Goal: Contribute content: Contribute content

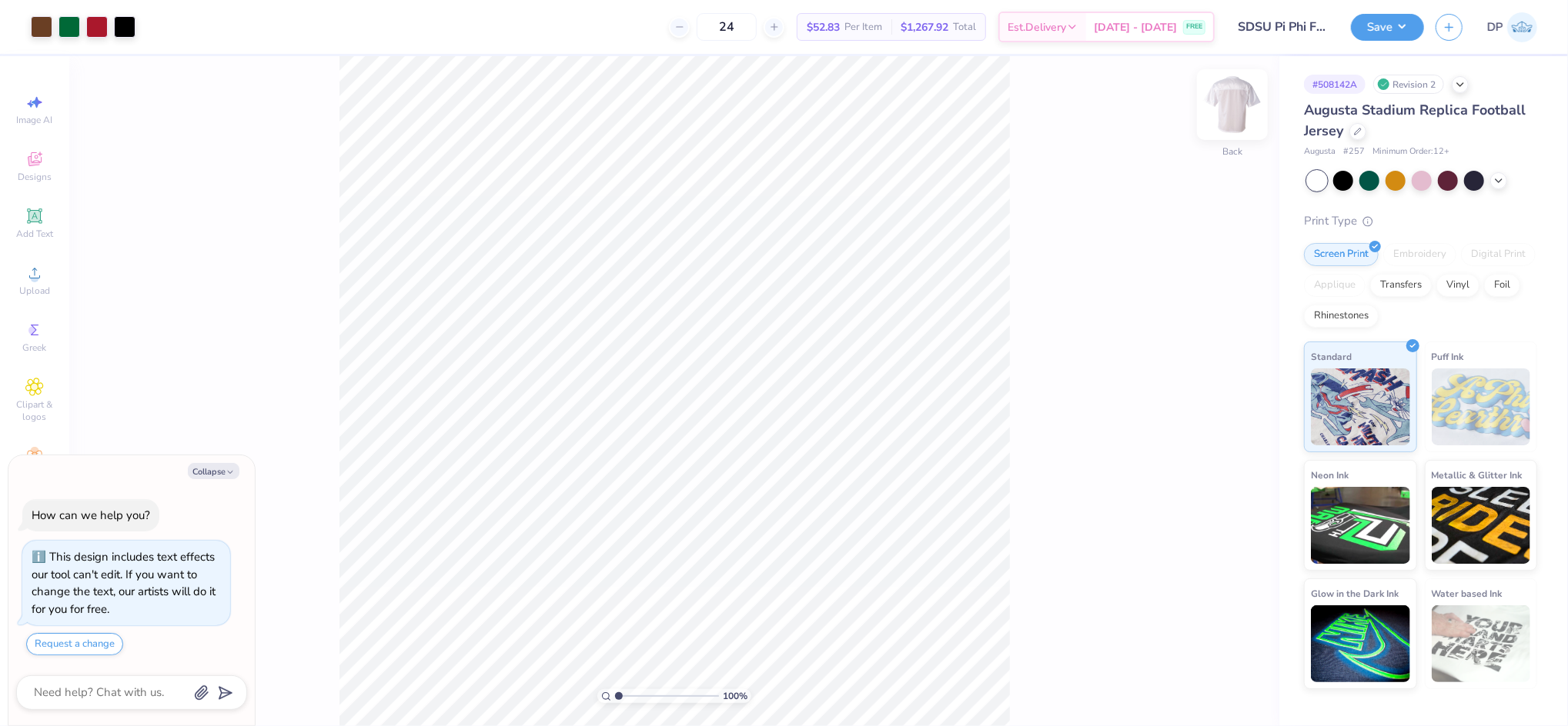
click at [1222, 97] on img at bounding box center [1233, 104] width 62 height 62
click at [1233, 108] on img at bounding box center [1233, 104] width 62 height 62
click at [1233, 108] on img at bounding box center [1232, 104] width 31 height 31
click at [1227, 125] on img at bounding box center [1233, 104] width 62 height 62
click at [1234, 125] on div "Back" at bounding box center [1232, 114] width 36 height 55
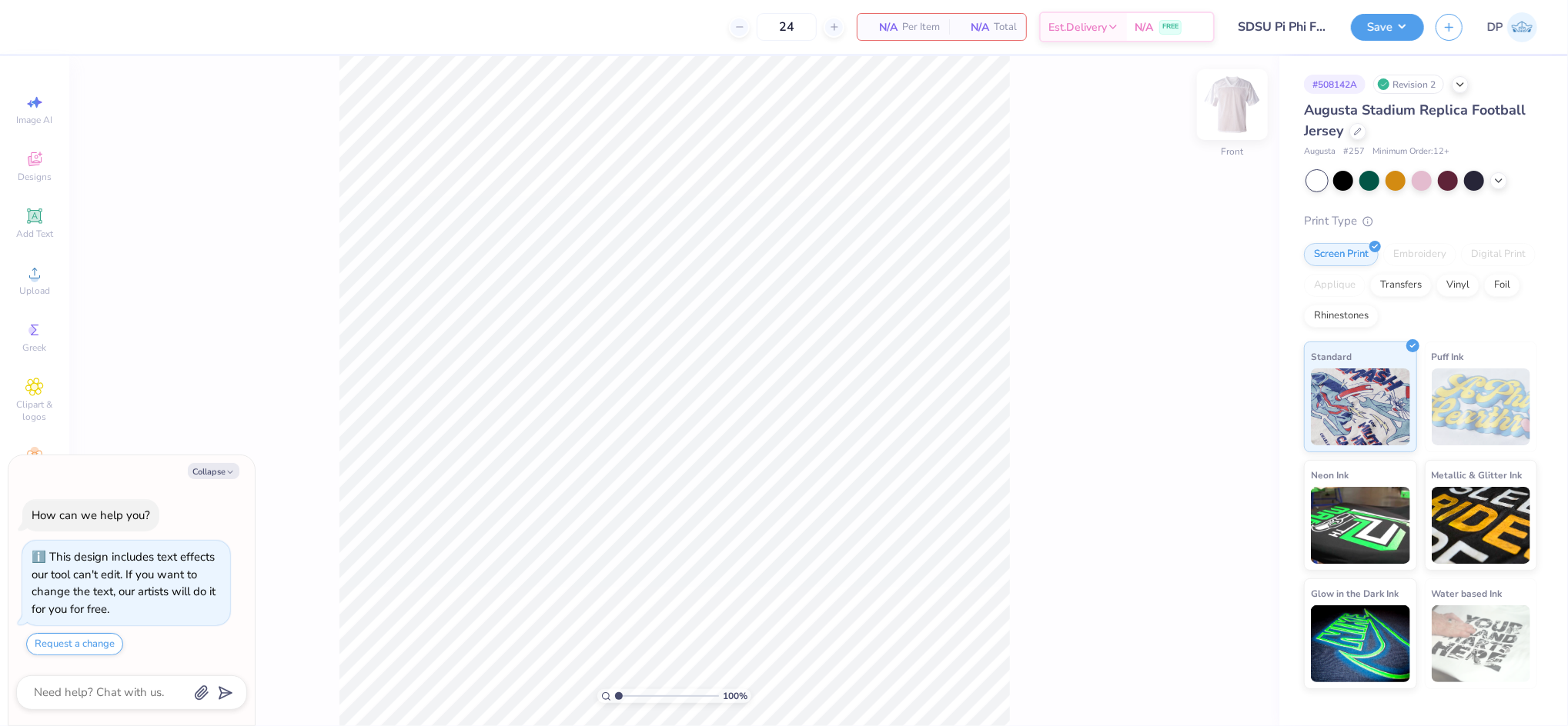
click at [1240, 111] on img at bounding box center [1233, 104] width 62 height 62
click at [39, 279] on icon at bounding box center [35, 273] width 19 height 19
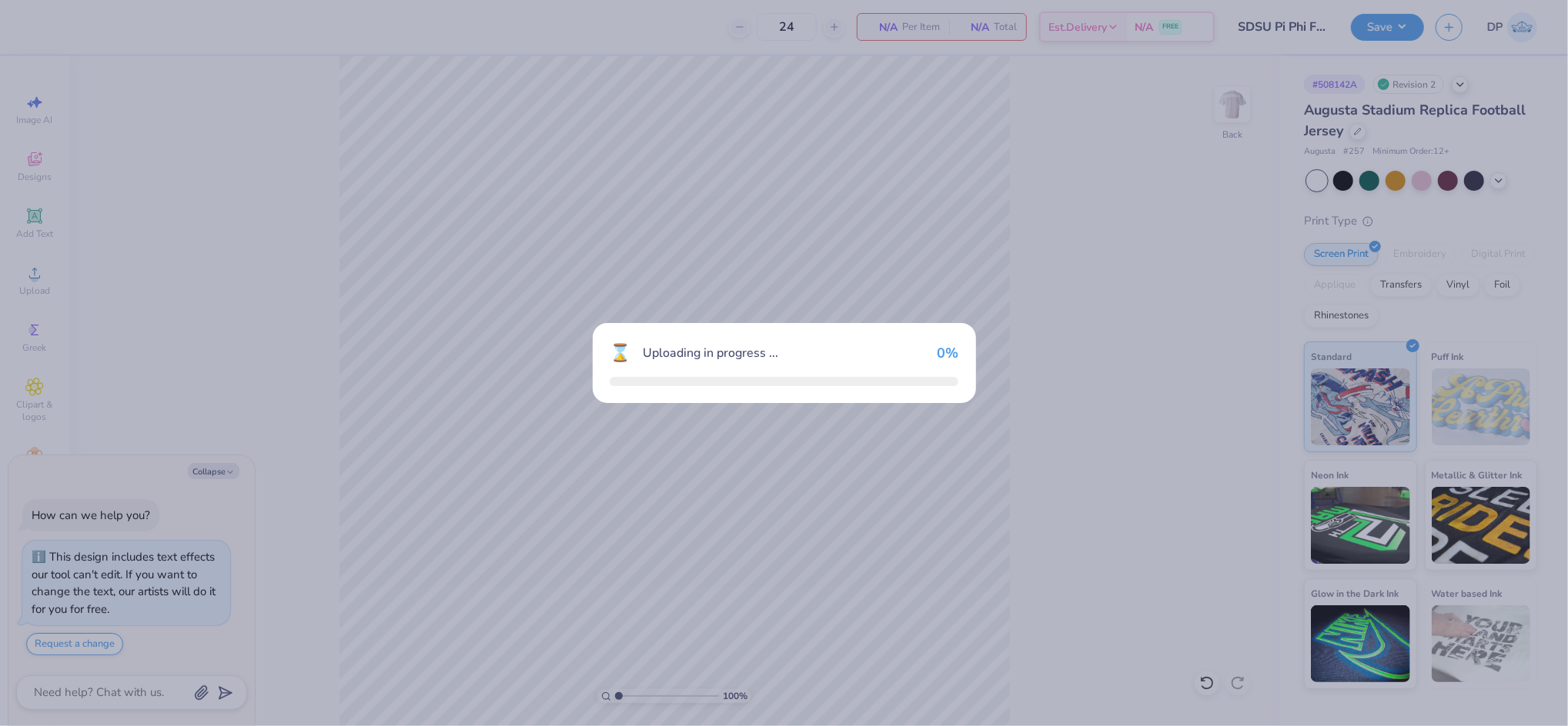
type textarea "x"
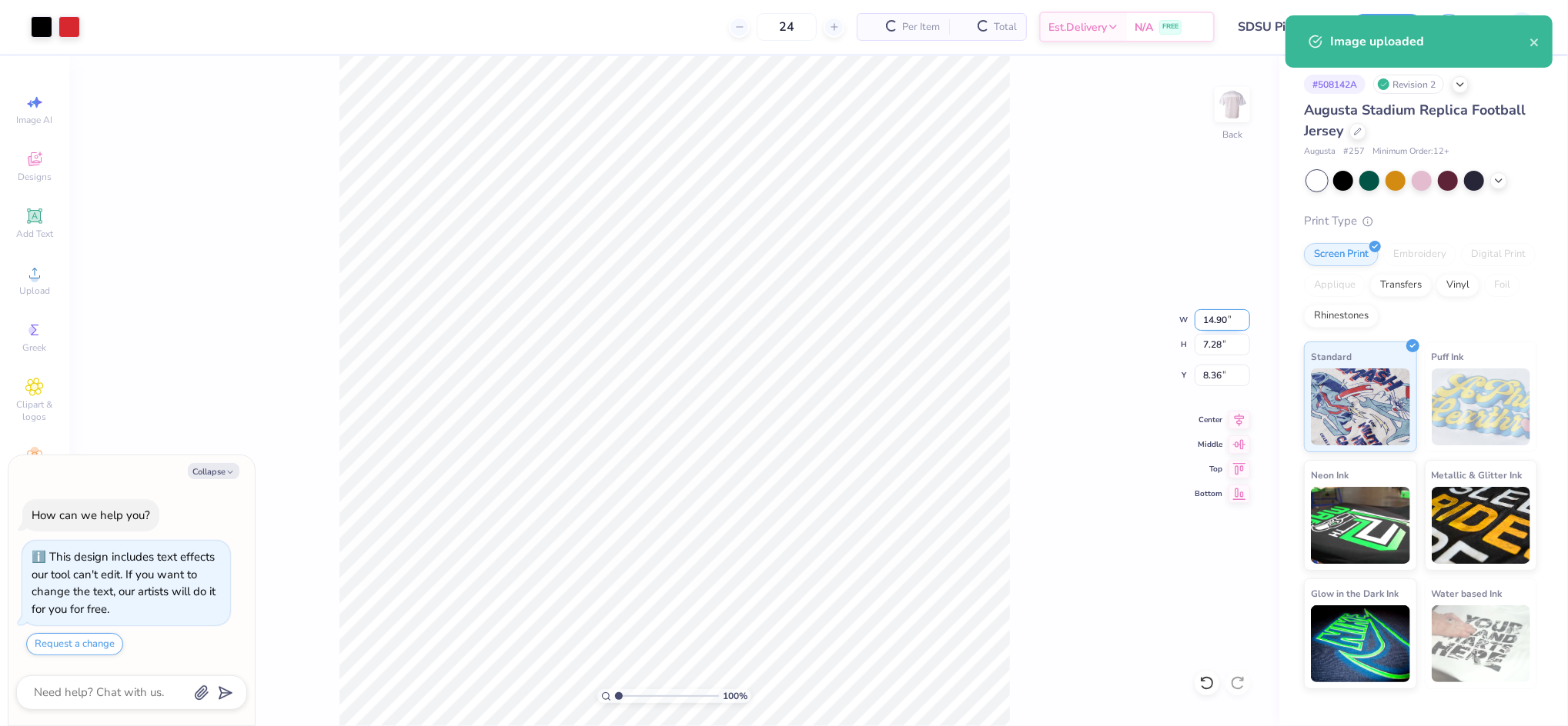
click at [1202, 324] on input "14.90" at bounding box center [1223, 320] width 56 height 22
type input "11.5"
type textarea "x"
type input "11.50"
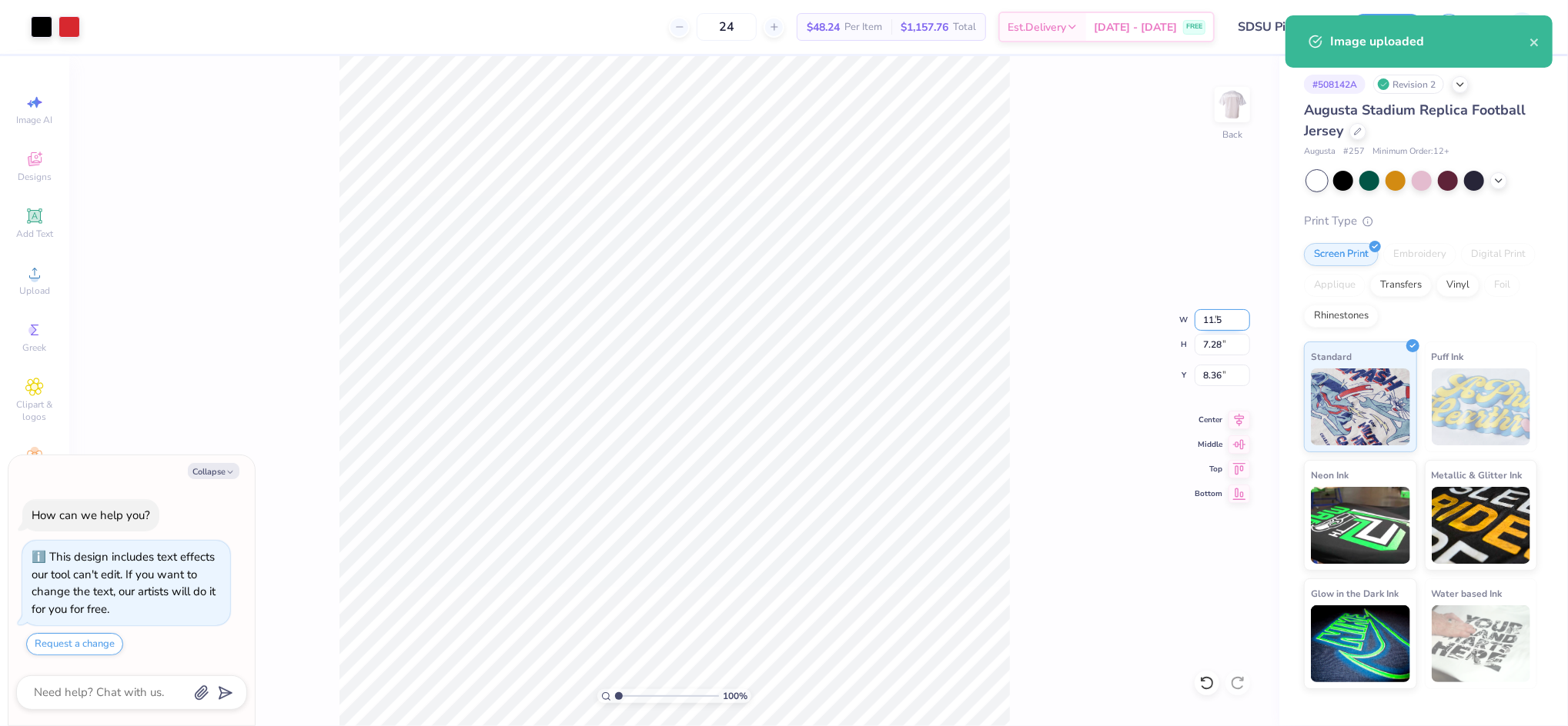
type input "5.62"
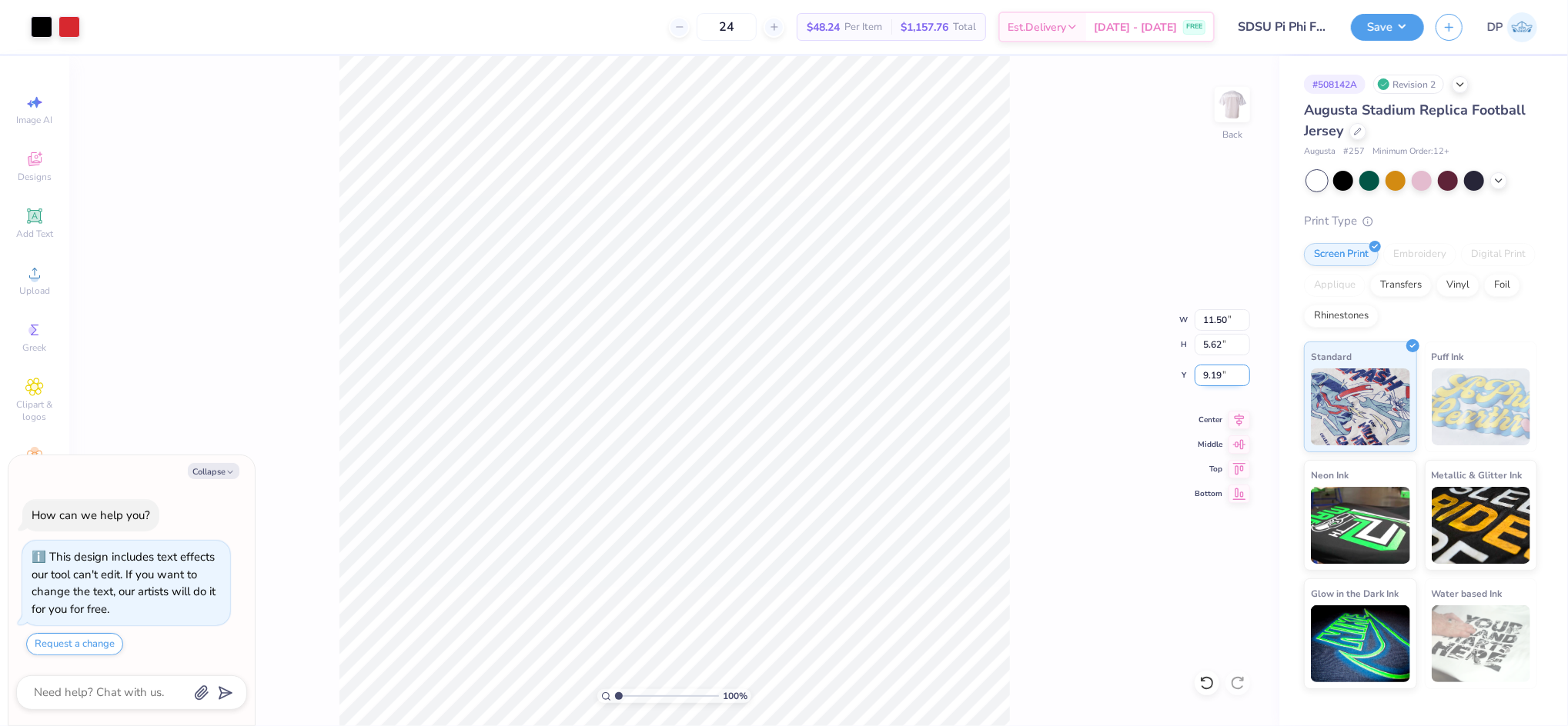
click at [1210, 375] on input "9.19" at bounding box center [1223, 375] width 56 height 22
click at [1210, 376] on input "9.19" at bounding box center [1223, 375] width 56 height 22
click at [1213, 377] on input "9.19" at bounding box center [1223, 375] width 56 height 22
type input "2"
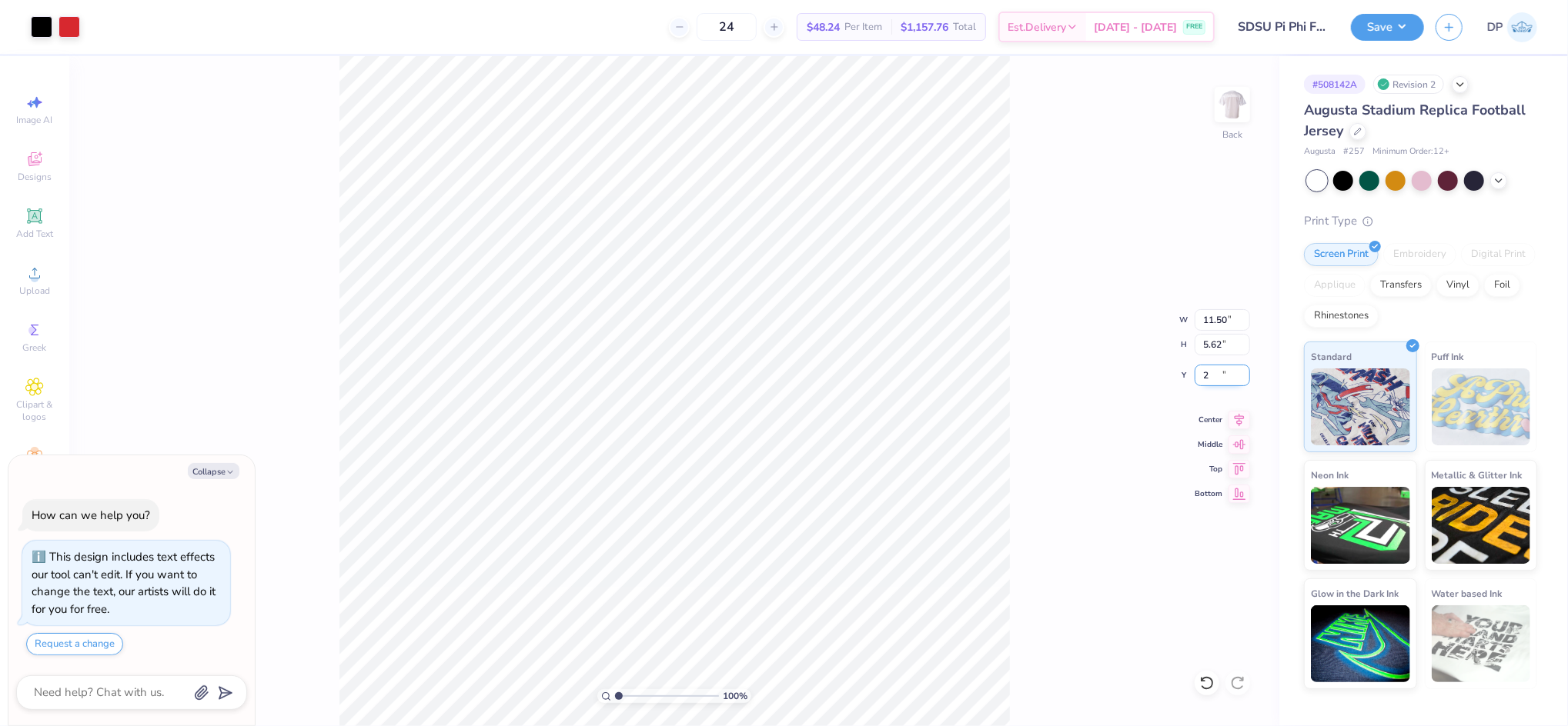
type textarea "x"
type input "2.00"
click at [1030, 298] on div "100 % Back W 11.50 11.50 " H 5.62 5.62 " Y 2.00 2.00 " Center Middle Top Bottom" at bounding box center [674, 392] width 1210 height 670
click at [1097, 422] on div "100 % Back W 11.50 11.50 " H 5.62 5.62 " Y 2.00 2.00 " Center Middle Top Bottom" at bounding box center [674, 392] width 1210 height 670
click at [1029, 339] on div "100 % Back W 11.50 11.50 " H 5.62 5.62 " Y 2.00 2.00 " Center Middle Top Bottom" at bounding box center [674, 392] width 1210 height 670
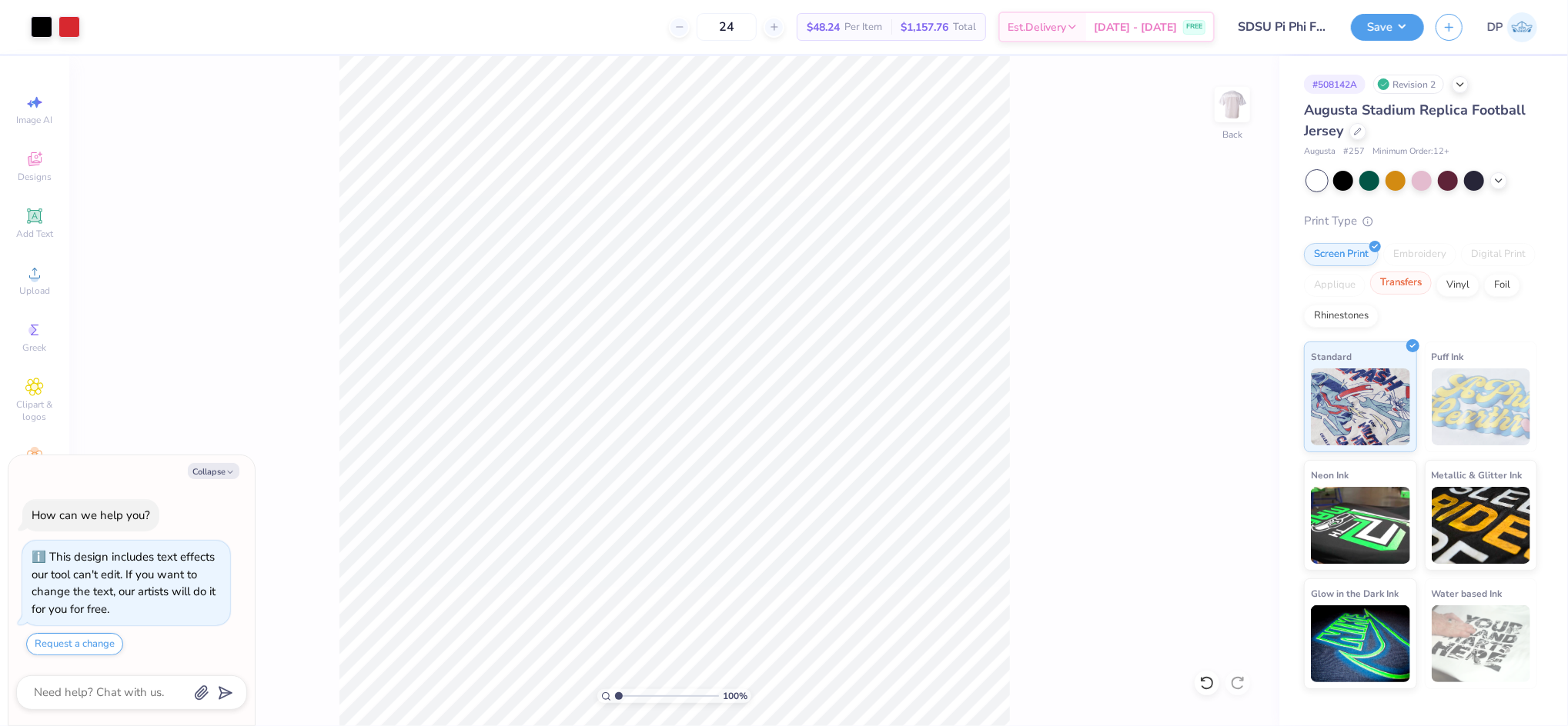
click at [1415, 287] on div "Transfers" at bounding box center [1401, 283] width 62 height 23
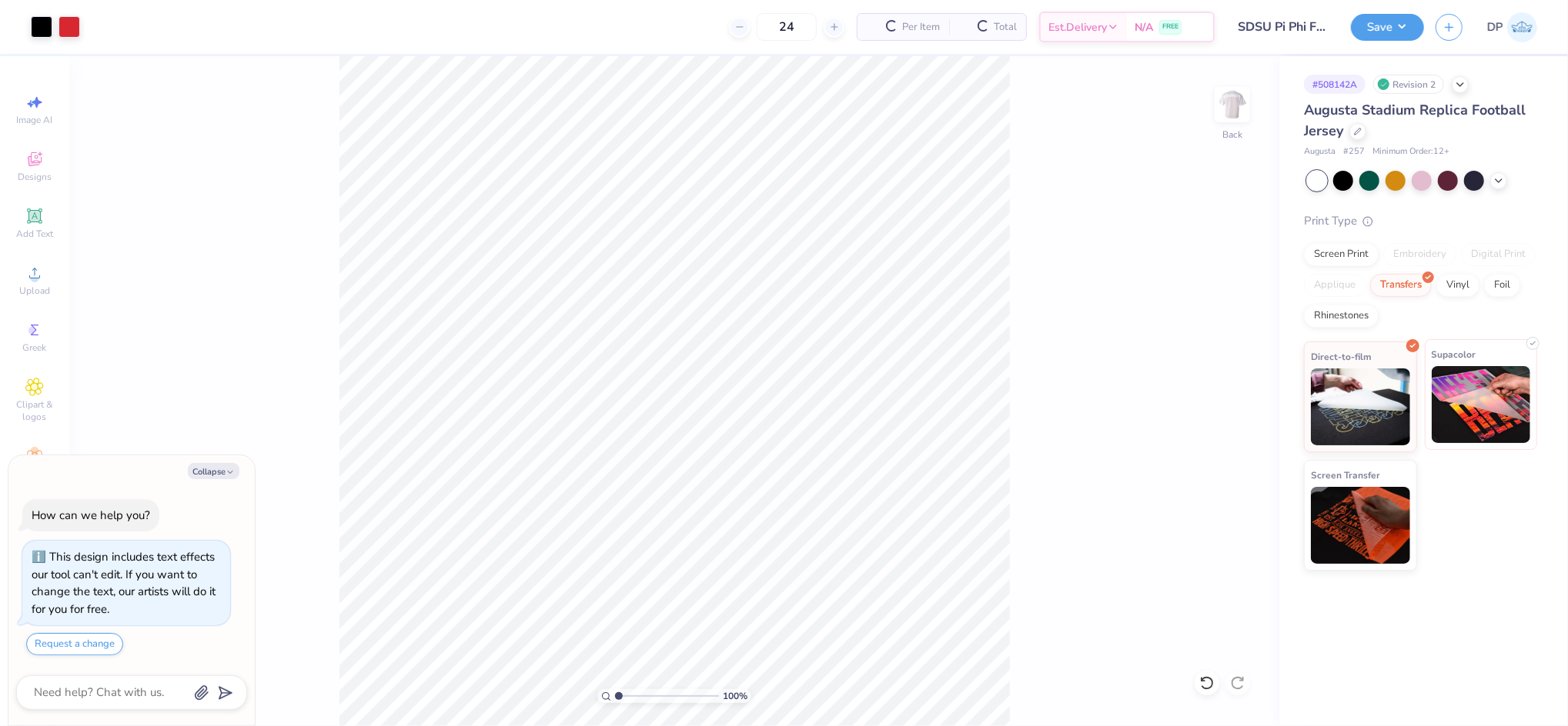
click at [1458, 395] on img at bounding box center [1481, 404] width 99 height 77
click at [46, 280] on div "Upload" at bounding box center [35, 280] width 54 height 46
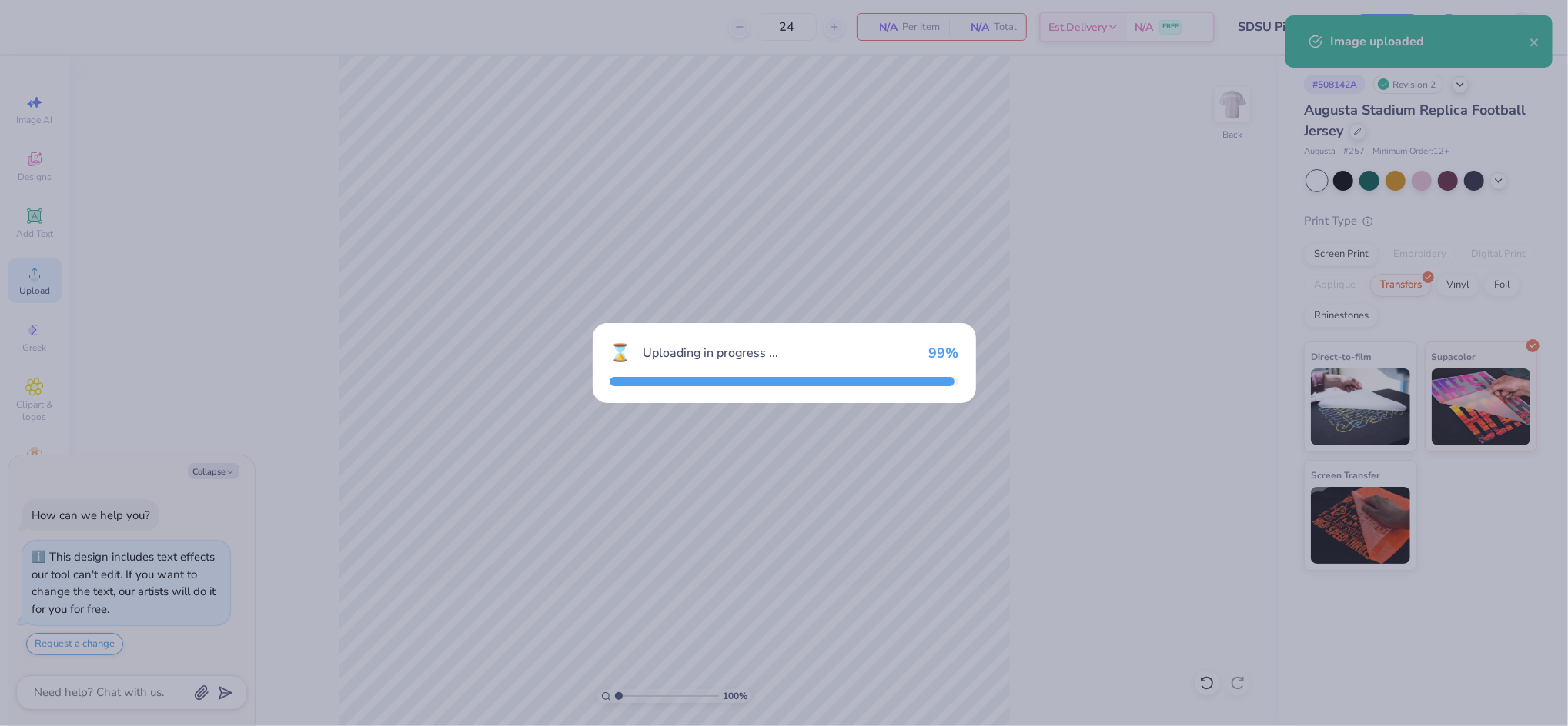
type textarea "x"
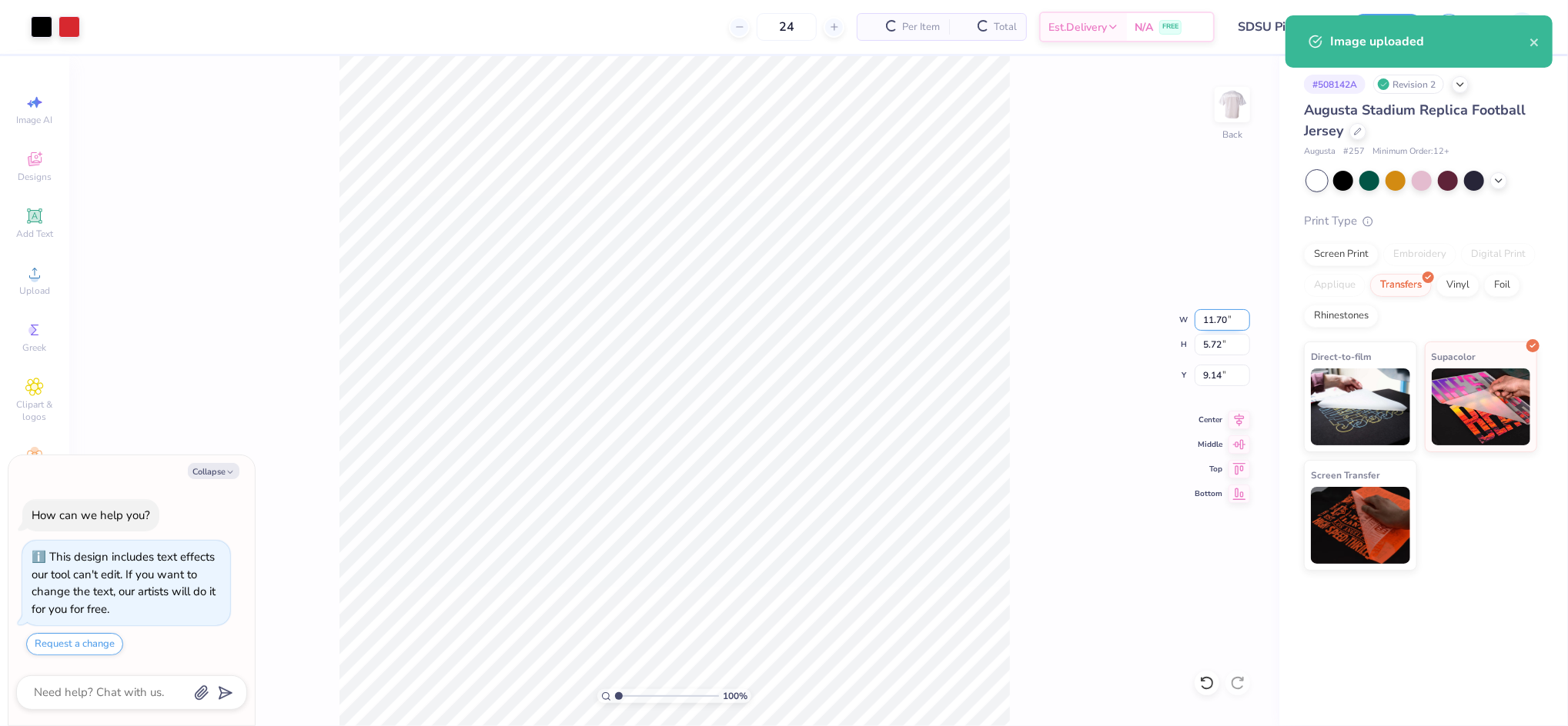
click at [1223, 319] on input "11.70" at bounding box center [1223, 320] width 56 height 22
click at [1223, 318] on input "11.70" at bounding box center [1223, 320] width 56 height 22
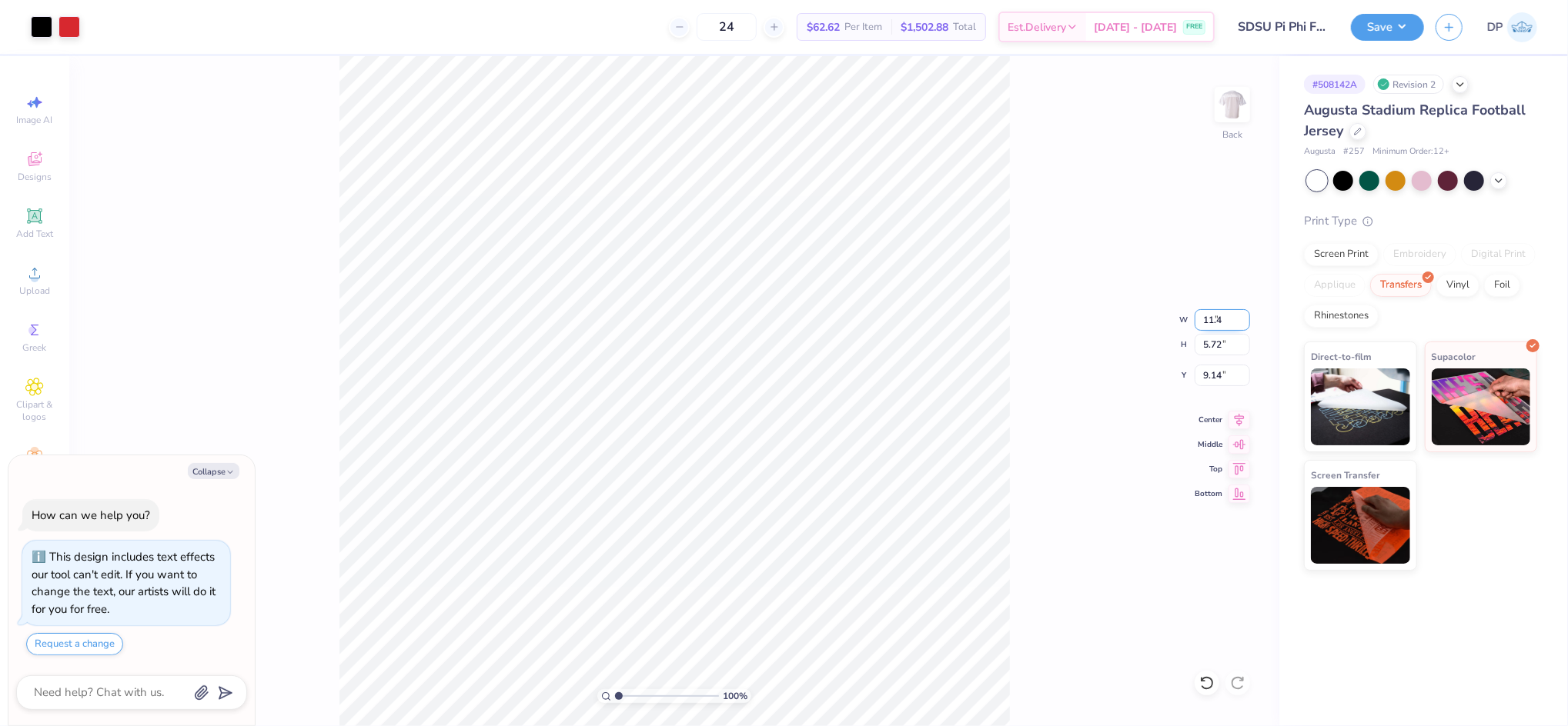
type input "11.4"
type textarea "x"
type input "11.40"
type input "5.57"
type input "9.21"
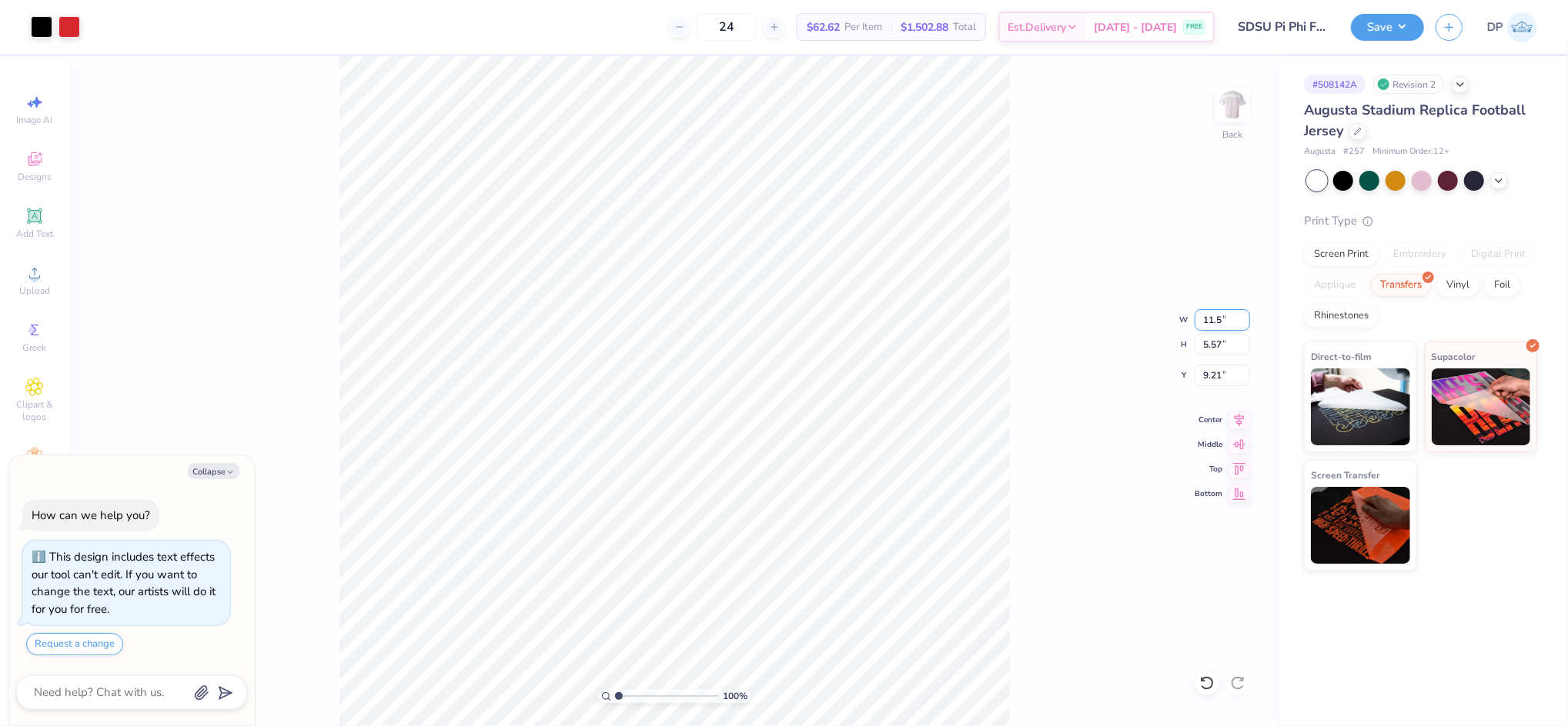
type input "11.5"
type textarea "x"
type input "11.50"
type input "5.62"
type input "9.19"
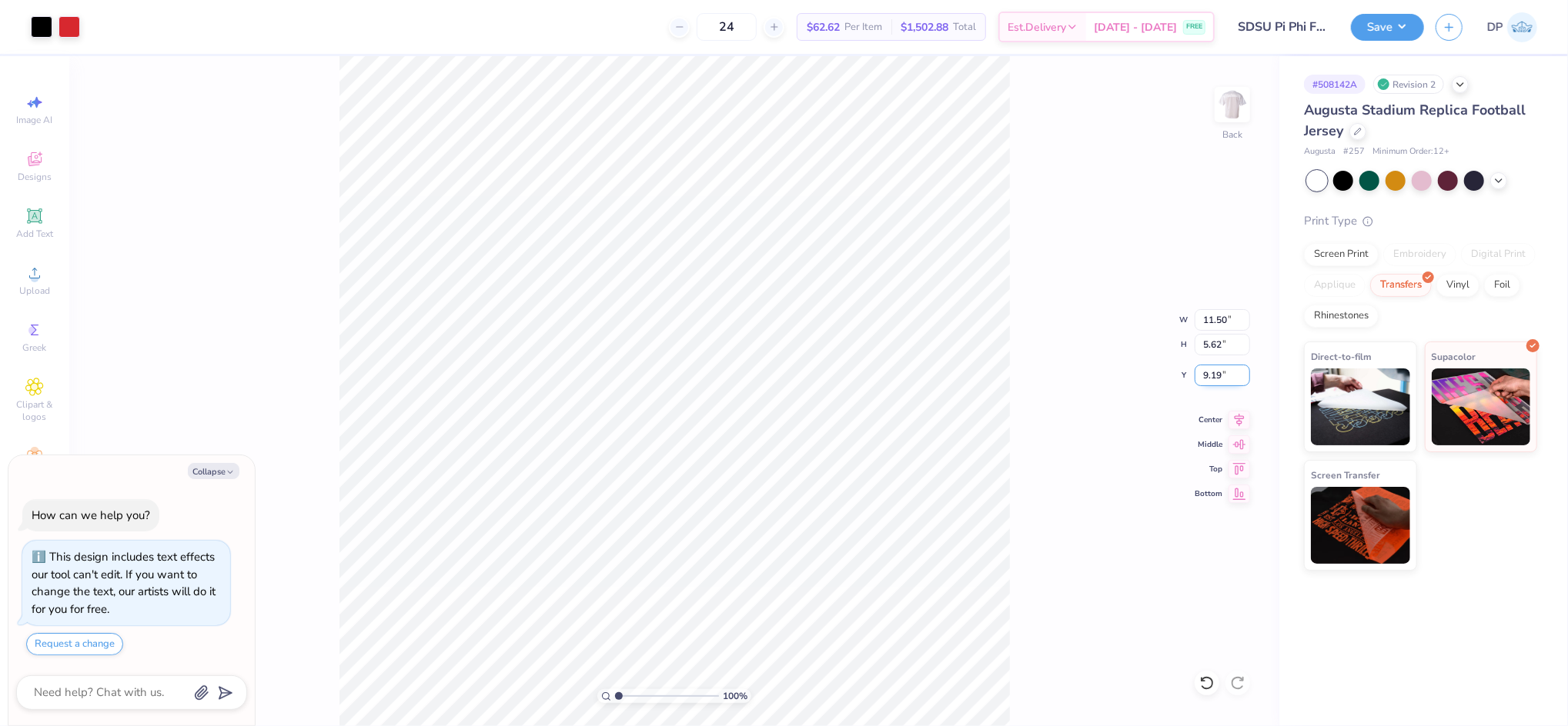
click at [1213, 386] on div "100 % Back W 11.50 11.50 " H 5.62 5.62 " Y 9.19 9.19 " Center Middle Top Bottom" at bounding box center [674, 392] width 1210 height 670
click at [1213, 380] on div "100 % Back W 11.50 H 5.62 Y 9.19 Center Middle Top Bottom" at bounding box center [674, 392] width 1210 height 670
type textarea "x"
click at [1208, 374] on input "9.19" at bounding box center [1223, 375] width 56 height 22
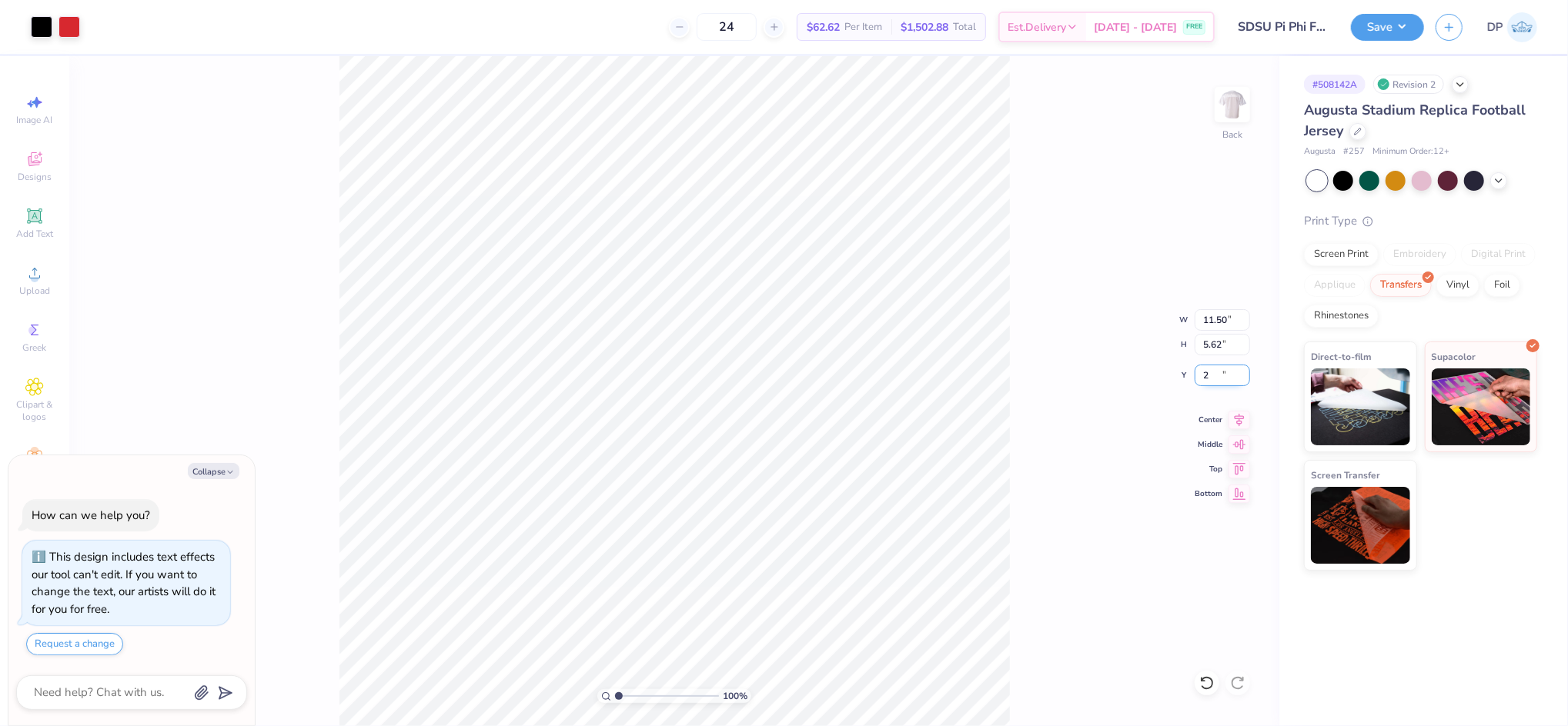
type input "2"
type textarea "x"
type input "2.00"
click at [1232, 92] on img at bounding box center [1233, 104] width 62 height 62
click at [30, 262] on div "Upload" at bounding box center [35, 280] width 54 height 46
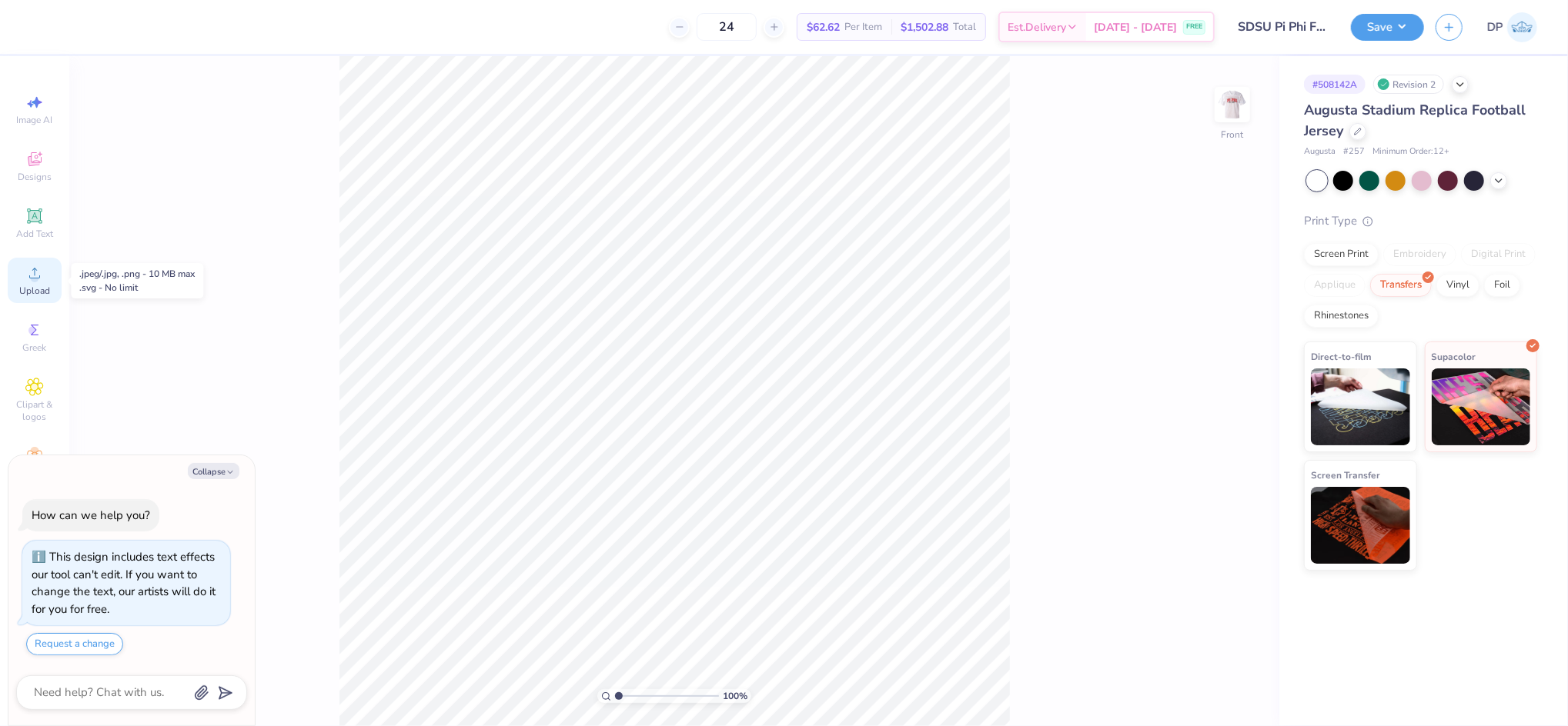
type textarea "x"
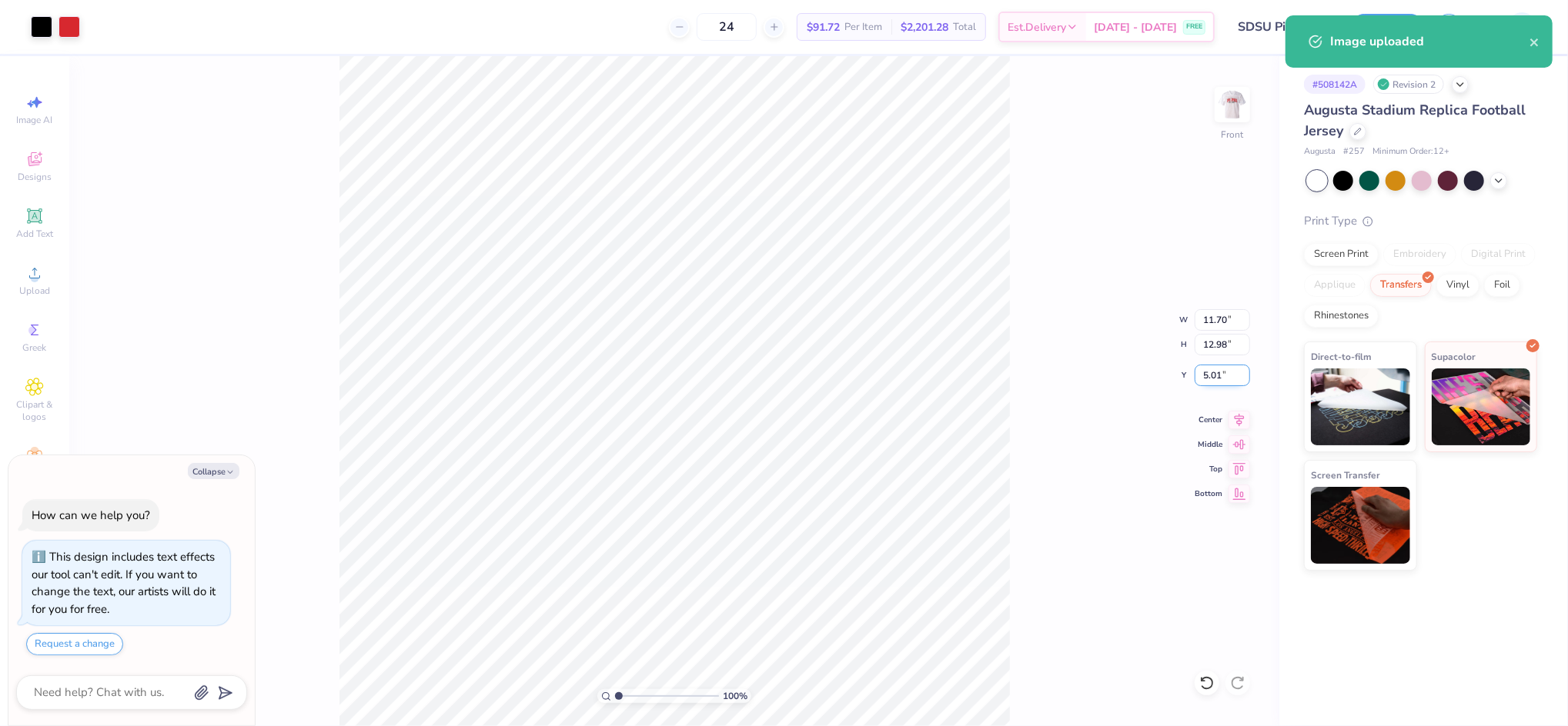
click at [1206, 375] on input "5.01" at bounding box center [1223, 375] width 56 height 22
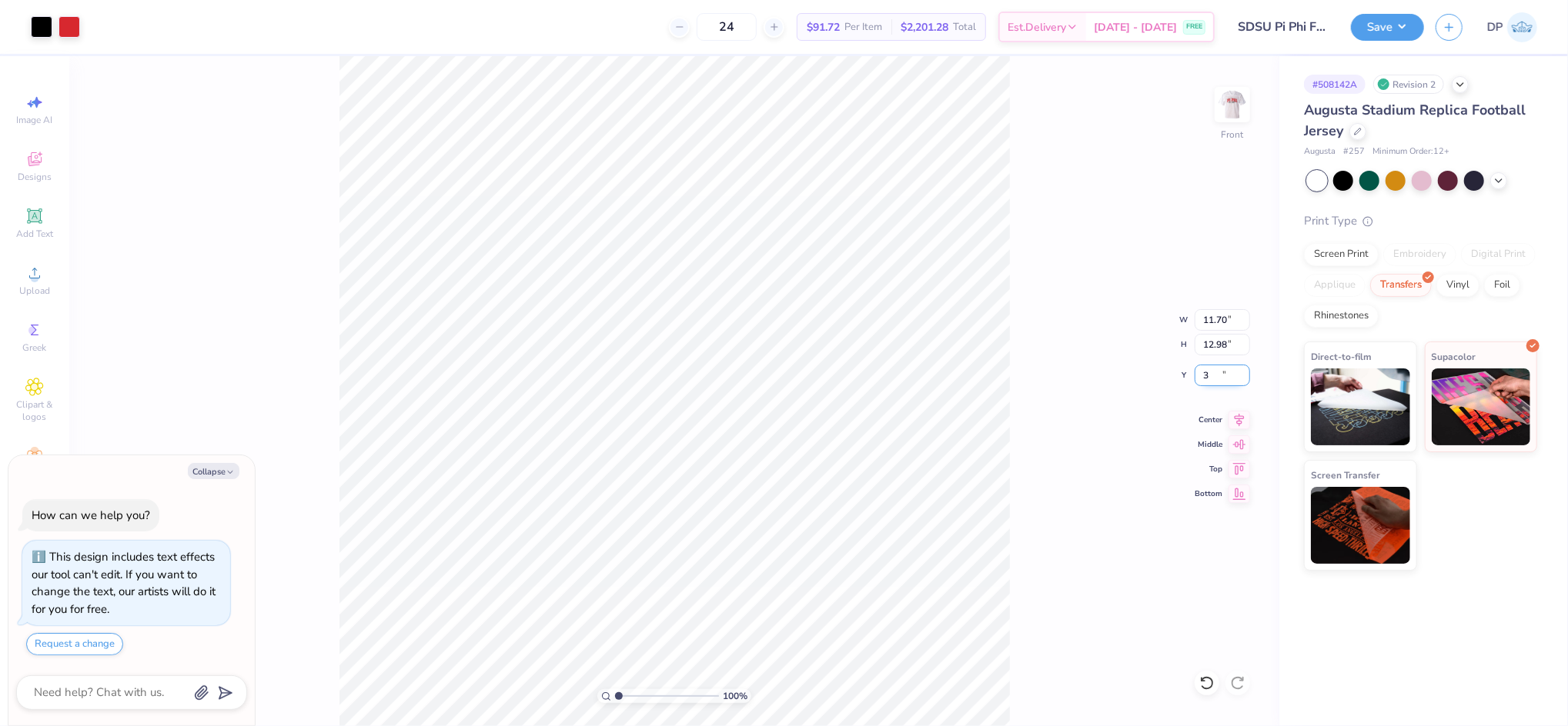
type input "3"
type textarea "x"
click at [1206, 375] on input "3.00" at bounding box center [1223, 375] width 56 height 22
type input "2"
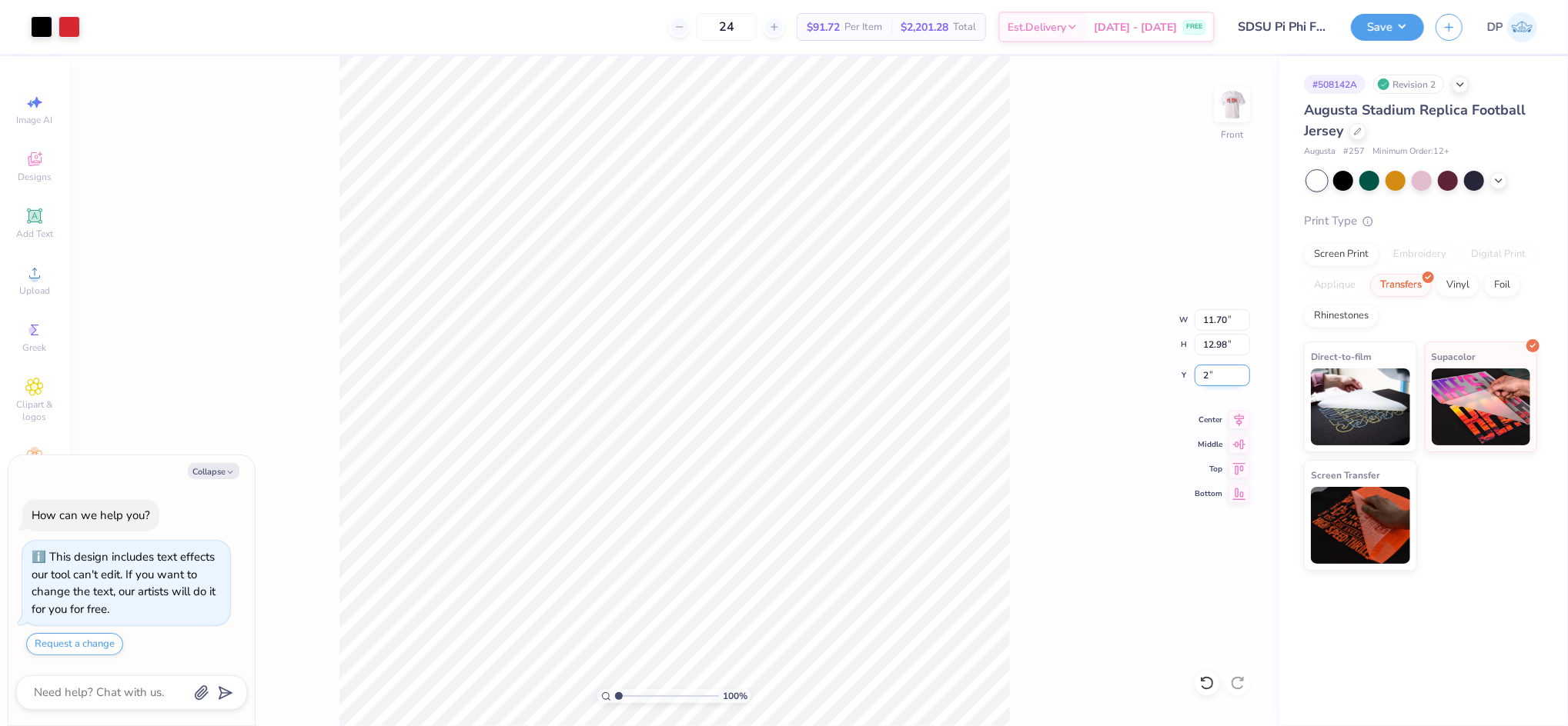
type textarea "x"
type input "2.00"
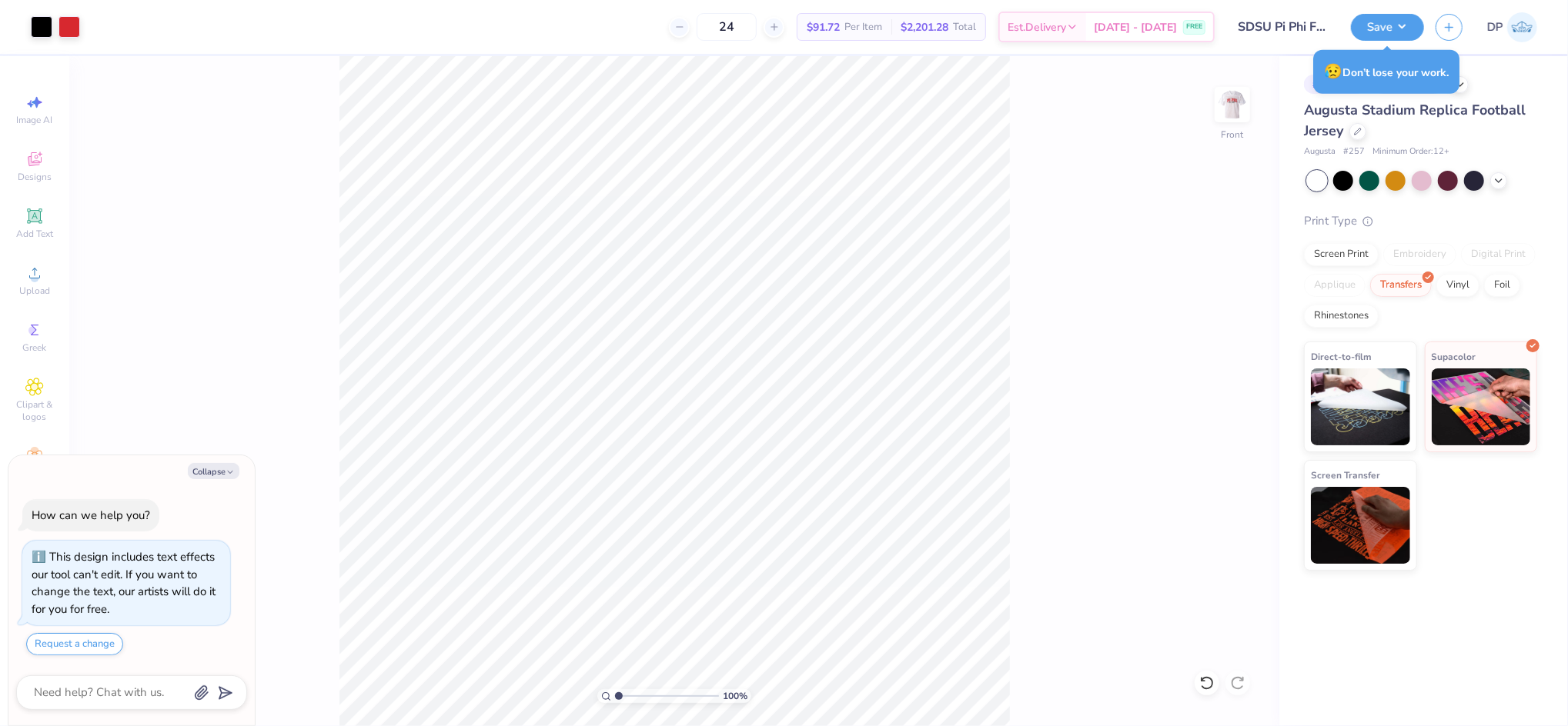
type textarea "x"
click at [1217, 371] on input "2.00" at bounding box center [1223, 375] width 56 height 22
type input "1"
type textarea "x"
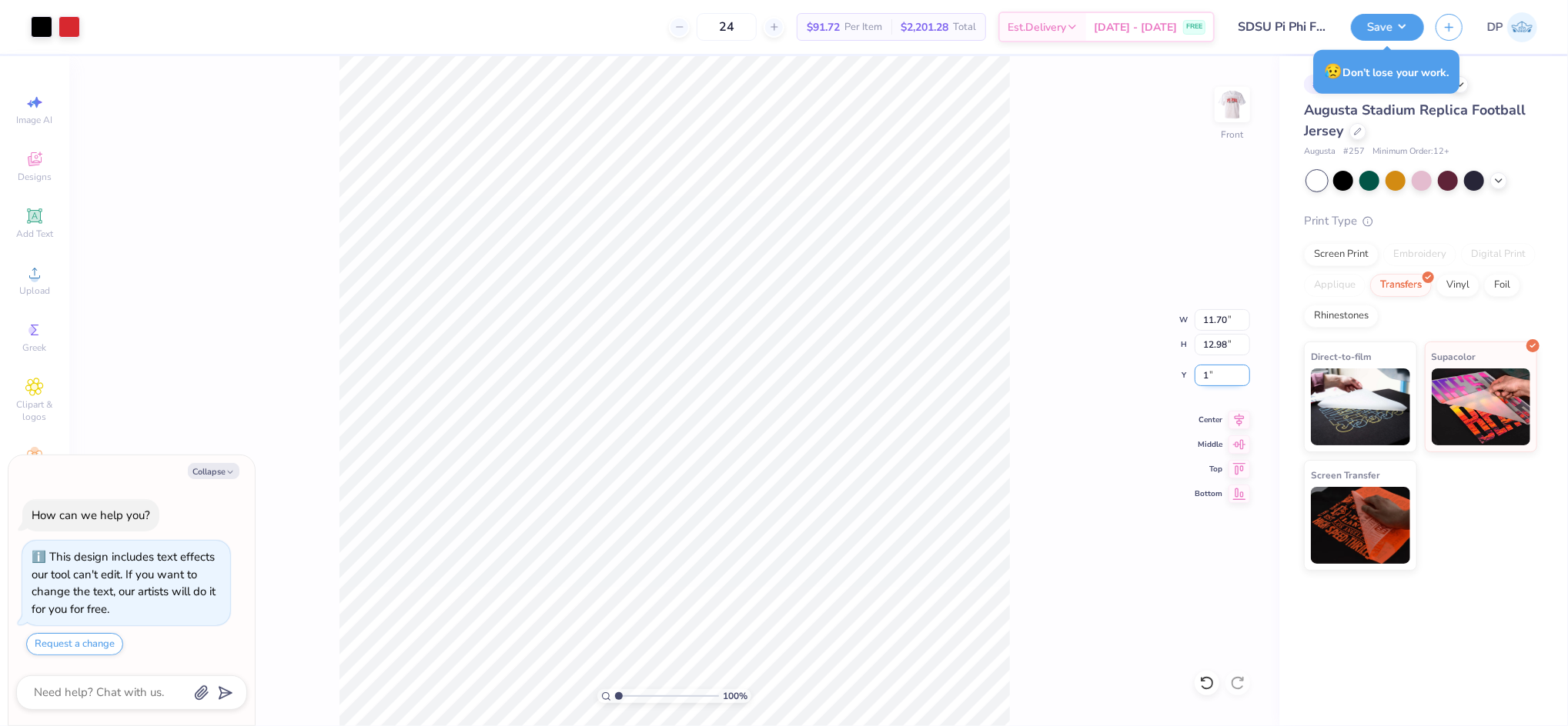
type input "1.00"
click at [1025, 240] on div "100 % Front W 11.70 11.70 " H 12.98 12.98 " Y 1.00 1.00 " Center Middle Top Bot…" at bounding box center [674, 392] width 1210 height 670
click at [1191, 377] on div "100 % Front W 11.70 11.70 " H 12.98 12.98 " Y 1.00 1.00 " Center Middle Top Bot…" at bounding box center [674, 392] width 1210 height 670
type textarea "x"
click at [1220, 375] on input "1.00" at bounding box center [1223, 375] width 56 height 22
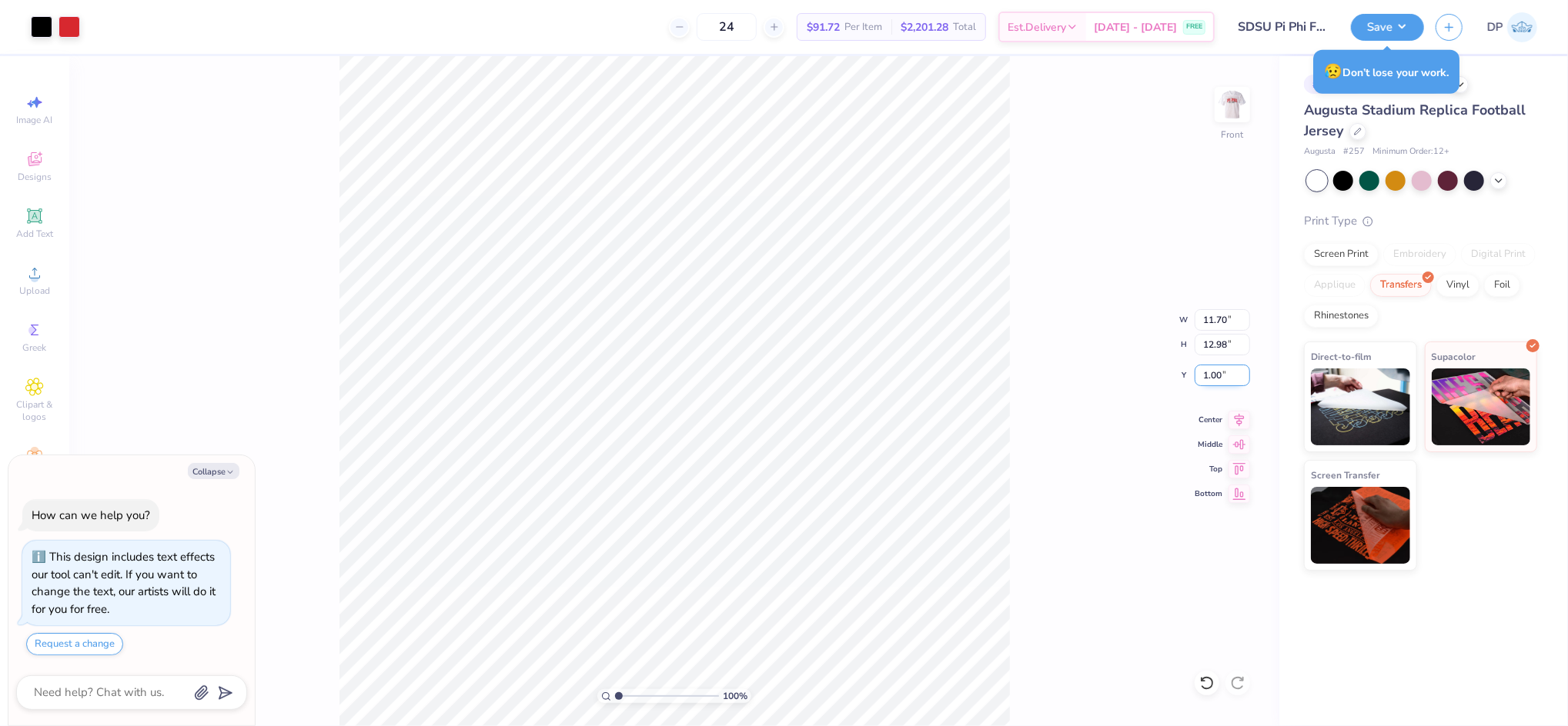
click at [1220, 375] on input "1.00" at bounding box center [1223, 375] width 56 height 22
type input "1.5"
type textarea "x"
type input "1.50"
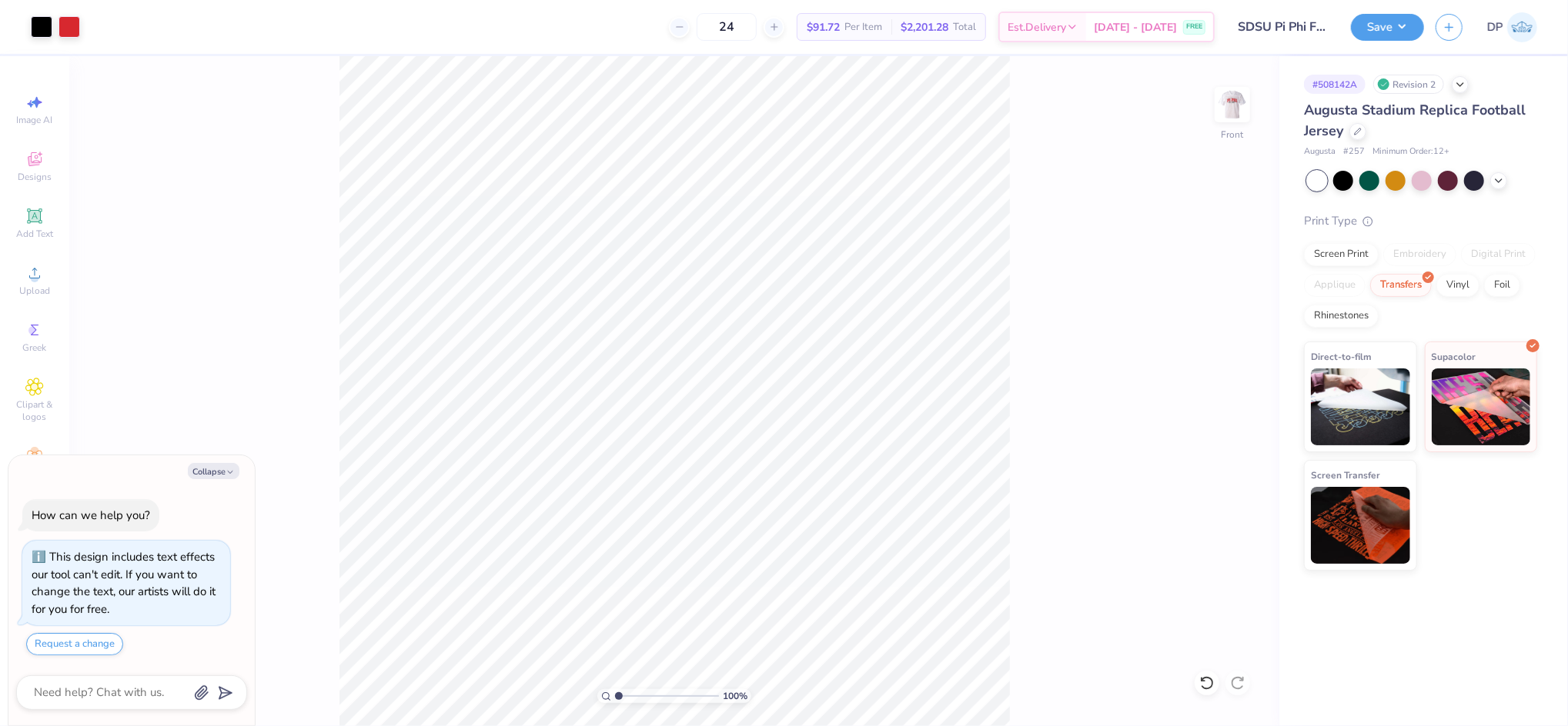
type textarea "x"
click at [1220, 319] on input "11.70" at bounding box center [1223, 320] width 56 height 22
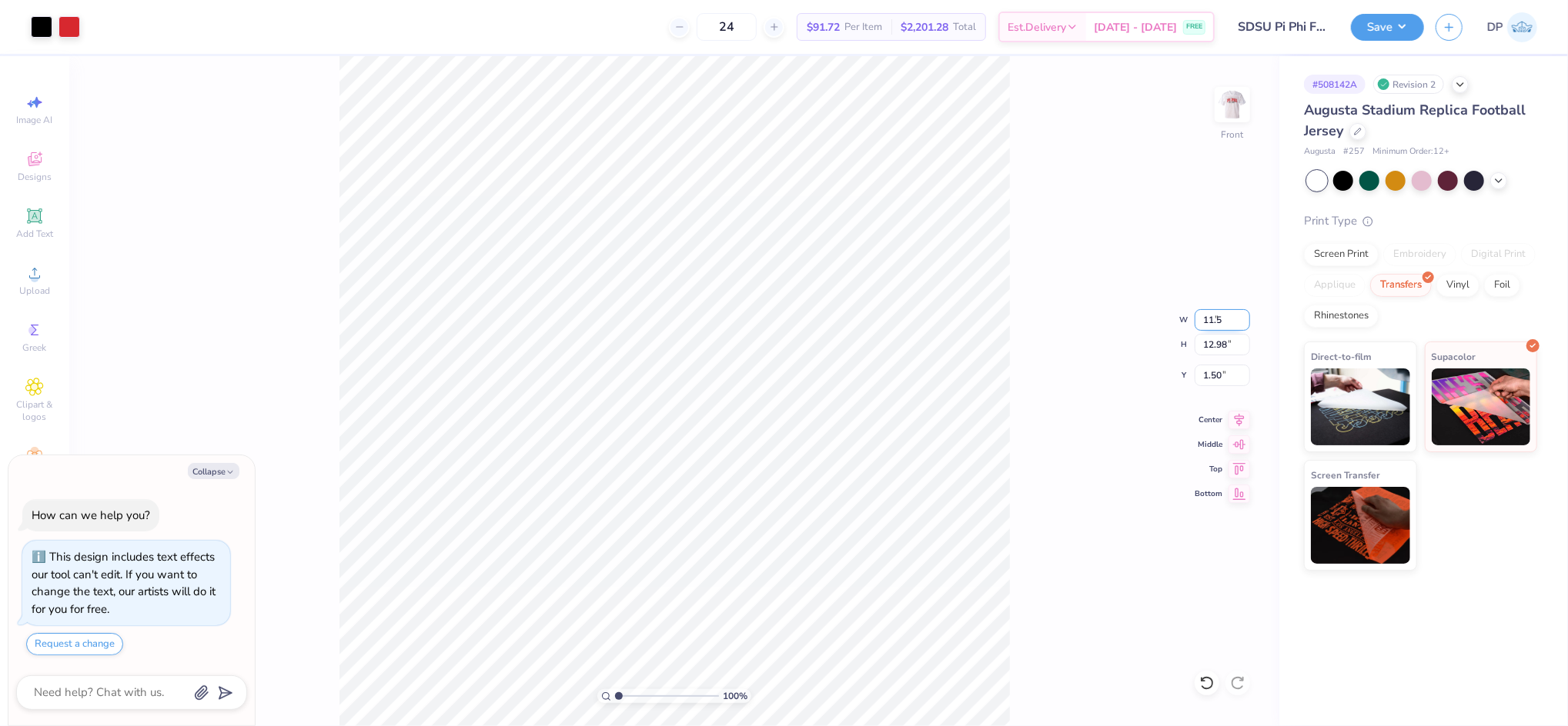
type input "11.50"
type textarea "x"
type input "12.76"
click at [1210, 373] on input "1.61" at bounding box center [1223, 375] width 56 height 22
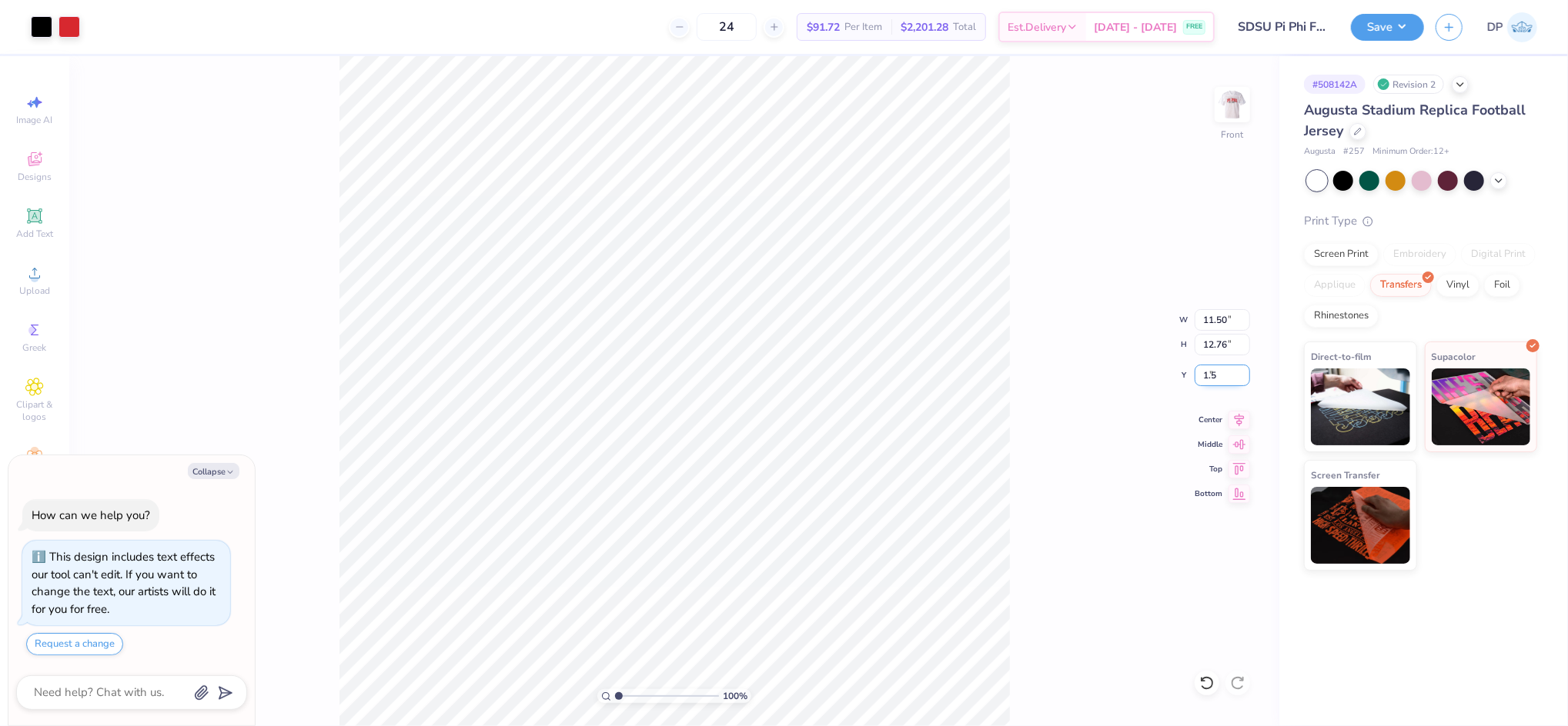
type input "1.5"
type textarea "x"
type input "1.50"
type textarea "x"
type input "1.72"
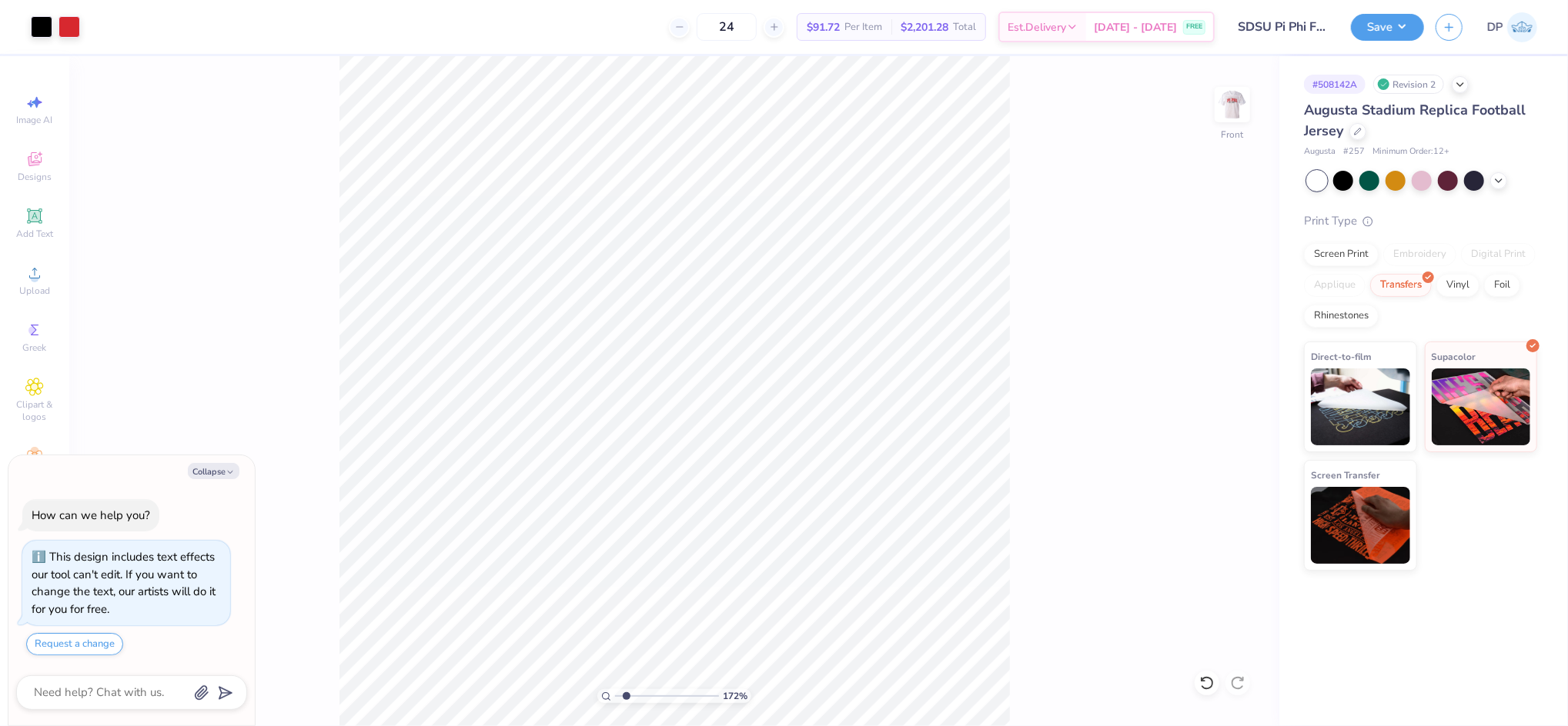
click at [626, 694] on input "range" at bounding box center [667, 697] width 104 height 14
click at [45, 216] on div "Add Text" at bounding box center [35, 223] width 54 height 46
type textarea "x"
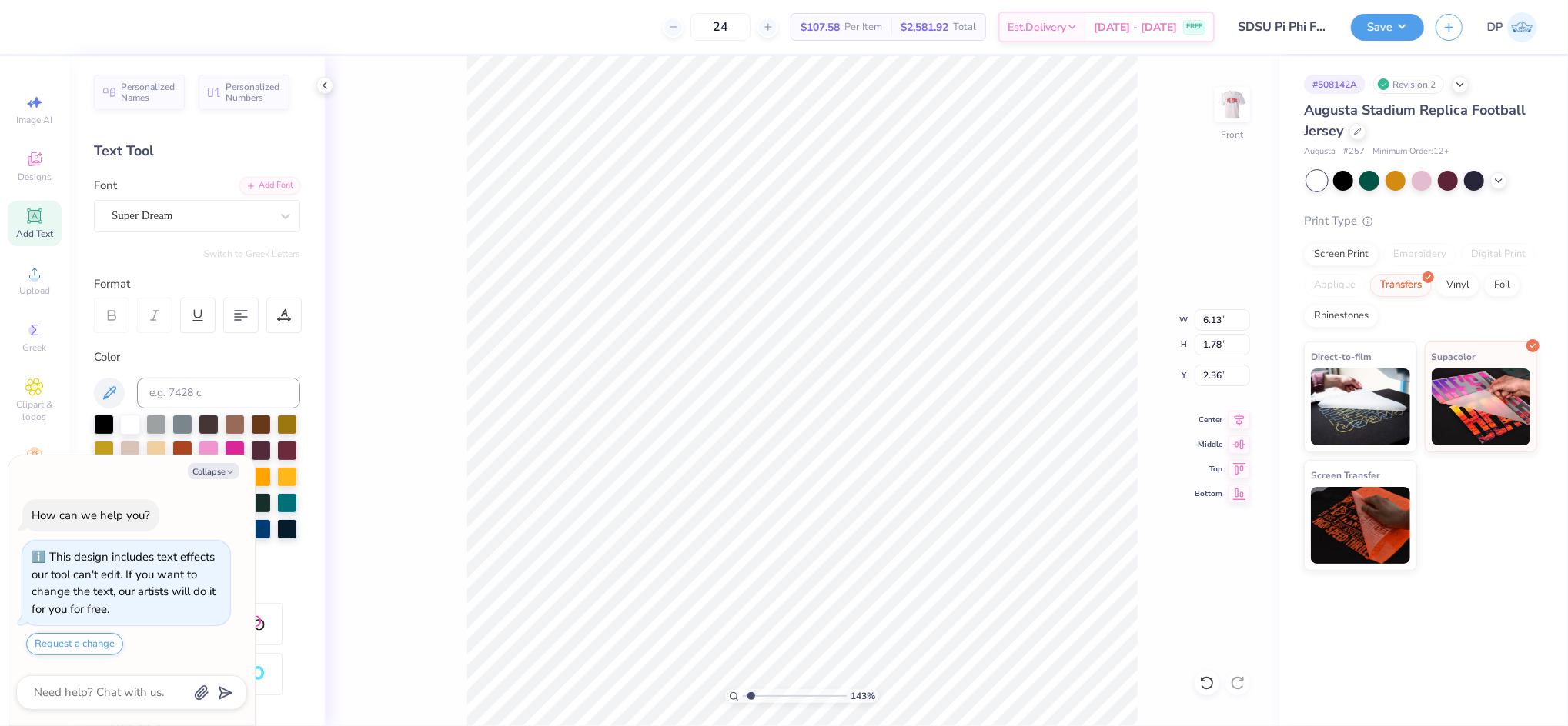
type input "1.43"
click at [751, 699] on input "range" at bounding box center [794, 697] width 104 height 14
type textarea "x"
type input "6.14"
type input "7.48"
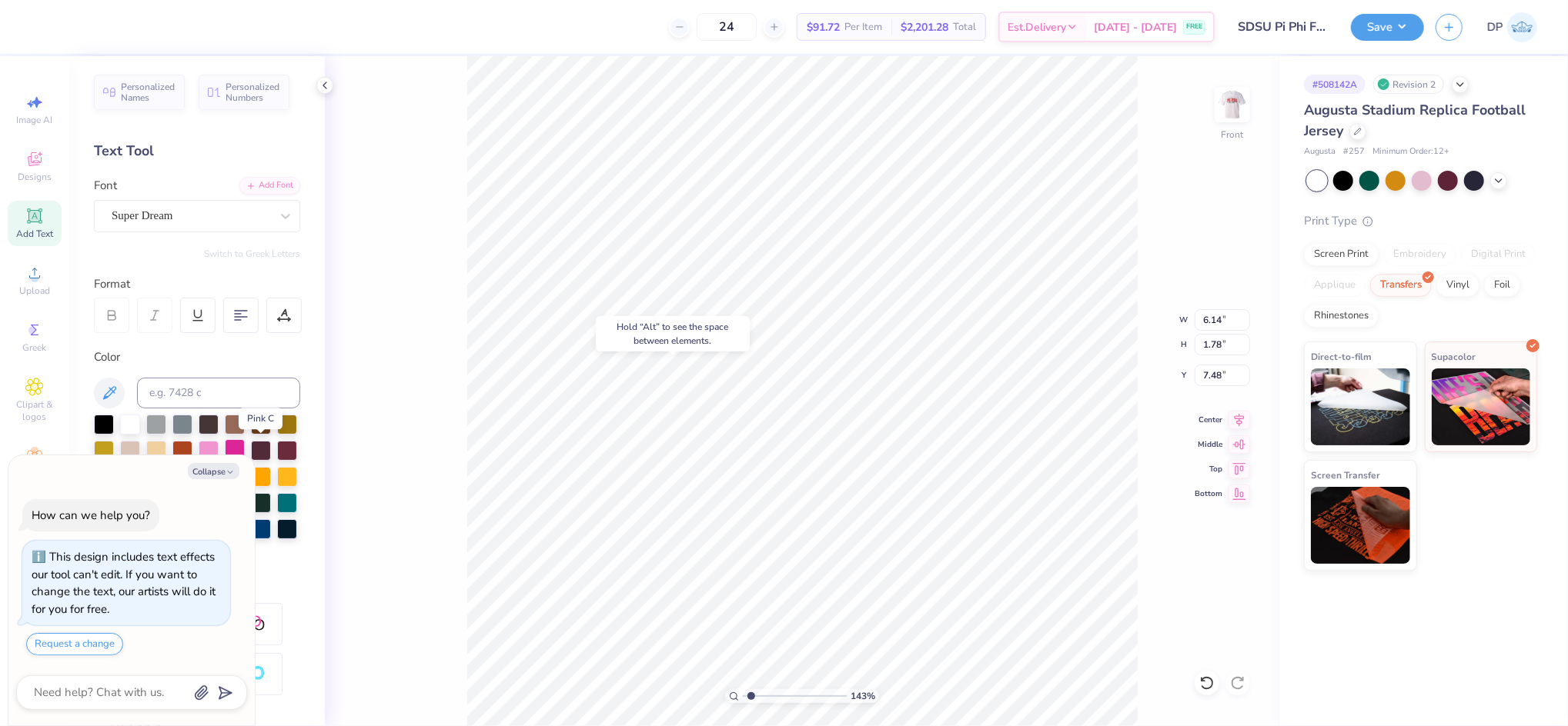
click at [245, 446] on div at bounding box center [235, 450] width 20 height 20
click at [208, 471] on button "Collapse" at bounding box center [214, 471] width 52 height 16
type textarea "x"
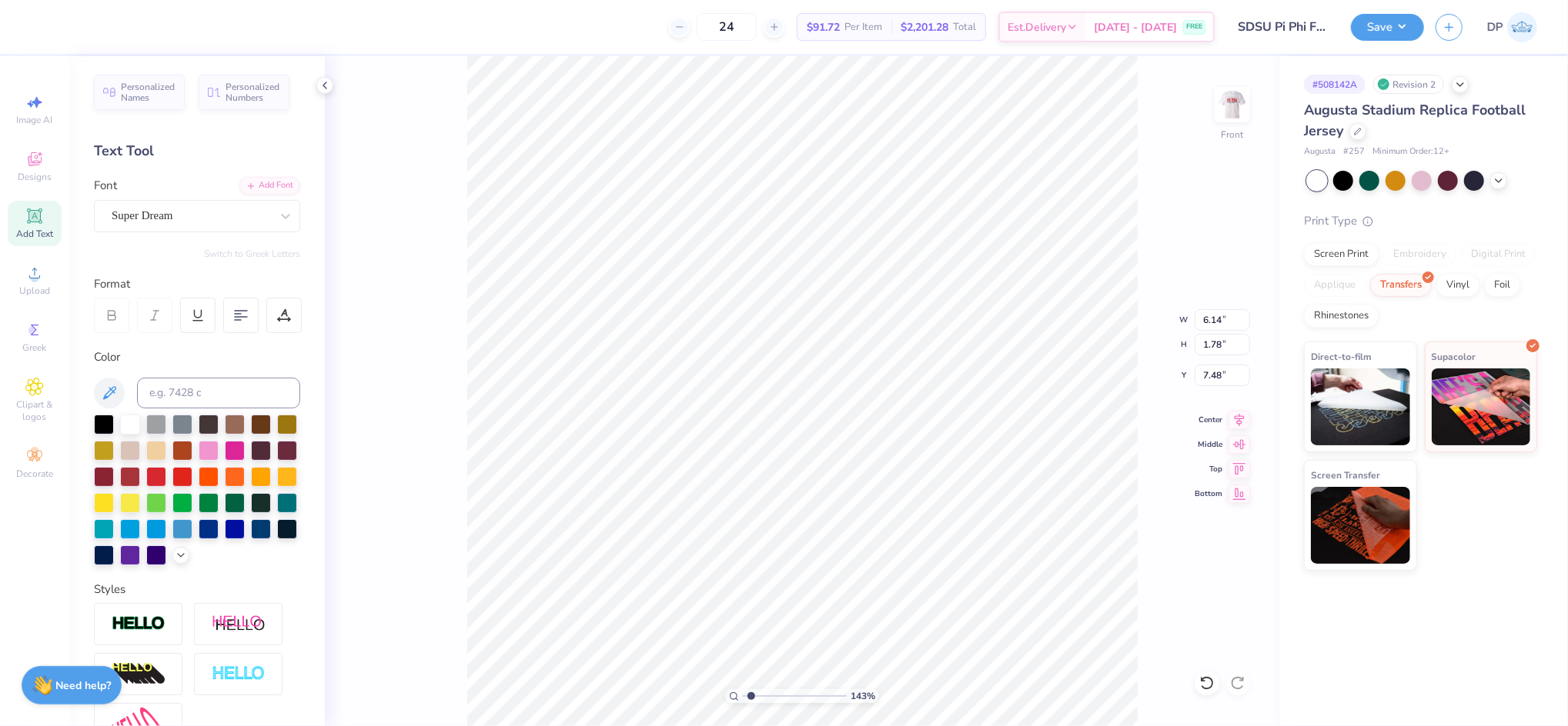
type input "3.23"
type input "0.94"
click at [192, 502] on div at bounding box center [183, 502] width 20 height 20
type textarea "weekend"
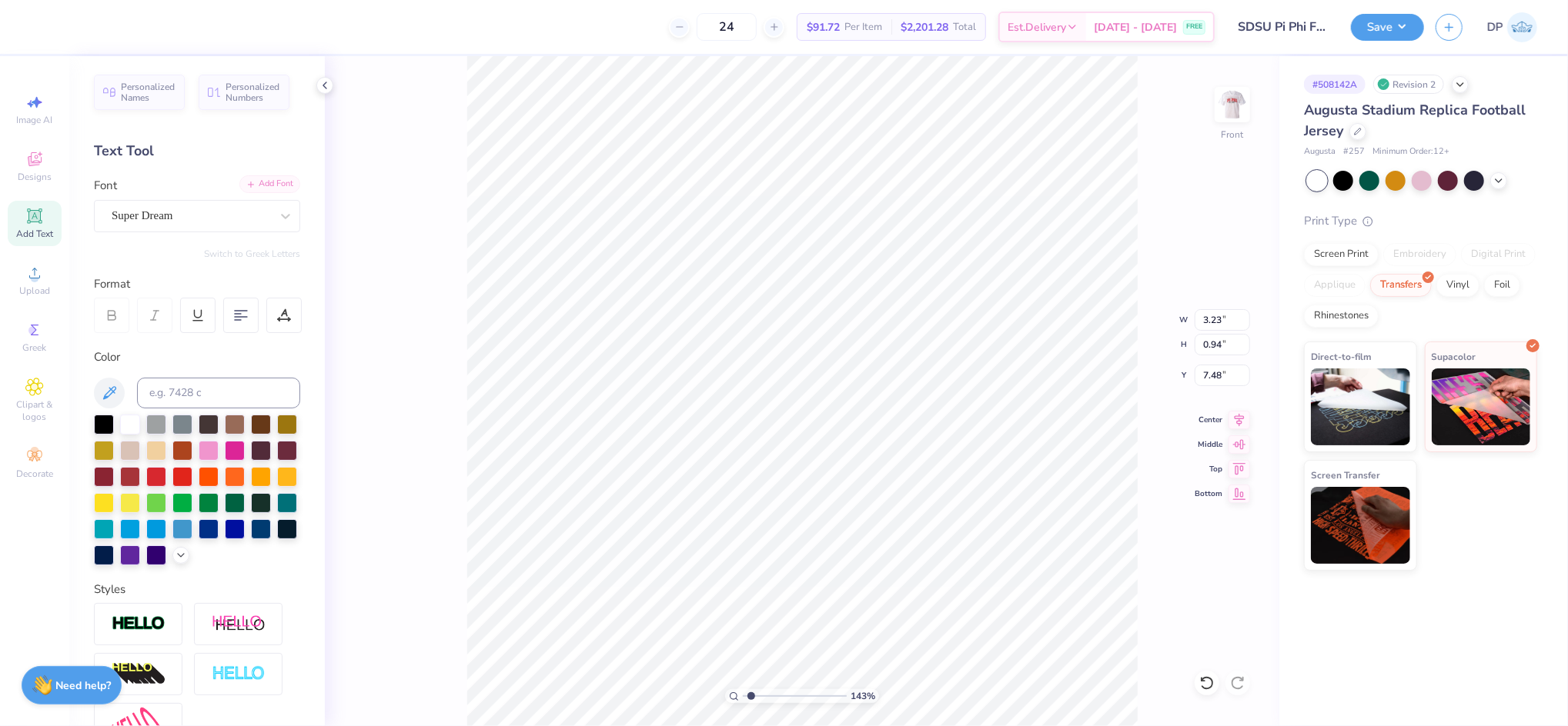
click at [242, 189] on div "Add Font" at bounding box center [269, 184] width 61 height 18
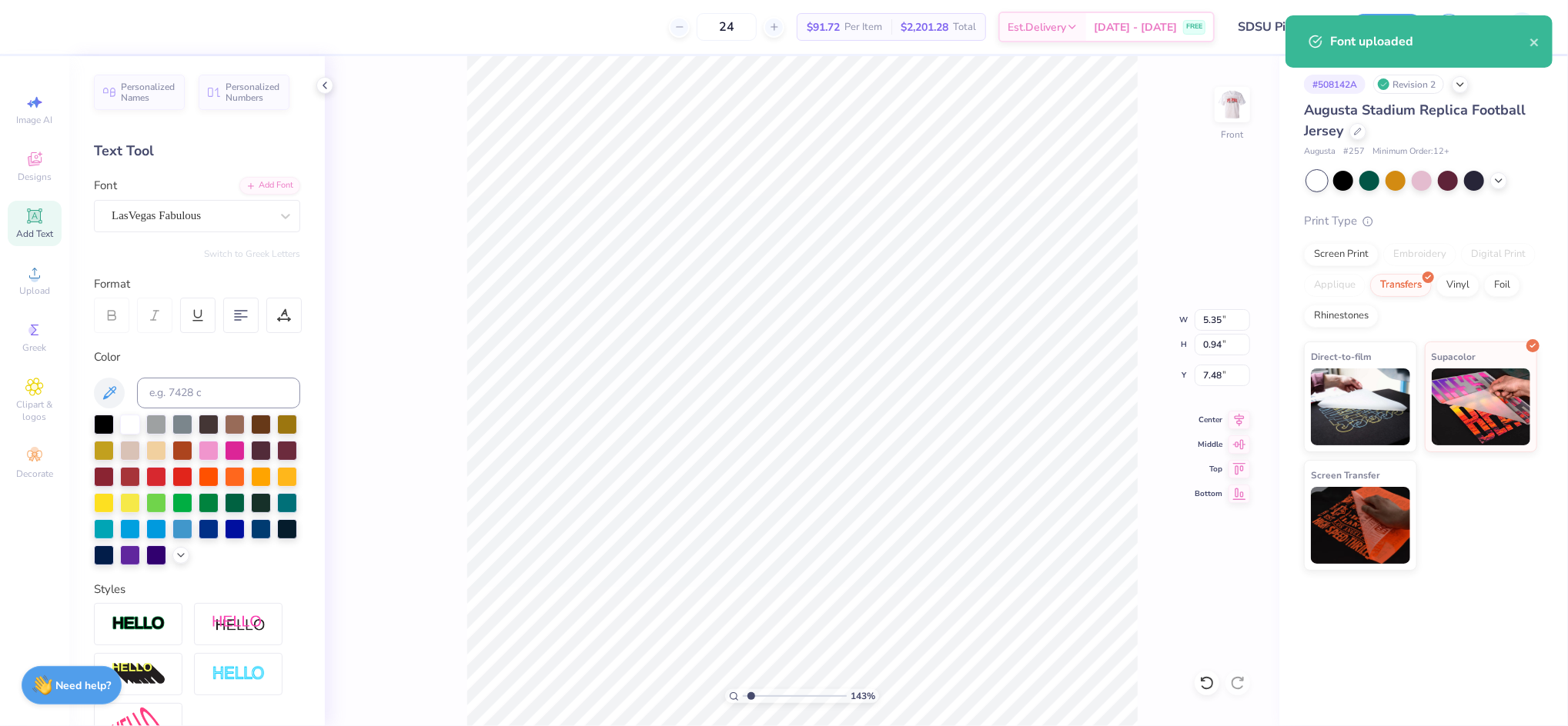
type input "3.45"
drag, startPoint x: 753, startPoint y: 700, endPoint x: 760, endPoint y: 693, distance: 9.9
type input "2.31"
click at [760, 703] on input "range" at bounding box center [794, 697] width 104 height 14
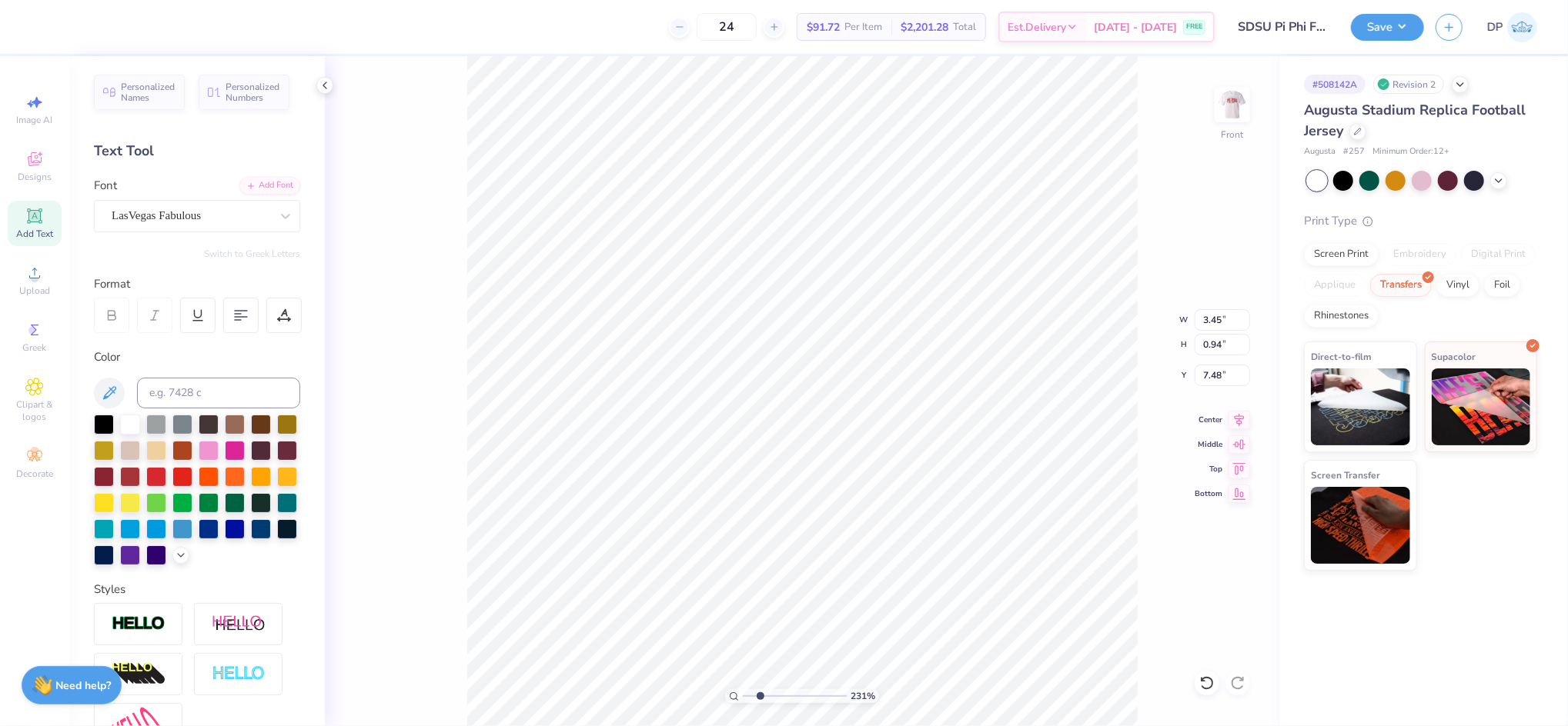
type input "4.14"
type input "6.97"
type input "1.90"
type input "3.28"
type input "7.22"
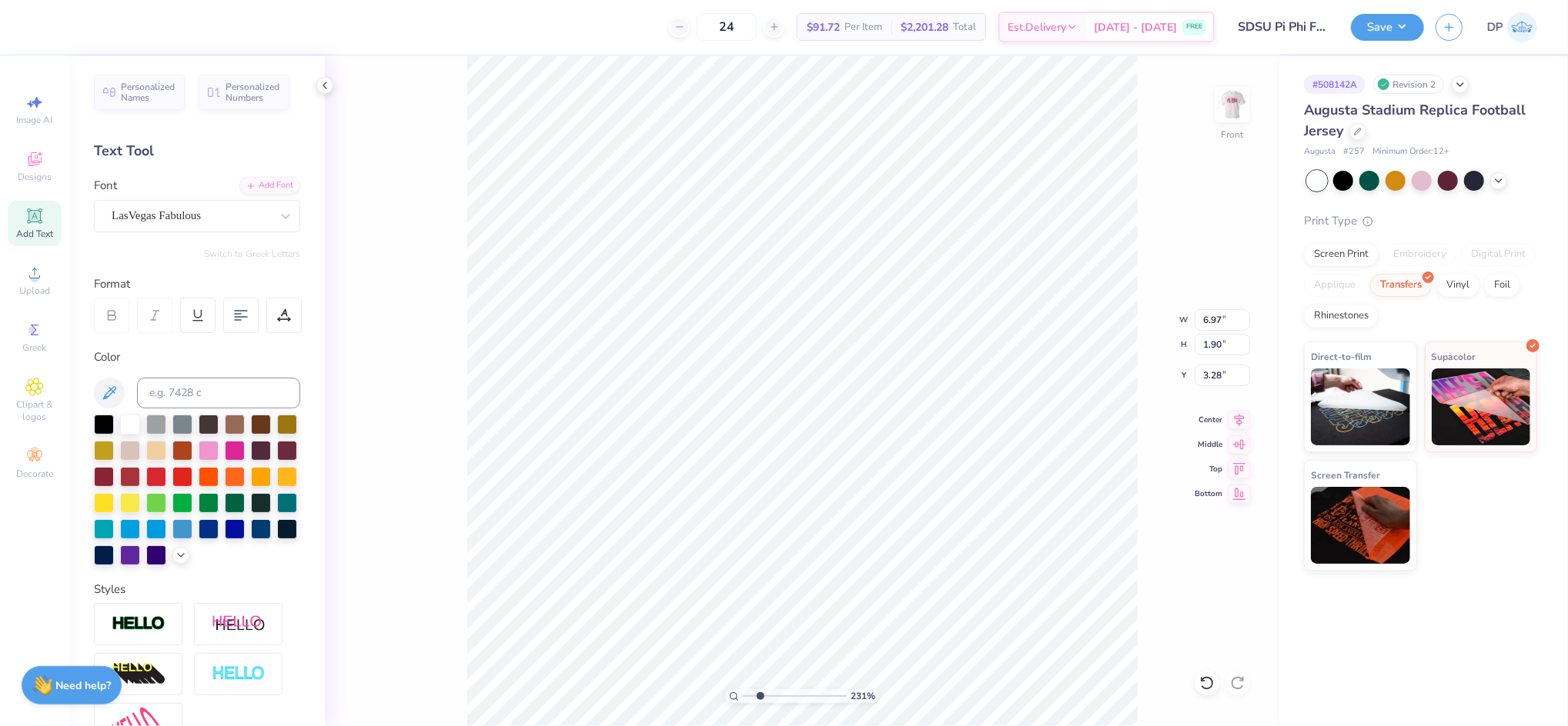
type input "1.97"
type input "3.22"
drag, startPoint x: 760, startPoint y: 693, endPoint x: 778, endPoint y: 694, distance: 18.0
type input "3.98"
click at [777, 694] on input "range" at bounding box center [794, 697] width 104 height 14
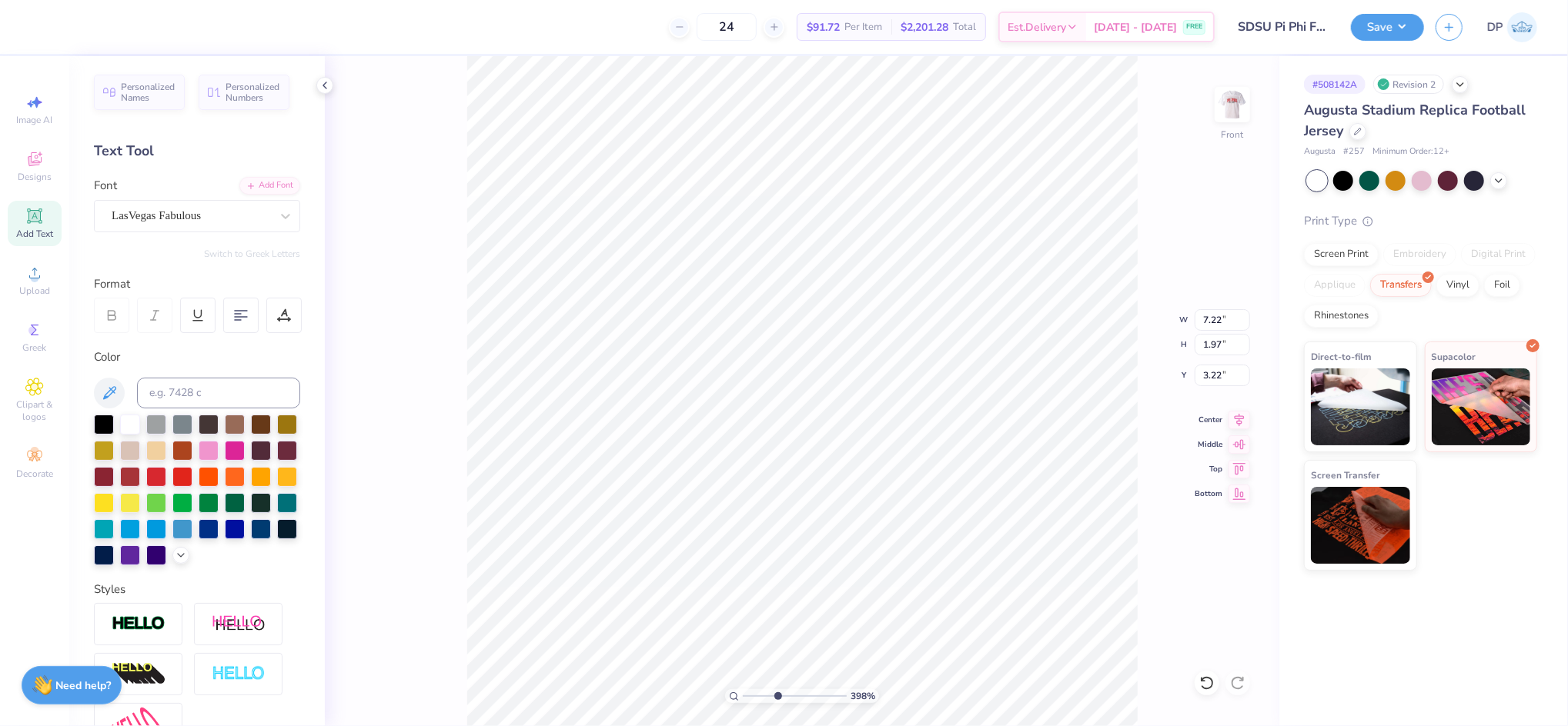
type input "3.24"
type input "7.16"
type input "1.95"
type input "3.25"
drag, startPoint x: 774, startPoint y: 697, endPoint x: 749, endPoint y: 699, distance: 25.1
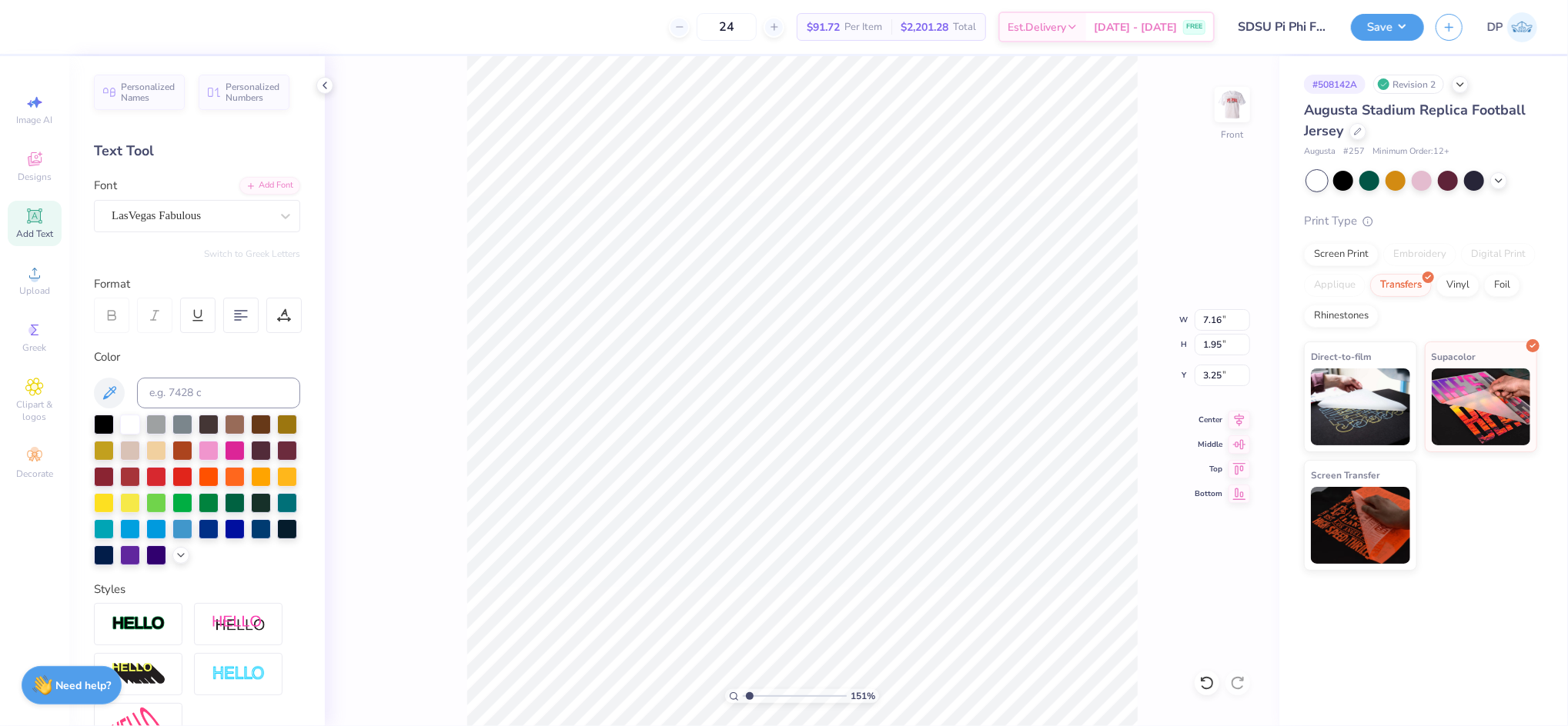
type input "1.28"
click at [749, 699] on input "range" at bounding box center [794, 697] width 104 height 14
click at [867, 588] on li "Ungroup" at bounding box center [901, 587] width 121 height 30
click at [773, 546] on li "Group" at bounding box center [815, 556] width 121 height 30
type input "7.16"
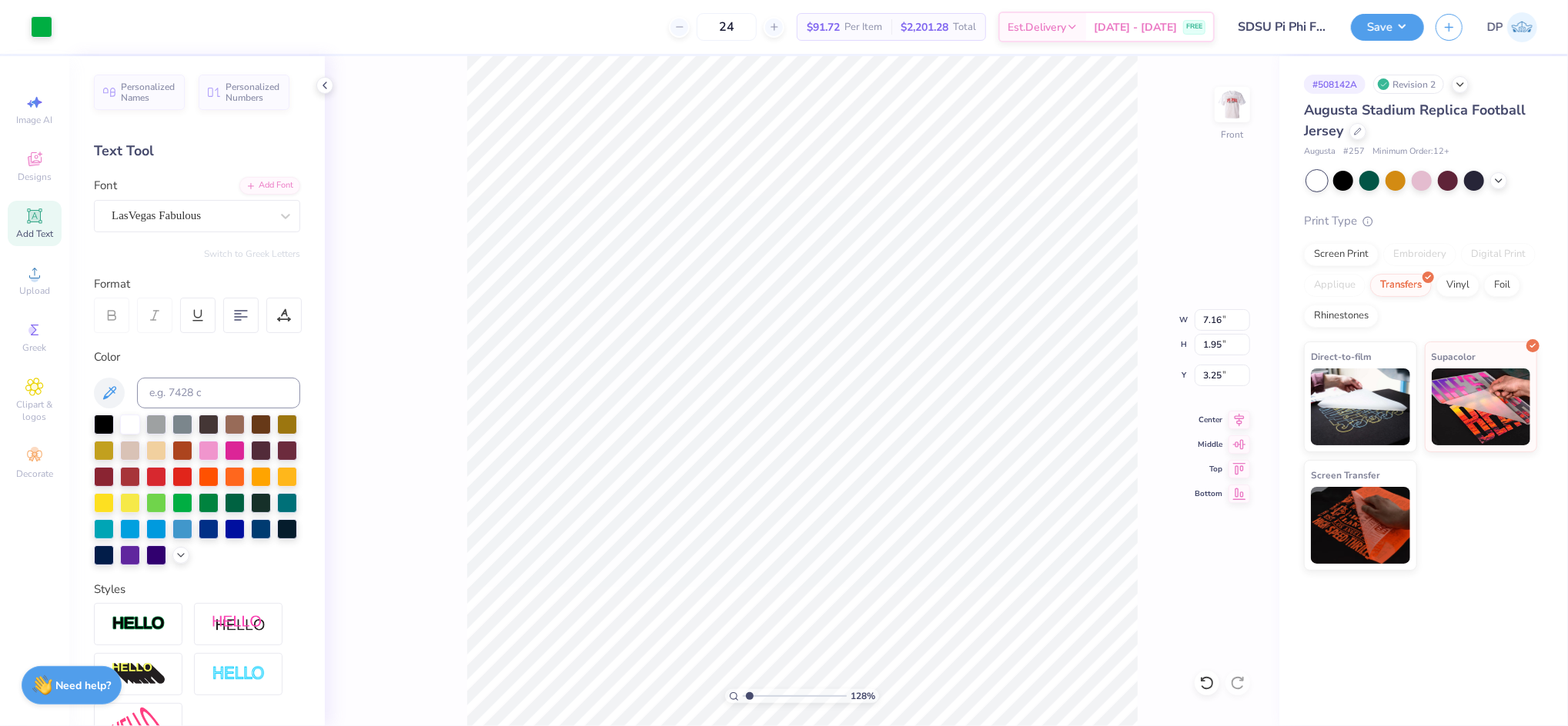
type input "1.95"
type input "3.25"
click at [101, 422] on div at bounding box center [104, 423] width 20 height 20
drag, startPoint x: 749, startPoint y: 690, endPoint x: 736, endPoint y: 690, distance: 13.0
click at [743, 690] on input "range" at bounding box center [794, 697] width 104 height 14
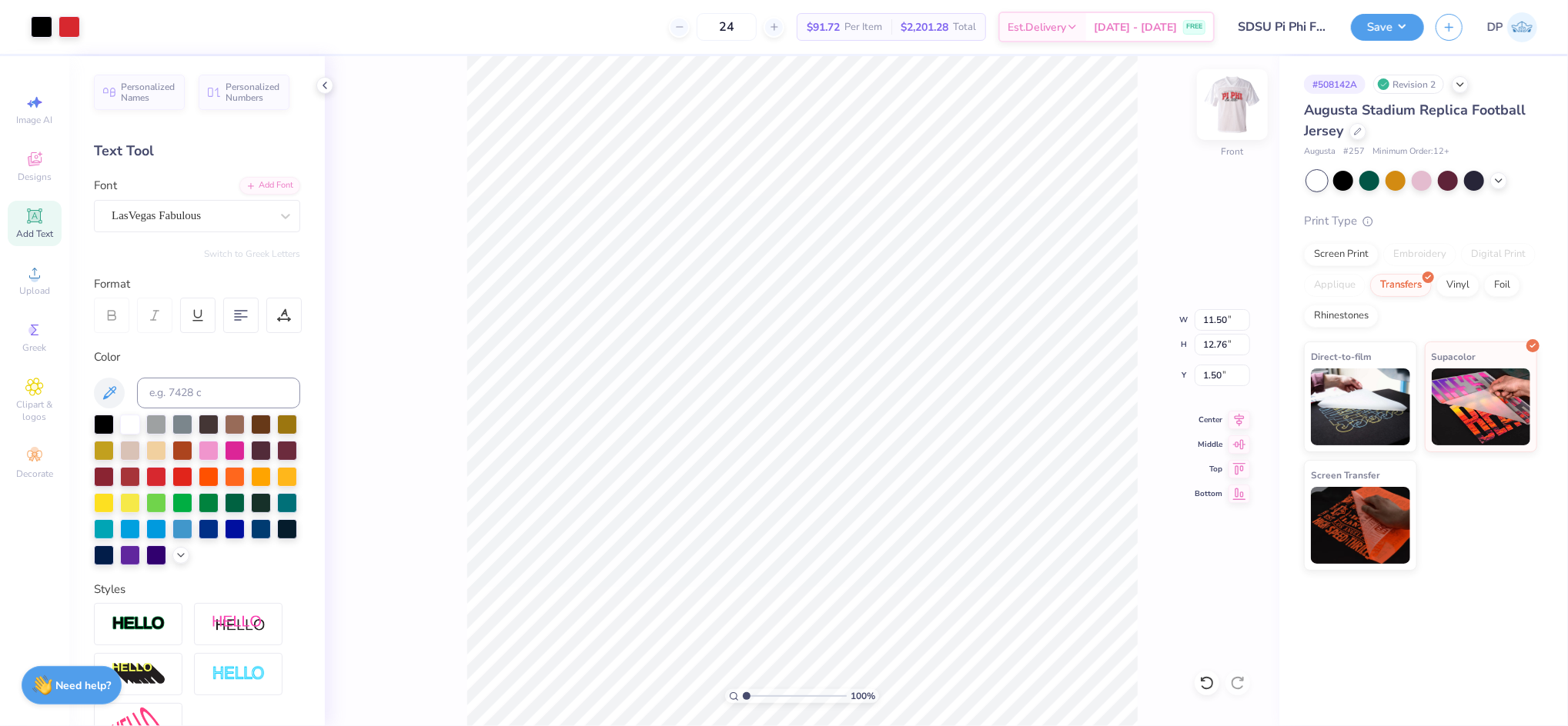
click at [1234, 120] on img at bounding box center [1233, 104] width 62 height 62
type input "1.51"
click at [752, 698] on input "range" at bounding box center [794, 697] width 104 height 14
click at [44, 228] on span "Add Text" at bounding box center [35, 234] width 37 height 12
click at [192, 502] on div at bounding box center [183, 502] width 20 height 20
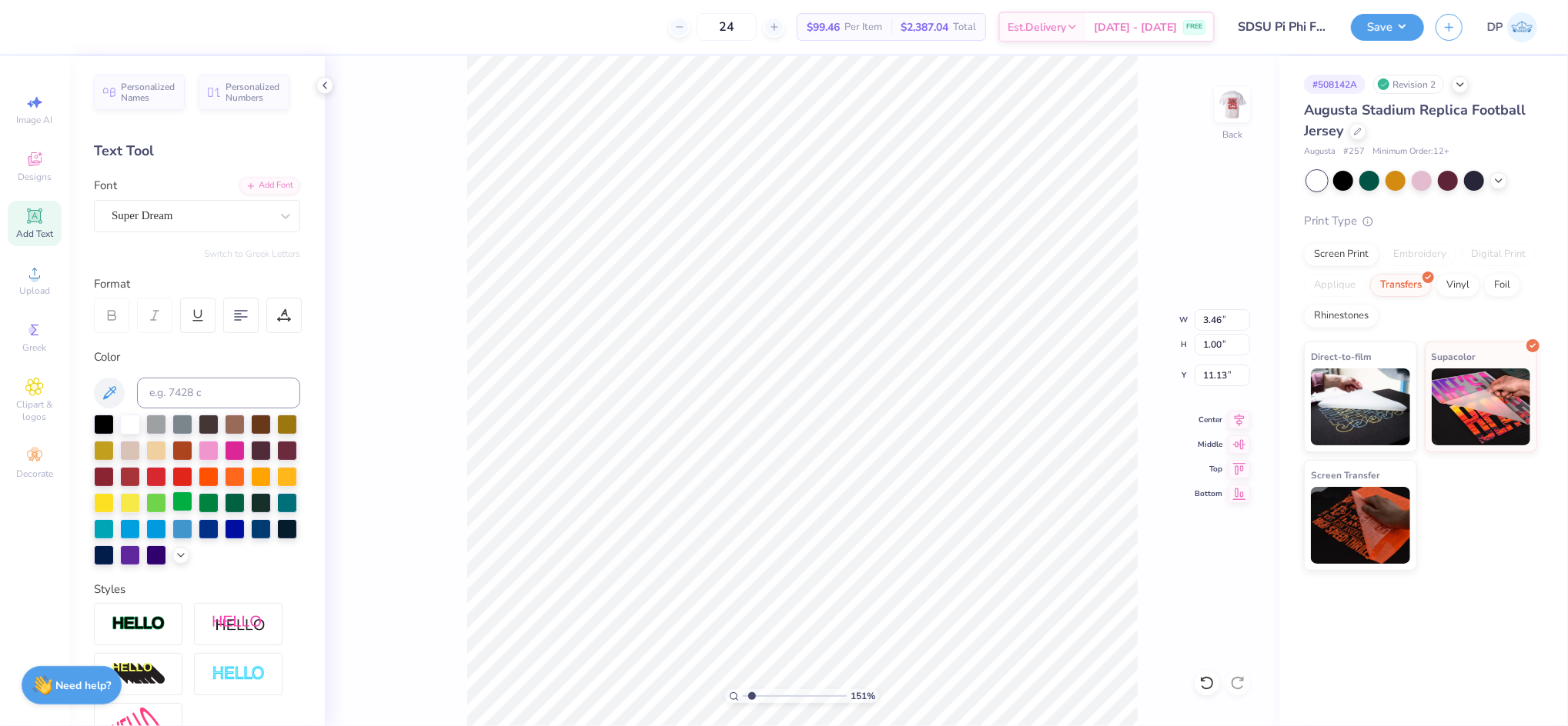
type input "3.46"
type input "1.00"
paste textarea "Est. 1867"
type textarea "Est. 1867"
click at [278, 212] on icon at bounding box center [286, 216] width 15 height 15
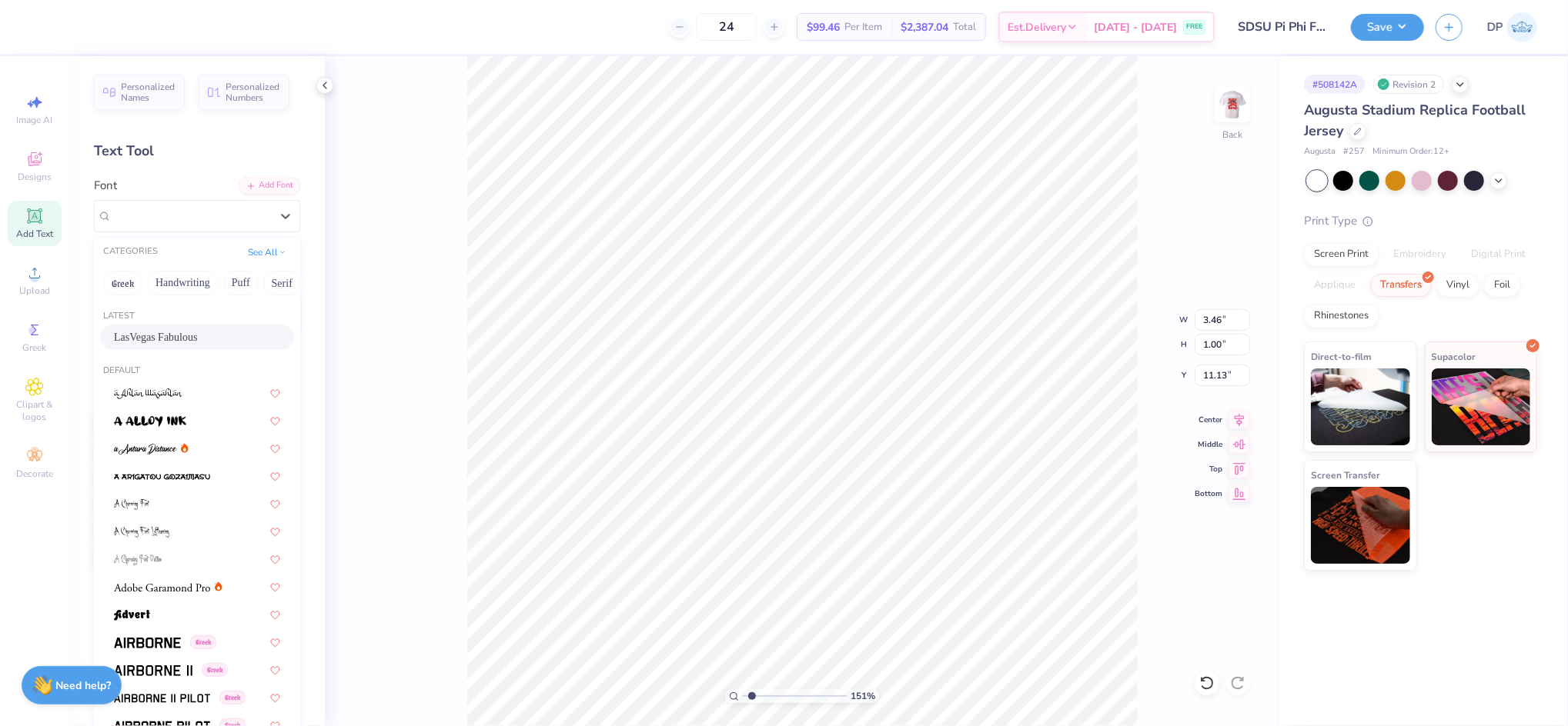
click at [155, 327] on div "LasVegas Fabulous" at bounding box center [197, 337] width 194 height 26
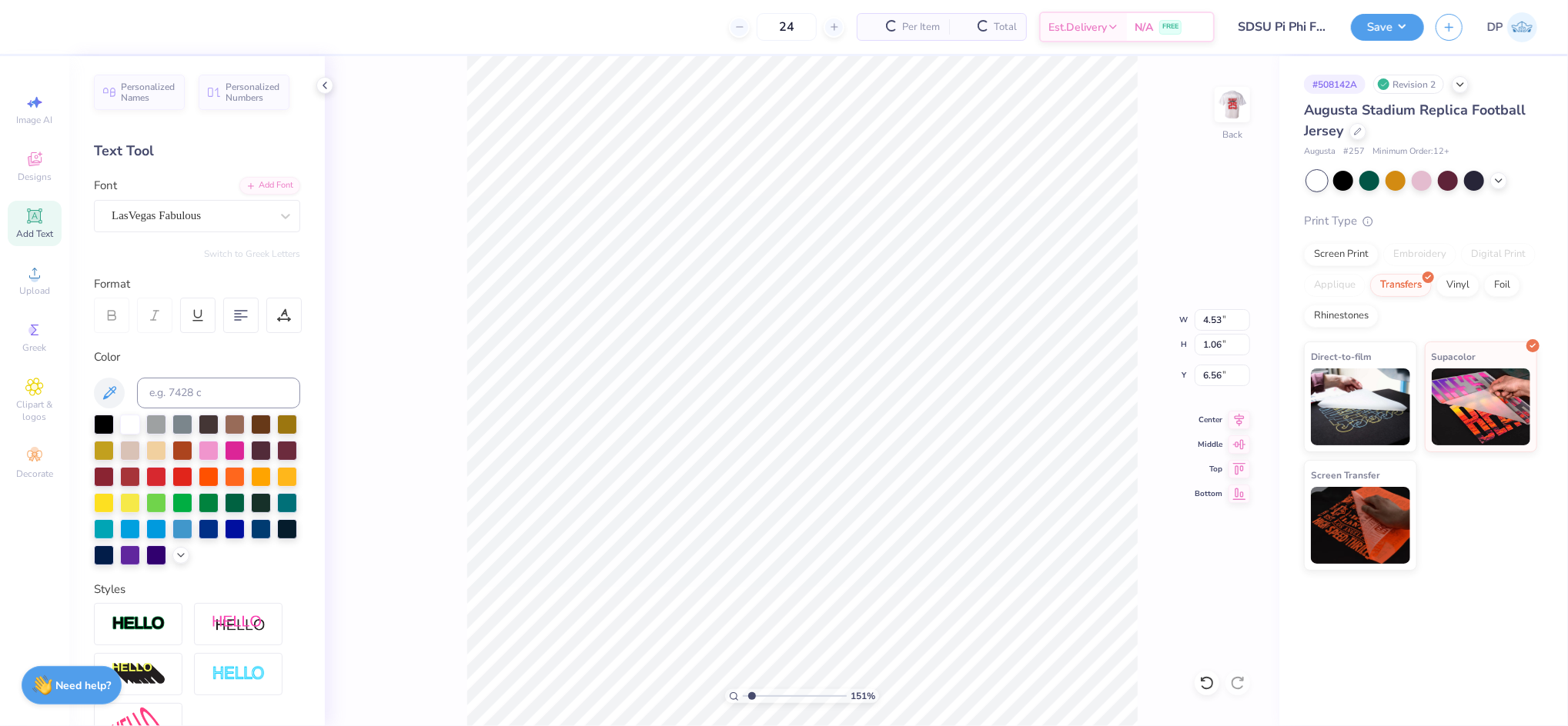
type input "6.56"
type input "7.37"
type input "1.73"
type input "5.90"
drag, startPoint x: 751, startPoint y: 694, endPoint x: 767, endPoint y: 691, distance: 16.3
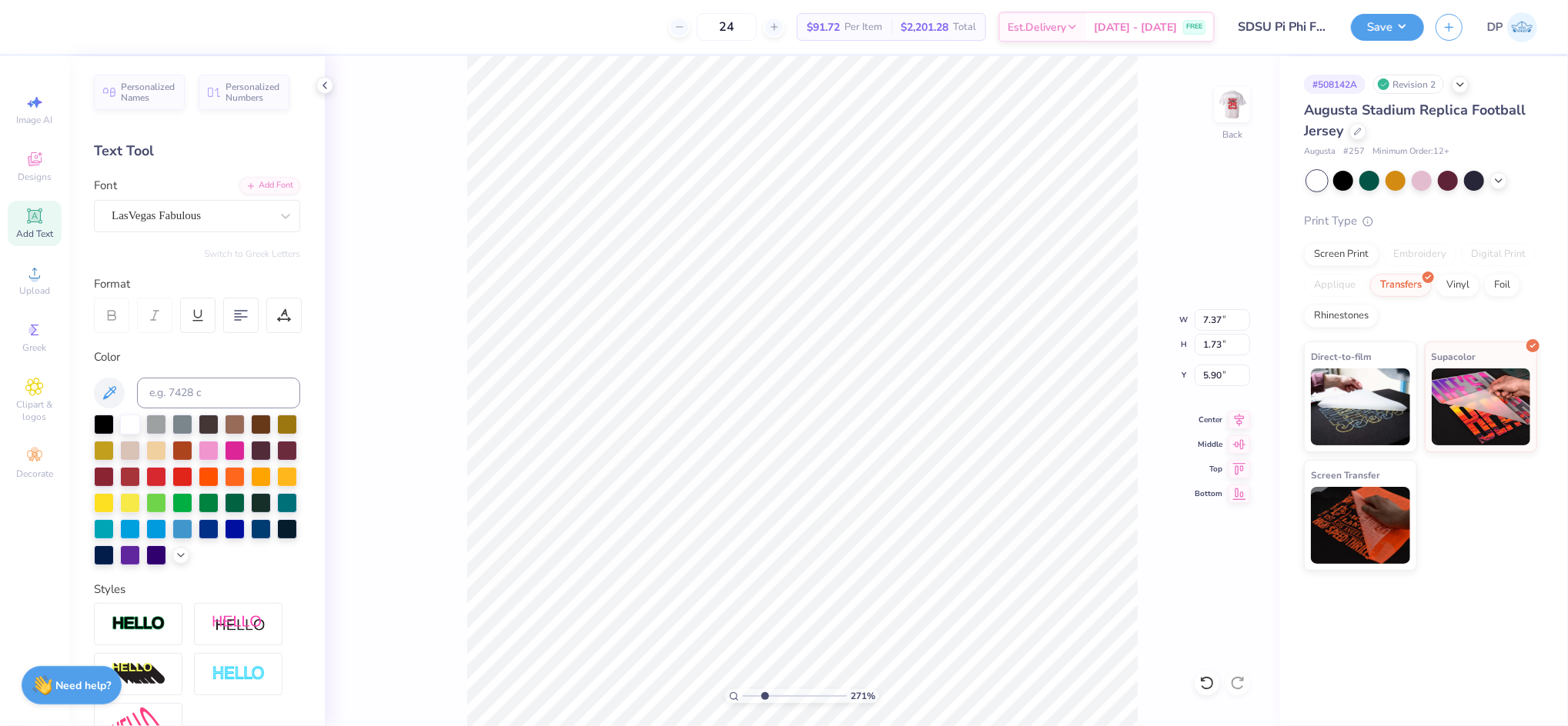
type input "3.02"
click at [767, 693] on input "range" at bounding box center [794, 697] width 104 height 14
type input "7.50"
type input "1.76"
type input "5.87"
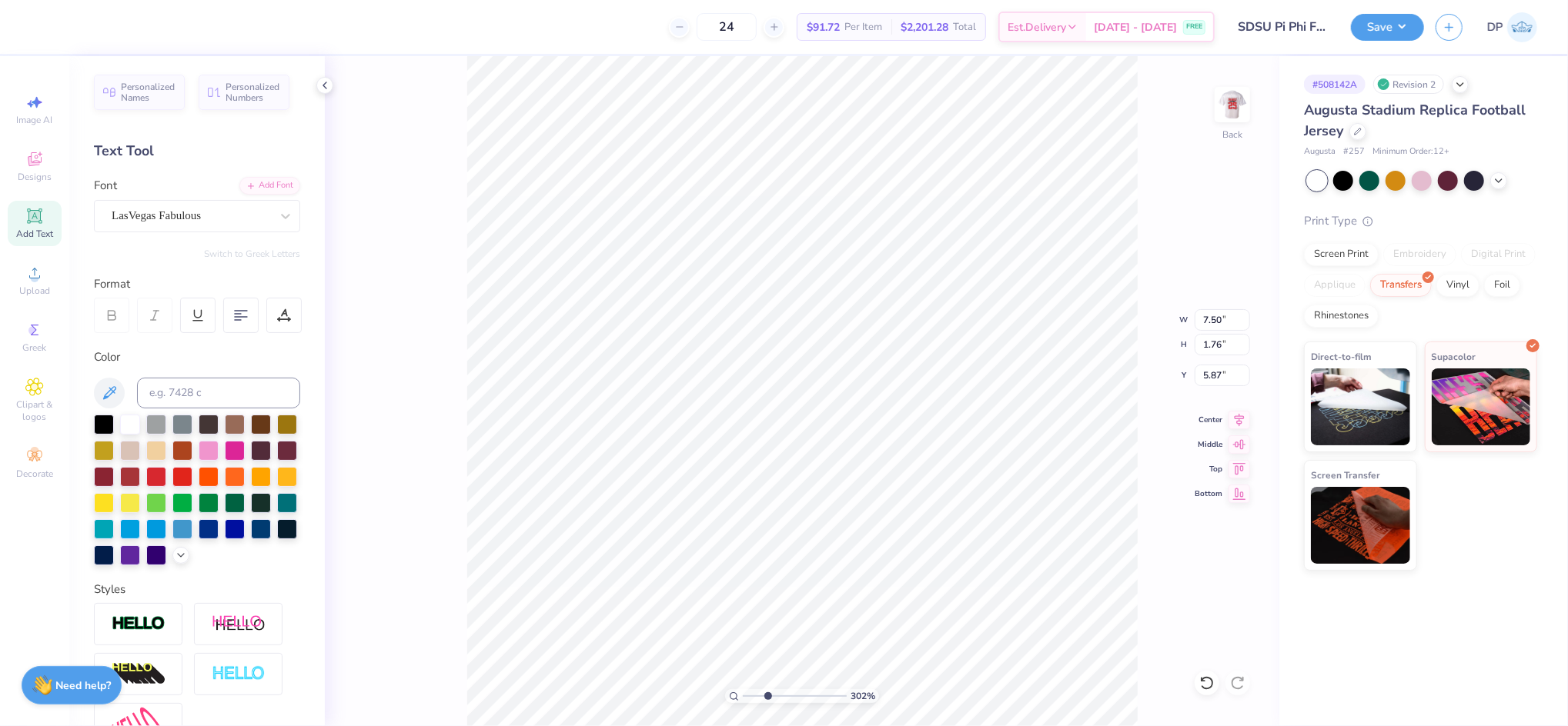
type input "7.53"
type input "5.86"
click at [27, 229] on span "Add Text" at bounding box center [35, 234] width 37 height 12
type input "3.02"
type input "0.88"
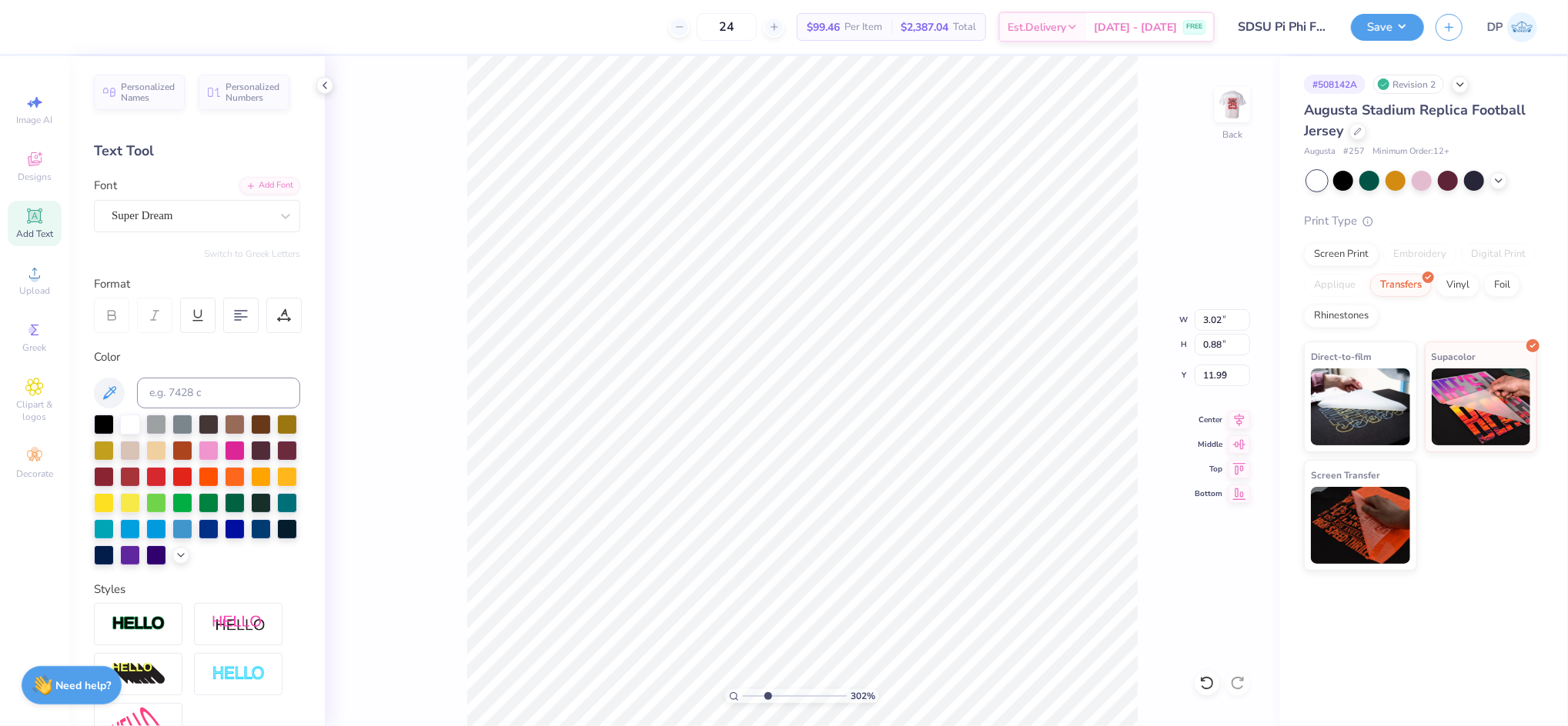
type input "9.83"
click at [192, 497] on div at bounding box center [183, 502] width 20 height 20
type input "1.47"
type input "0.43"
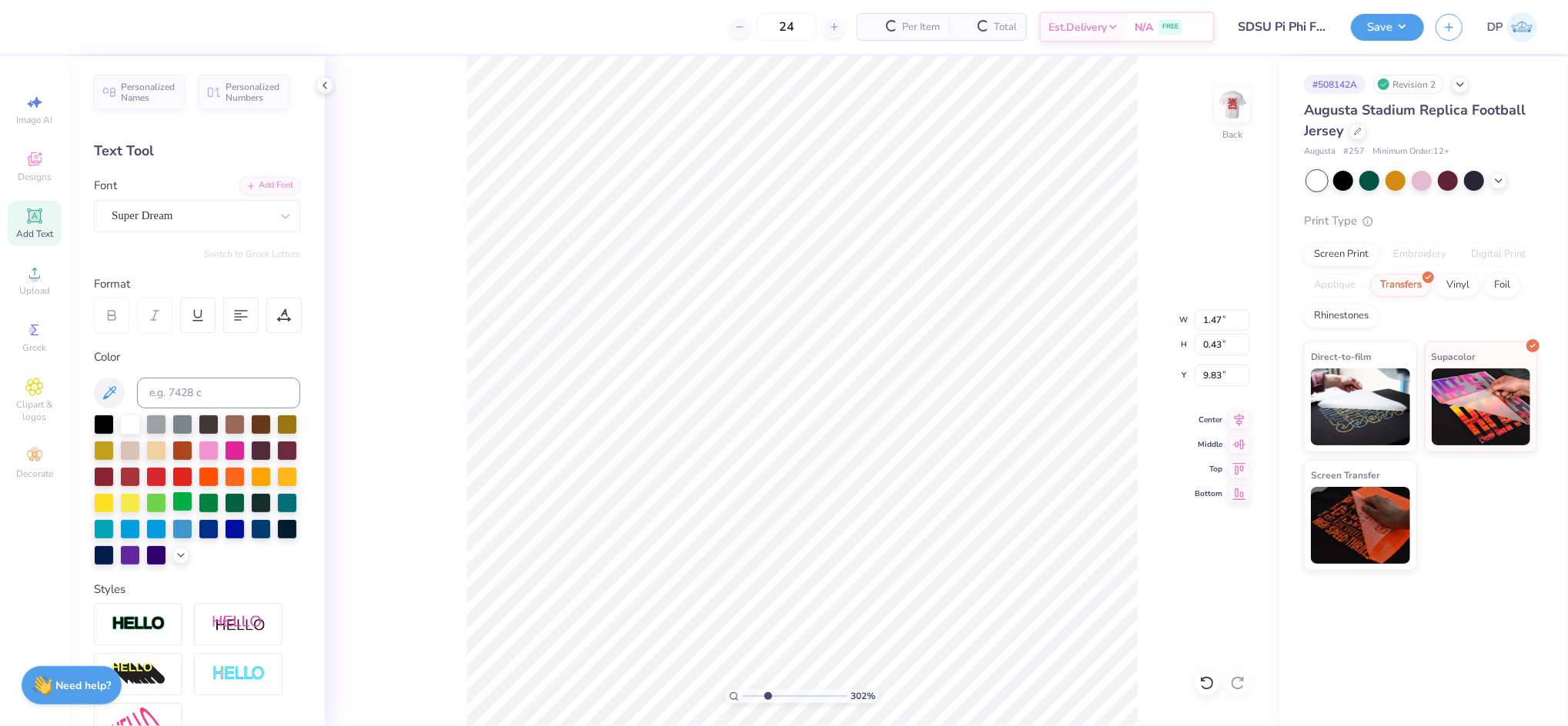
scroll to position [17, 6]
type textarea "[GEOGRAPHIC_DATA]"
click at [252, 185] on div "Add Font" at bounding box center [269, 184] width 61 height 18
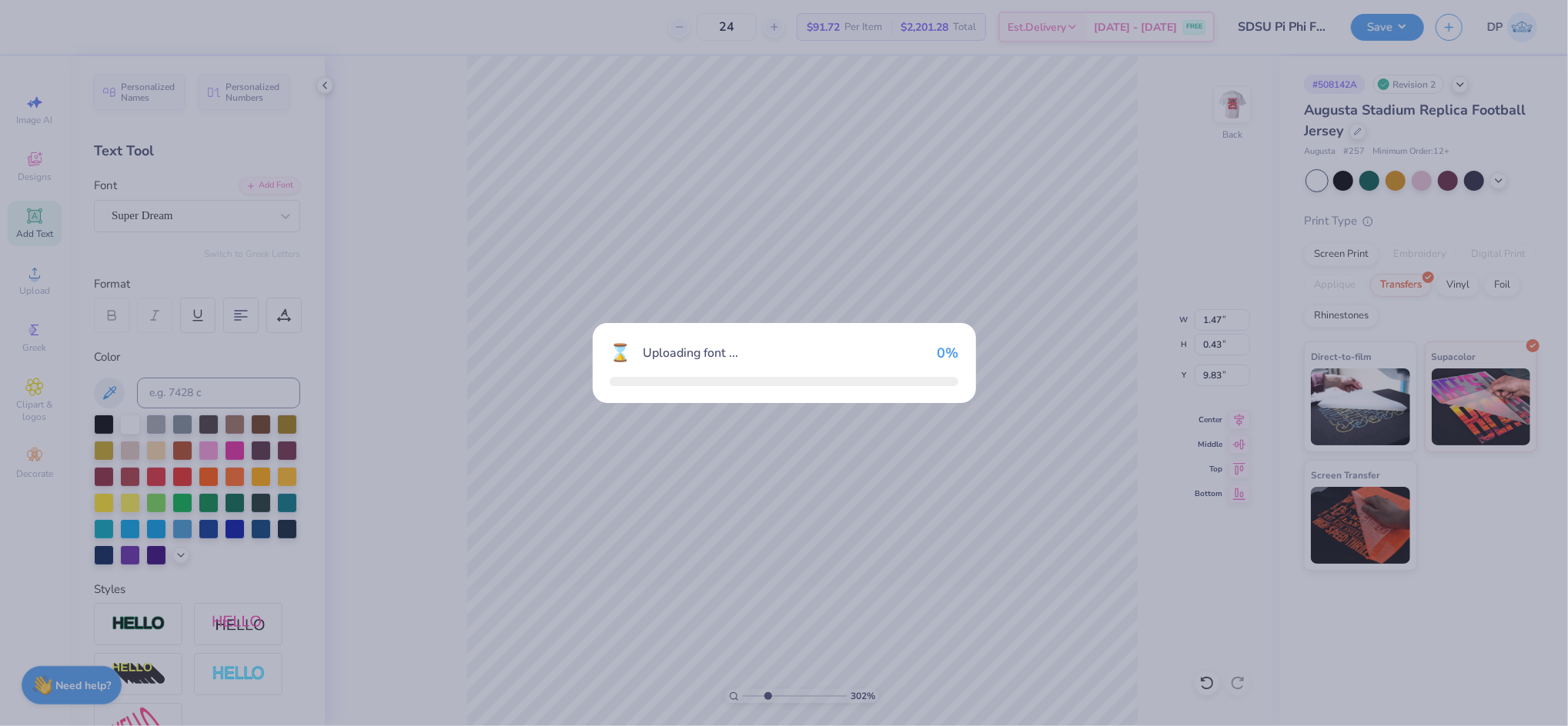
type input "4.85"
type input "0.44"
type input "9.82"
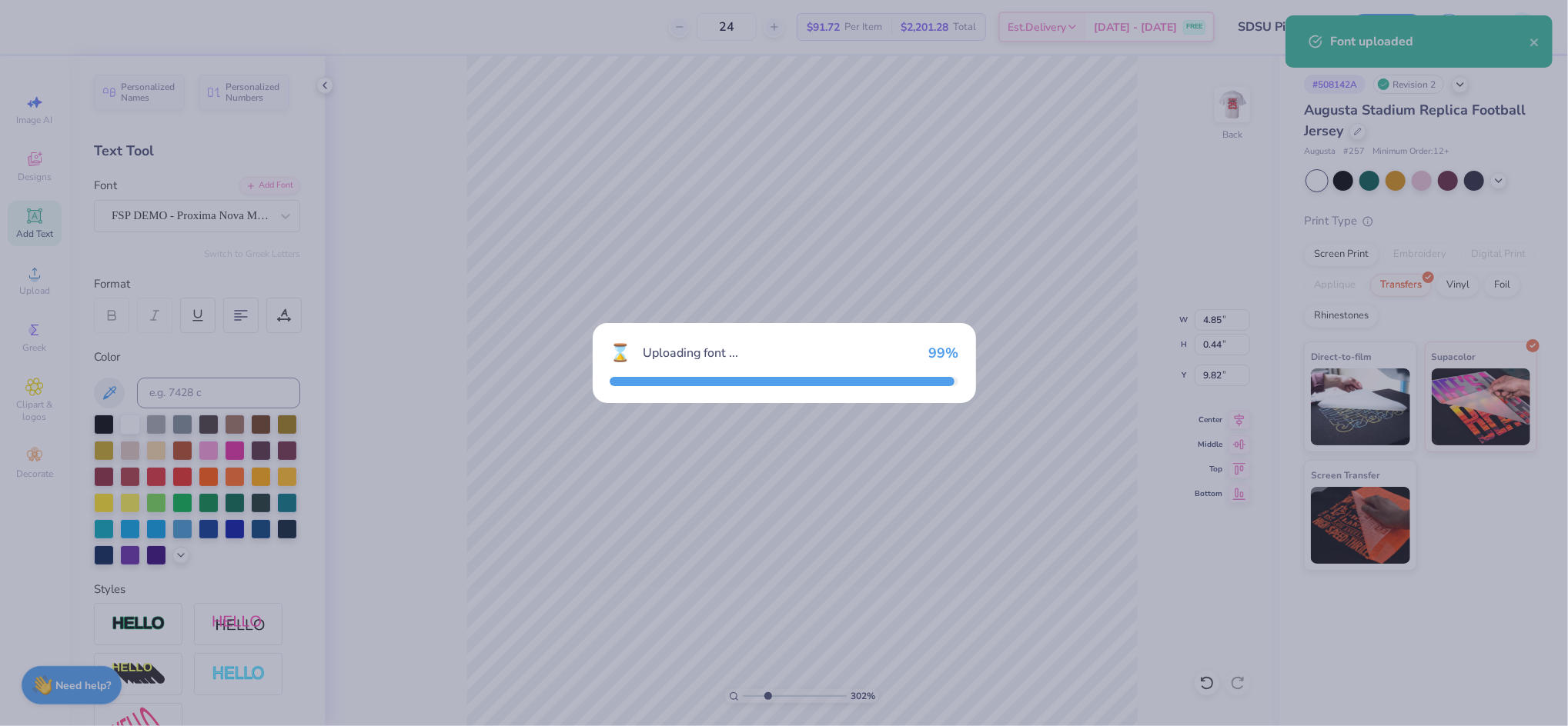
type input "5.02"
type input "0.42"
type input "9.83"
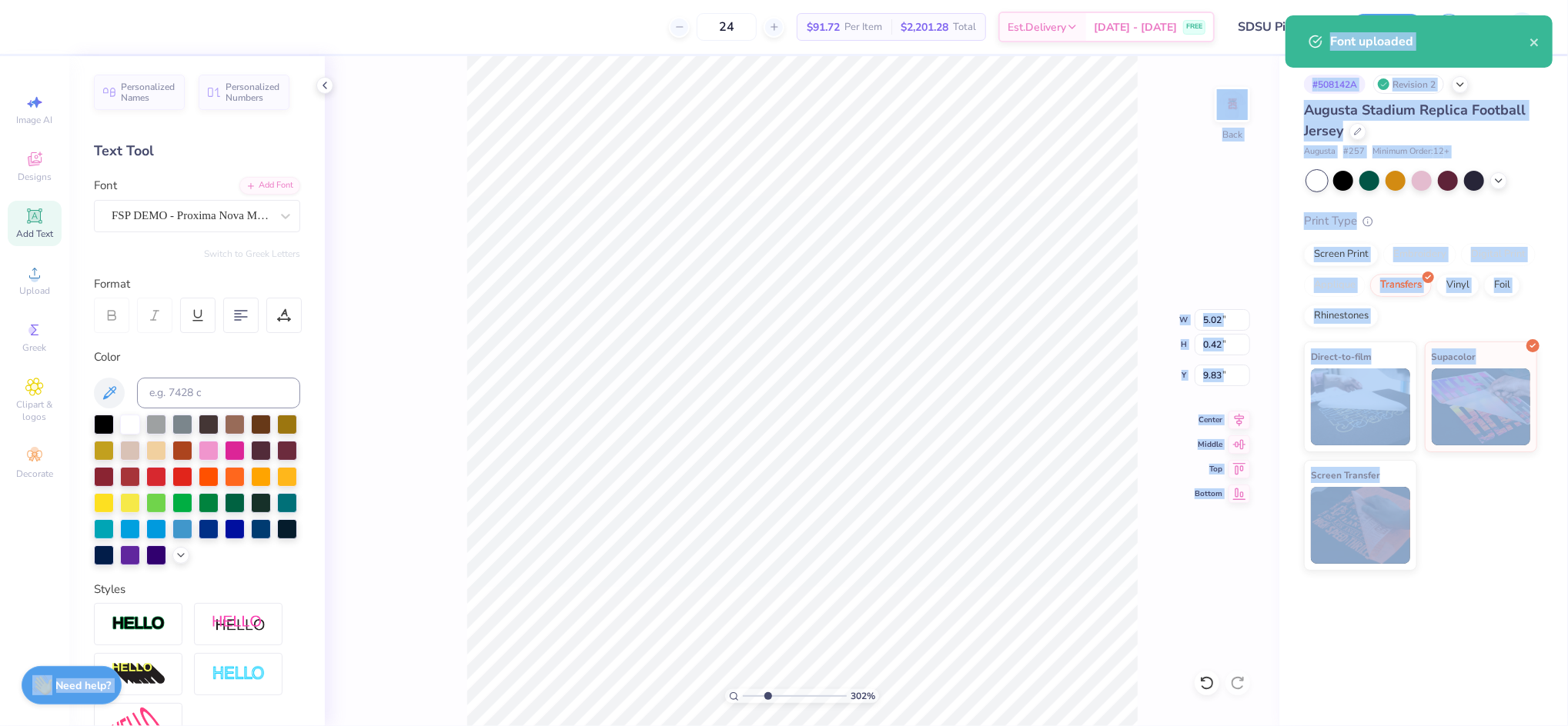
drag, startPoint x: 767, startPoint y: 693, endPoint x: 753, endPoint y: 695, distance: 14.1
type input "2.07"
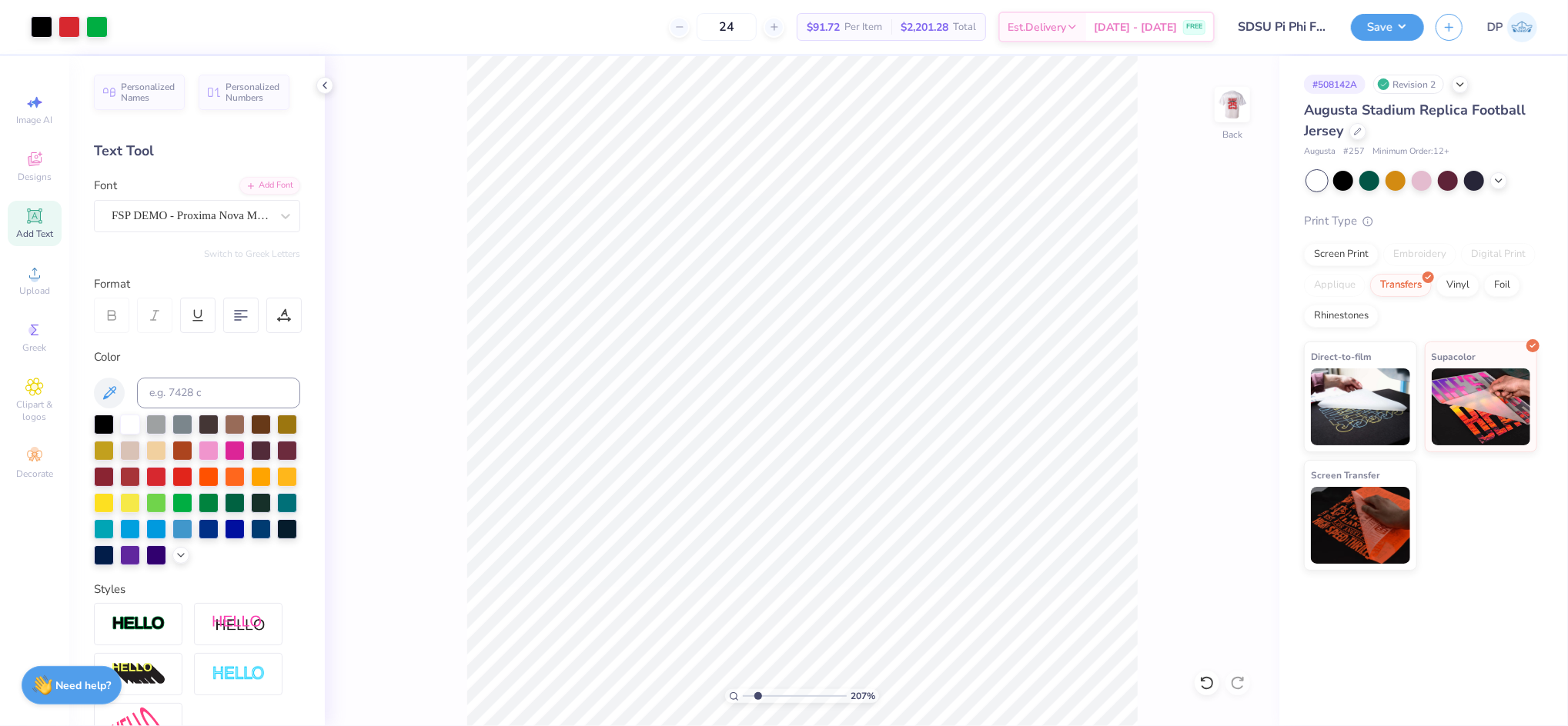
click at [1196, 361] on div "207 % Back" at bounding box center [801, 392] width 955 height 670
type input "2.00"
drag, startPoint x: 757, startPoint y: 693, endPoint x: 768, endPoint y: 703, distance: 14.9
type input "3.1"
click at [768, 703] on input "range" at bounding box center [794, 697] width 104 height 14
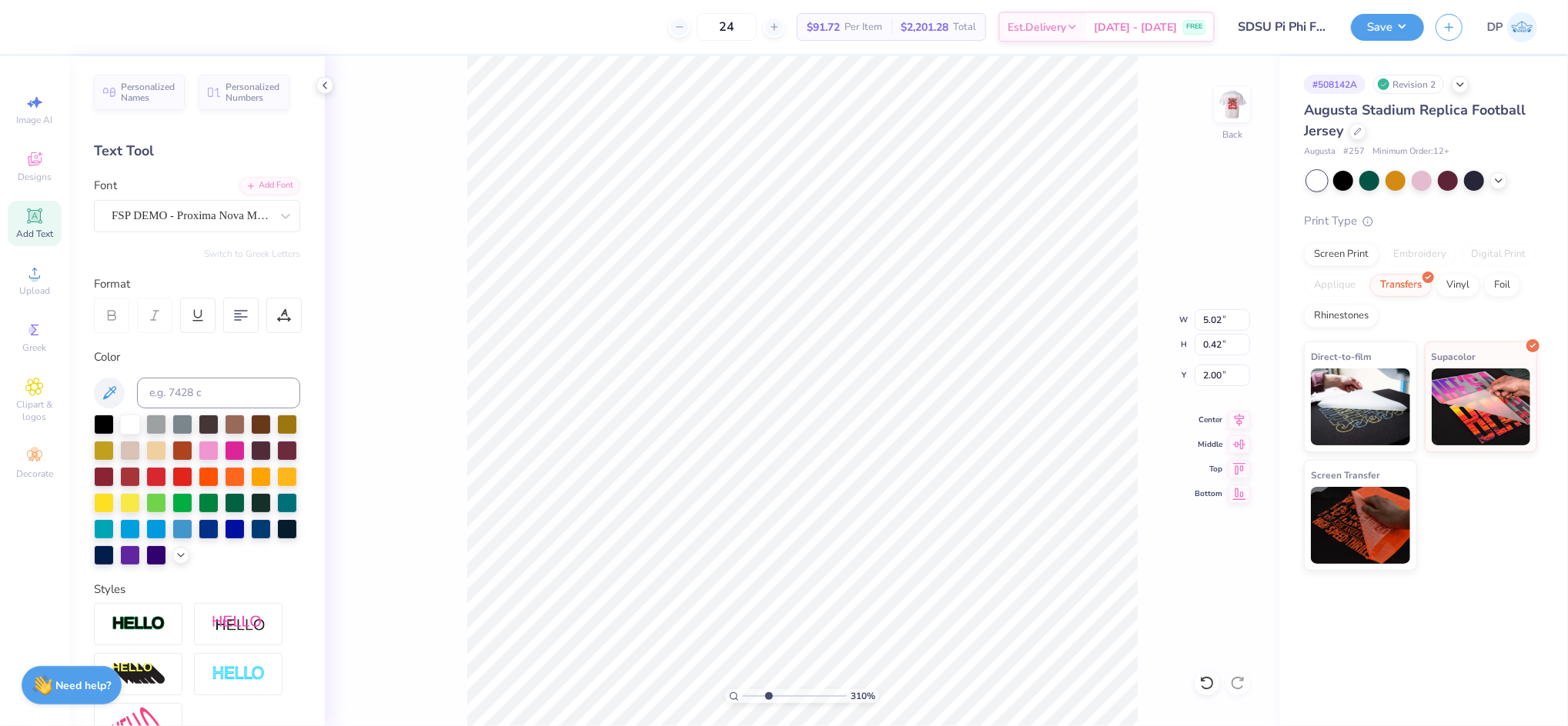
type input "2.57"
type input "5.35"
type input "0.45"
type input "2.54"
click at [291, 313] on div at bounding box center [284, 316] width 36 height 36
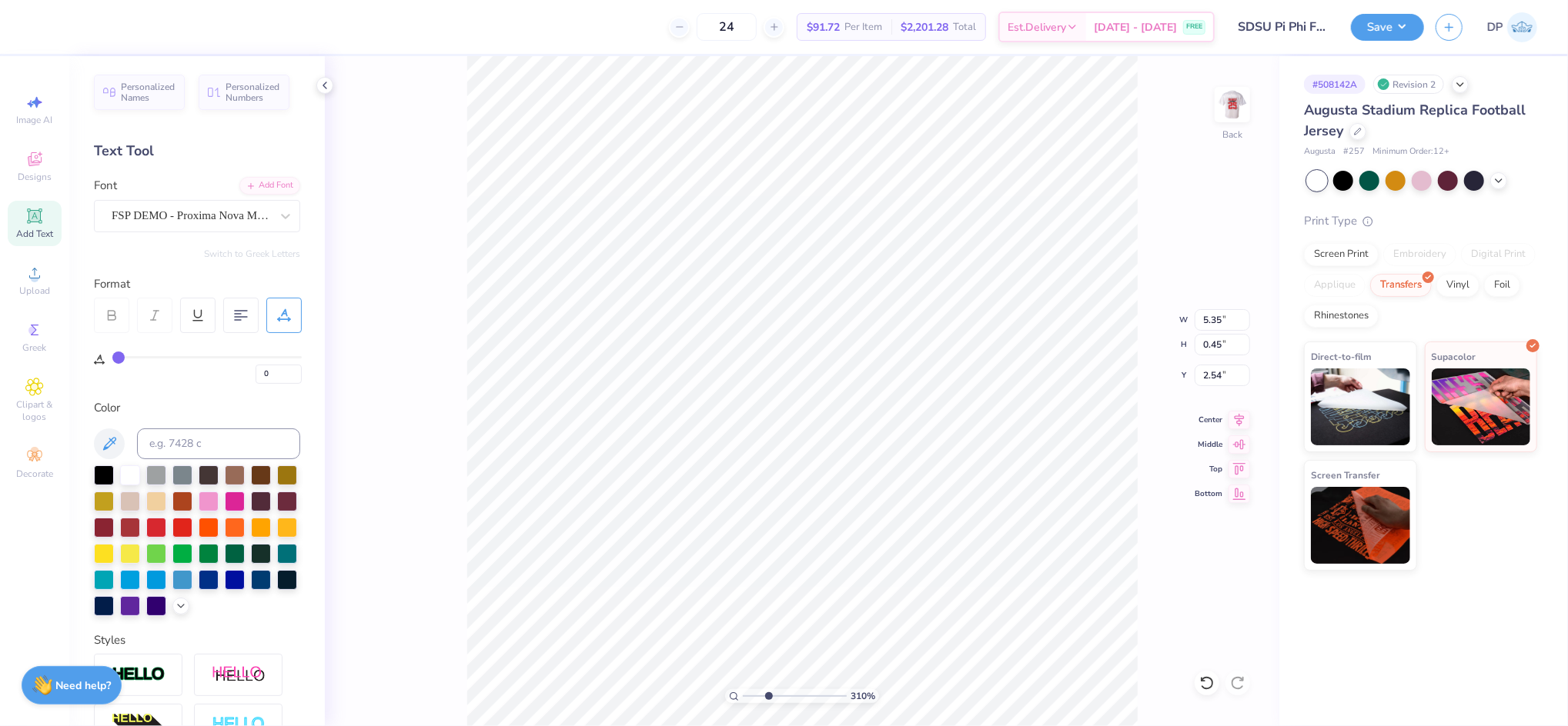
click at [188, 359] on div "0" at bounding box center [207, 370] width 190 height 28
click at [214, 354] on div "0" at bounding box center [207, 366] width 190 height 36
click at [214, 358] on div "0" at bounding box center [207, 370] width 190 height 28
type input "54"
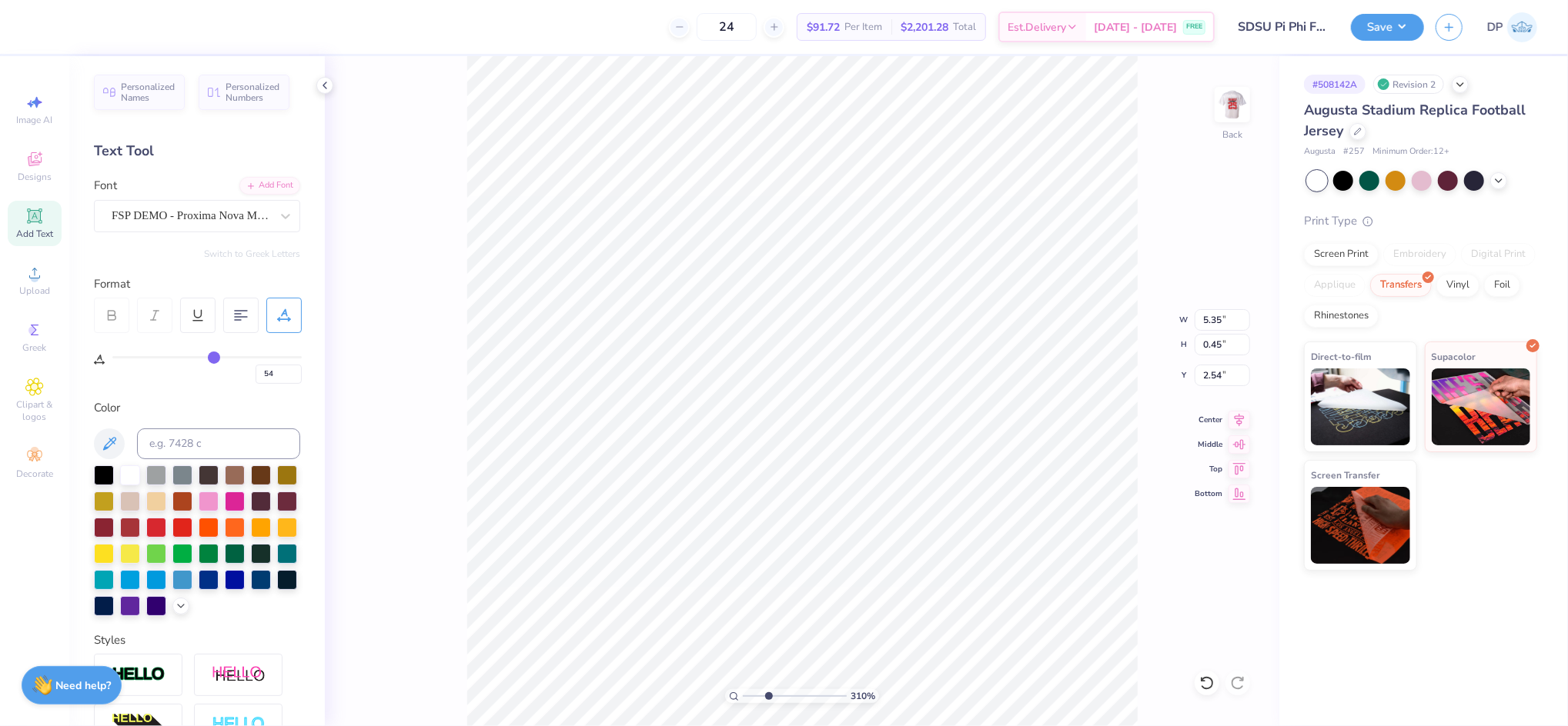
type input "54"
click at [214, 357] on input "range" at bounding box center [207, 357] width 190 height 2
type input "10.26"
type input "2.51"
type input "2.23"
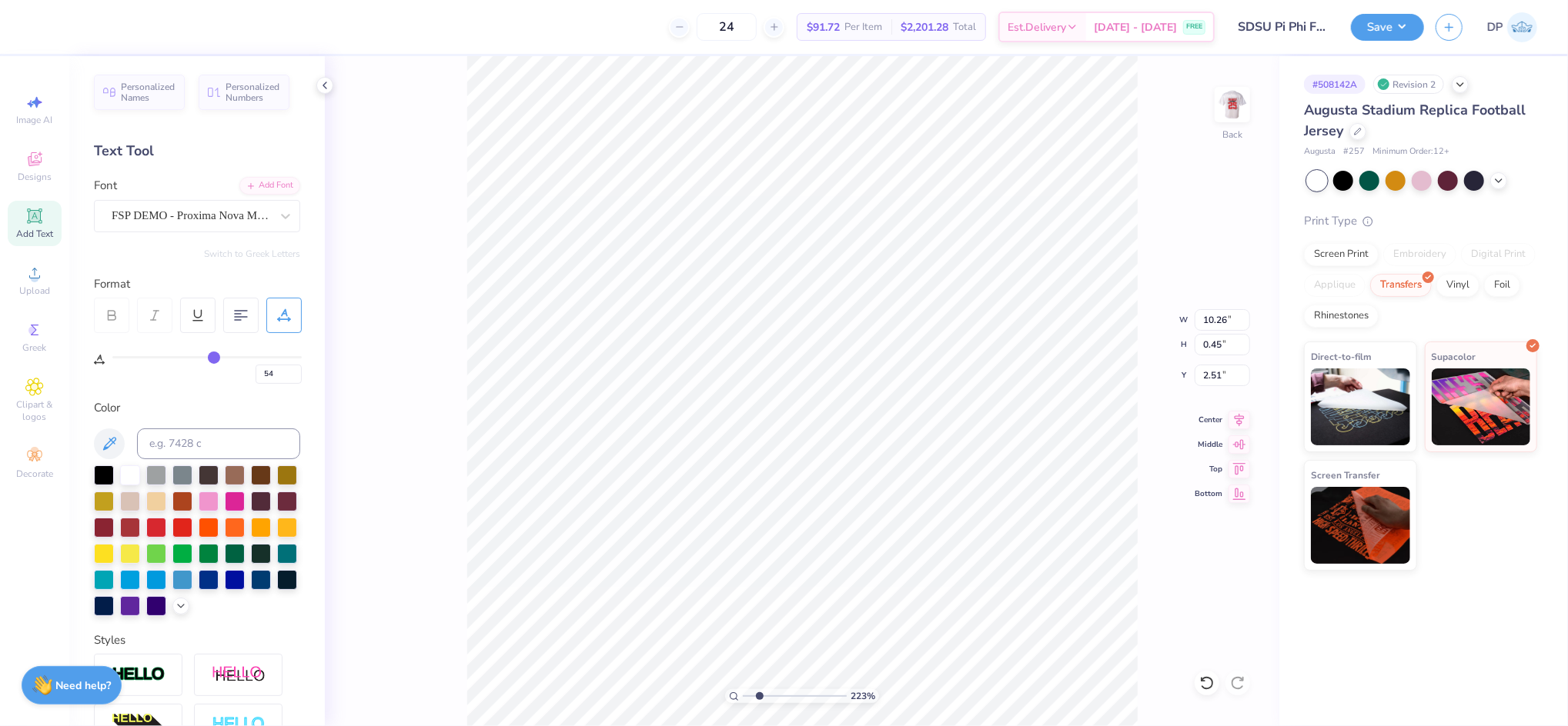
click at [759, 698] on input "range" at bounding box center [794, 697] width 104 height 14
type input "53"
type input "52"
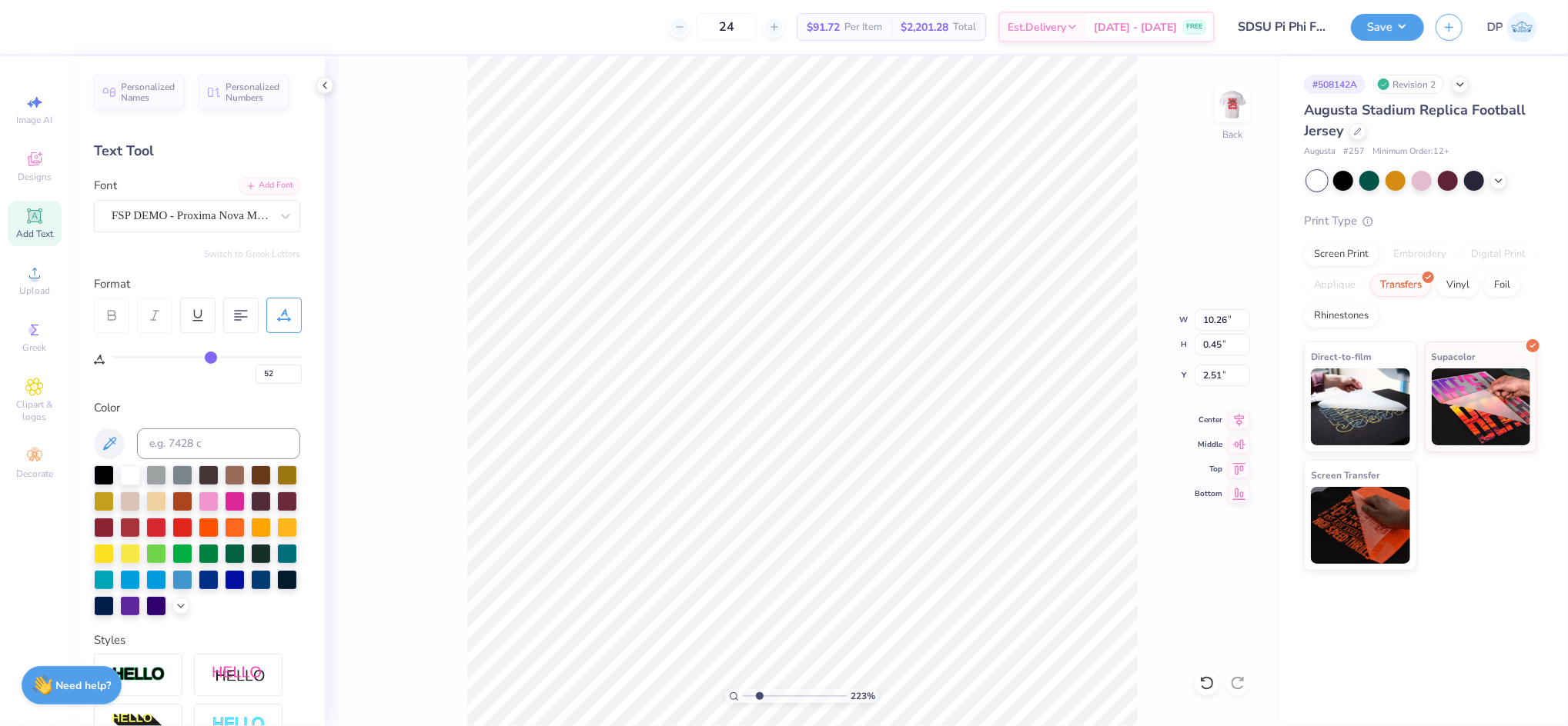
type input "51"
type input "50"
type input "49"
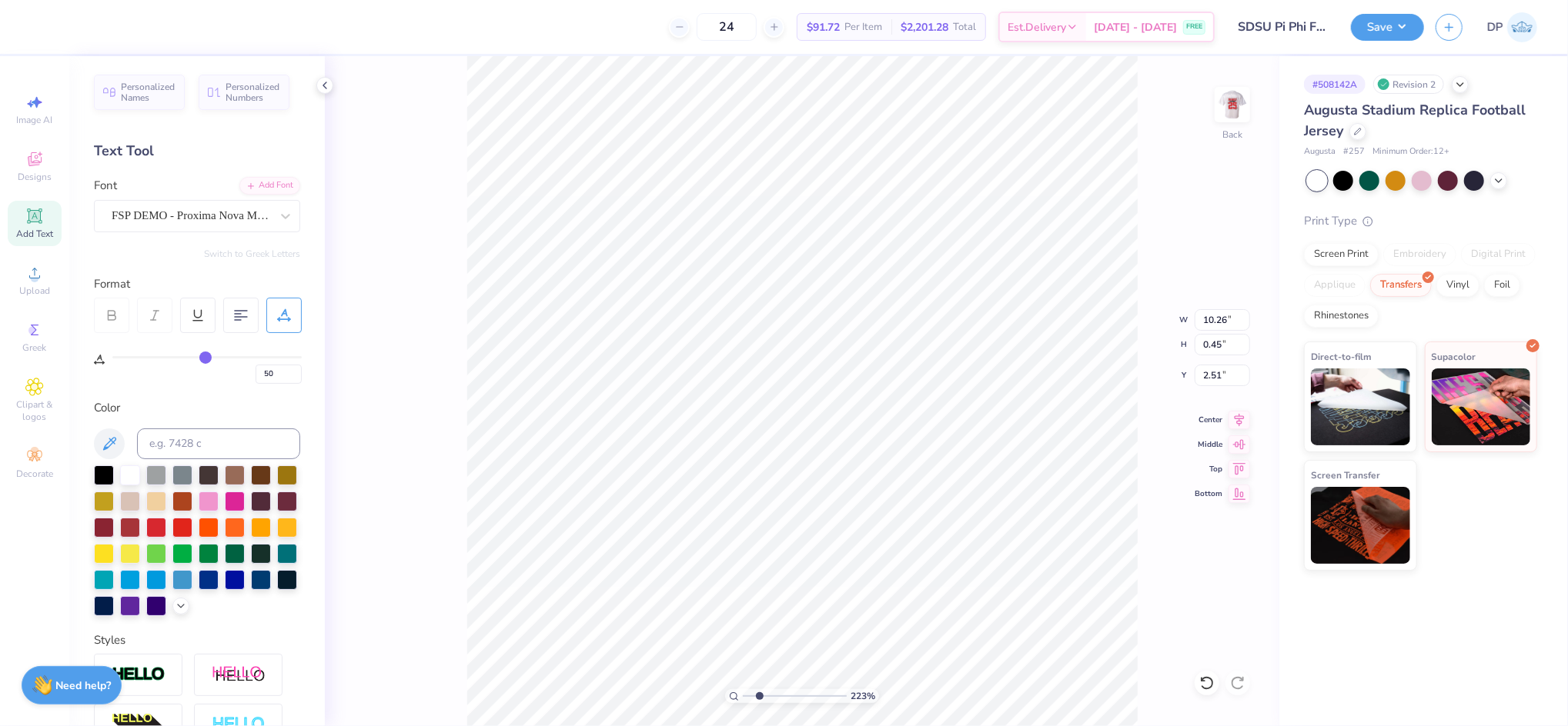
type input "49"
type input "48"
type input "47"
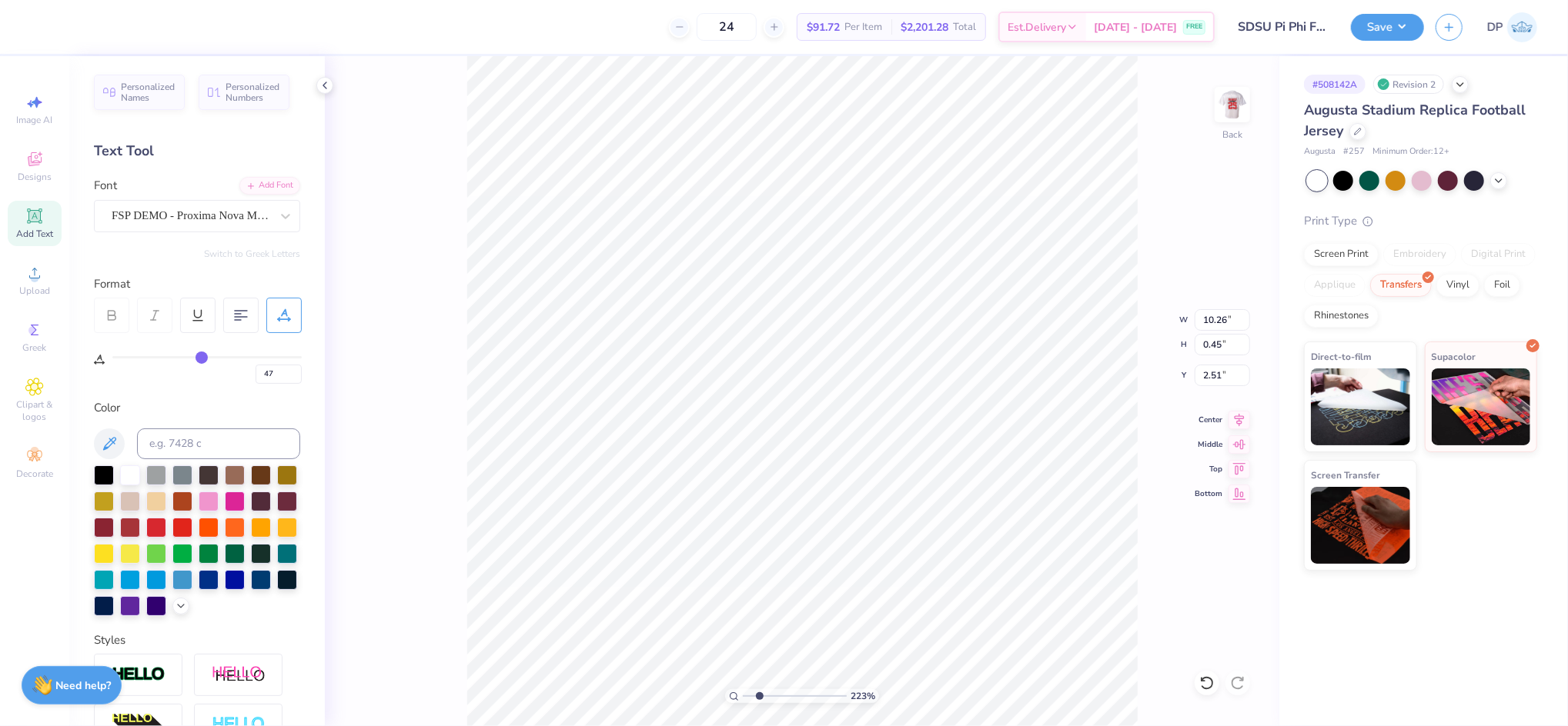
type input "46"
type input "45"
drag, startPoint x: 214, startPoint y: 359, endPoint x: 197, endPoint y: 355, distance: 17.5
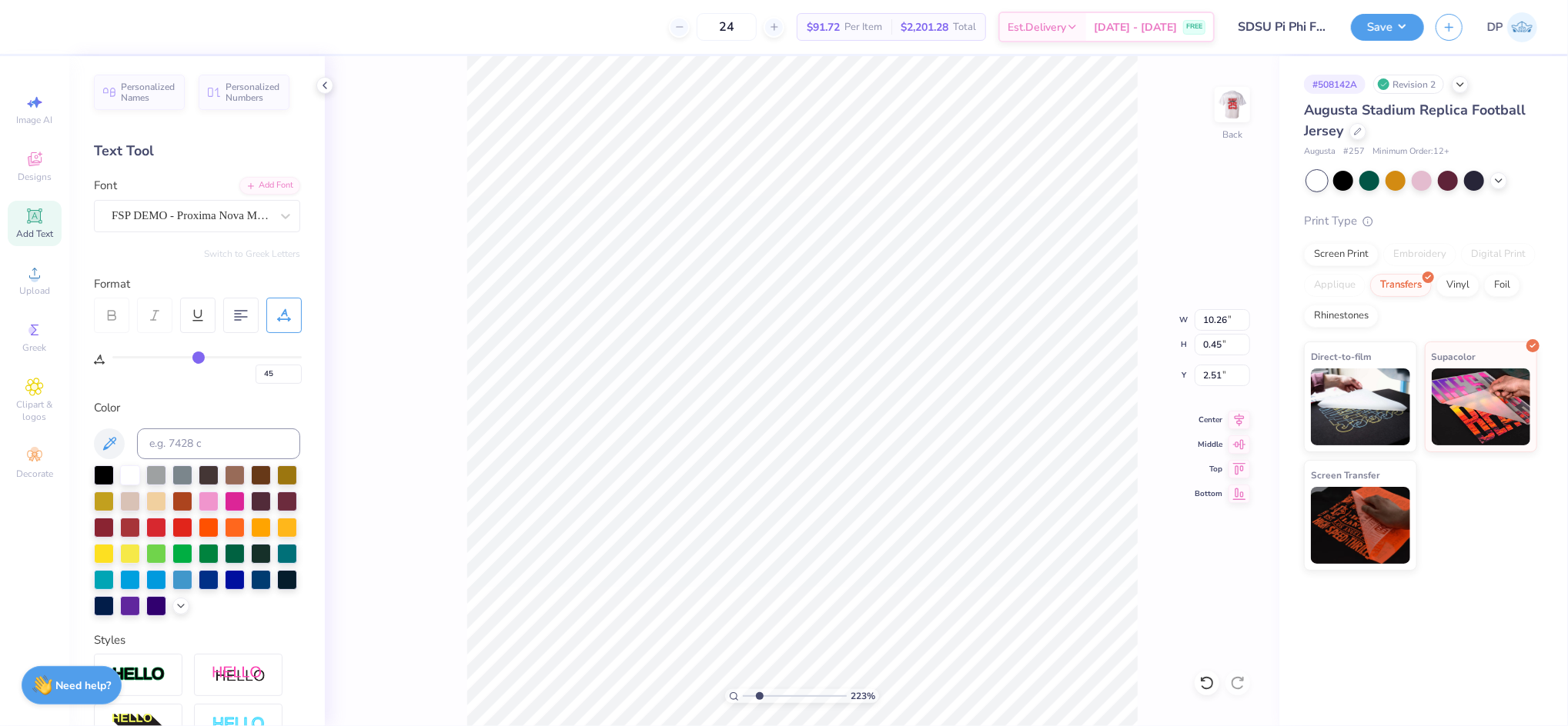
type input "45"
click at [197, 357] on input "range" at bounding box center [207, 357] width 190 height 2
type input "8.60"
type input "0.41"
type input "2.55"
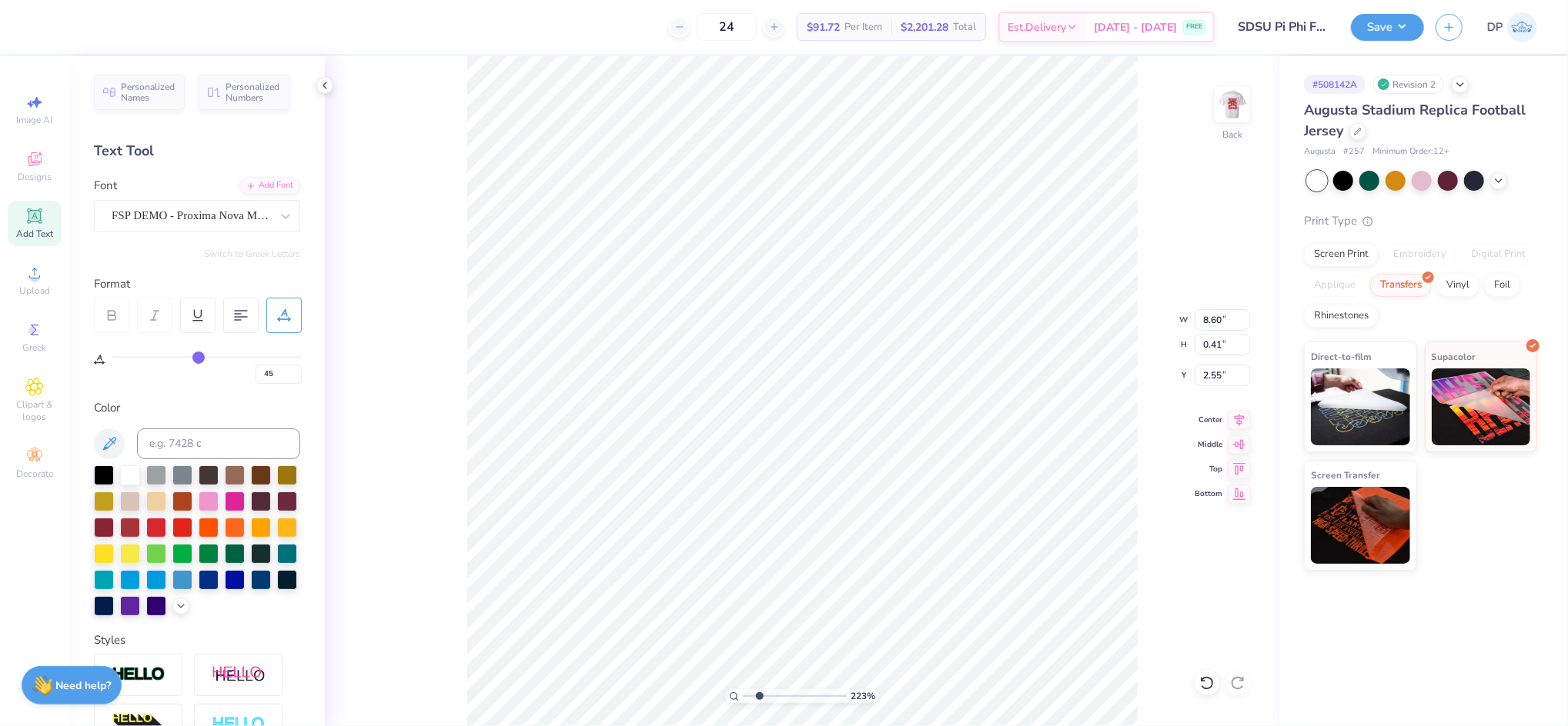
type input "44"
type input "43"
type input "42"
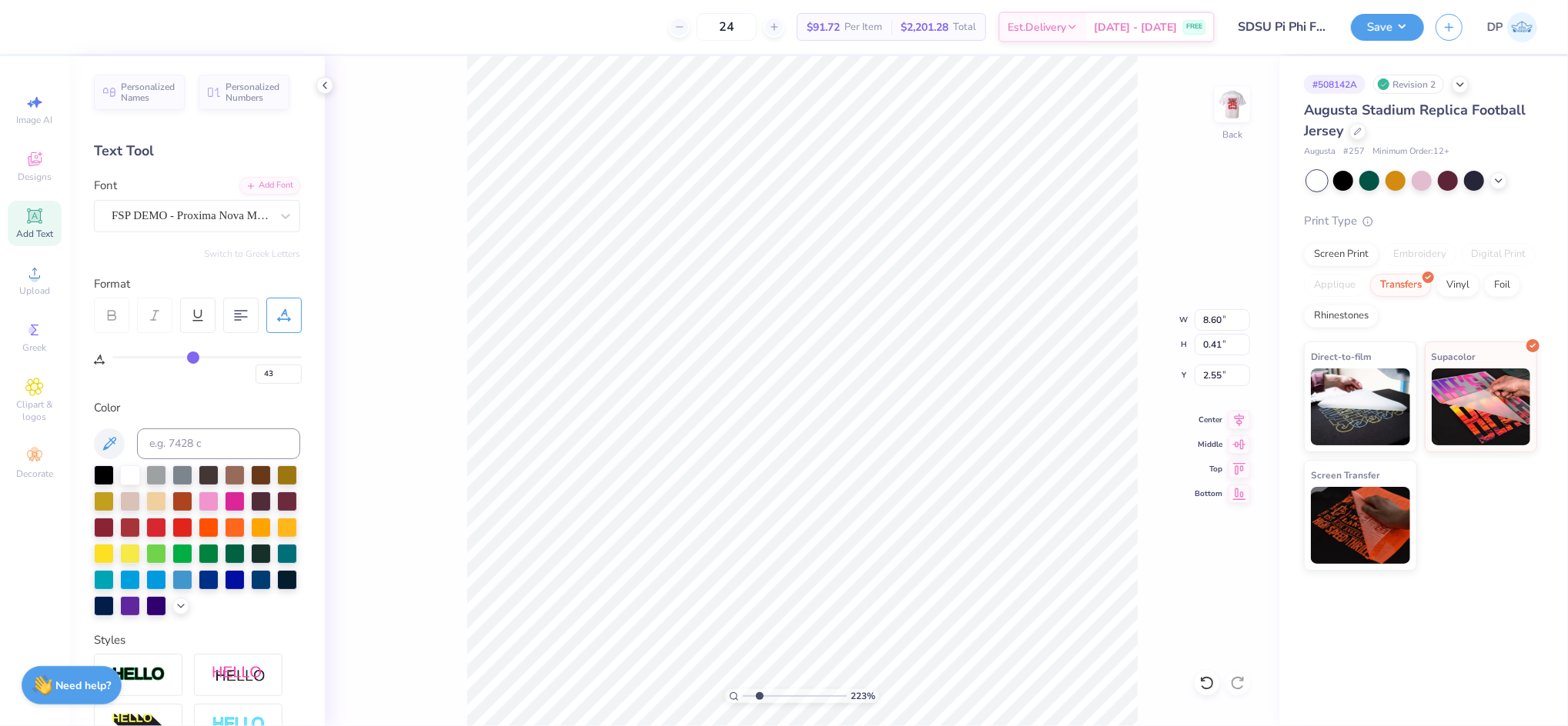
type input "42"
type input "41"
type input "40"
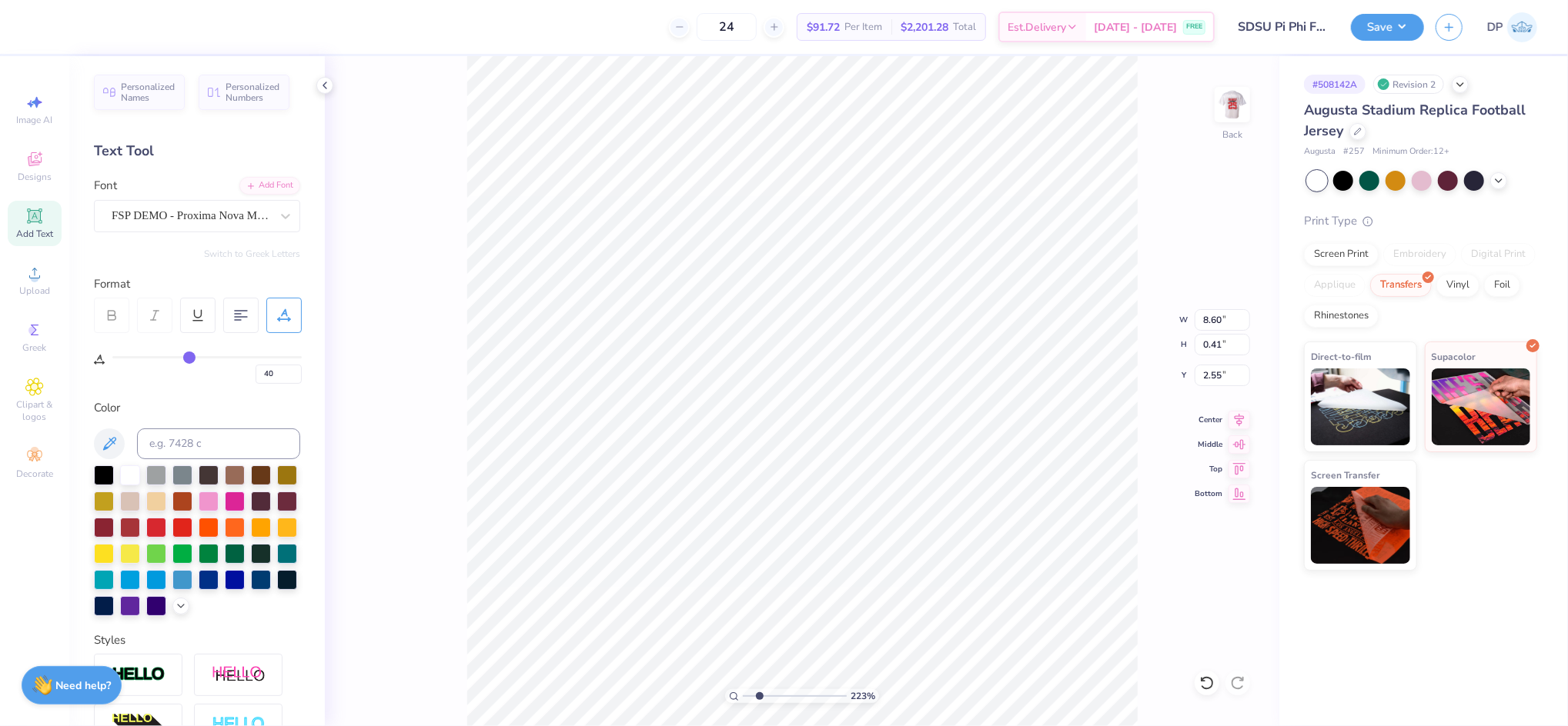
drag, startPoint x: 198, startPoint y: 358, endPoint x: 190, endPoint y: 358, distance: 8.0
type input "40"
click at [190, 358] on input "range" at bounding box center [207, 357] width 190 height 2
type input "8.42"
type input "0.42"
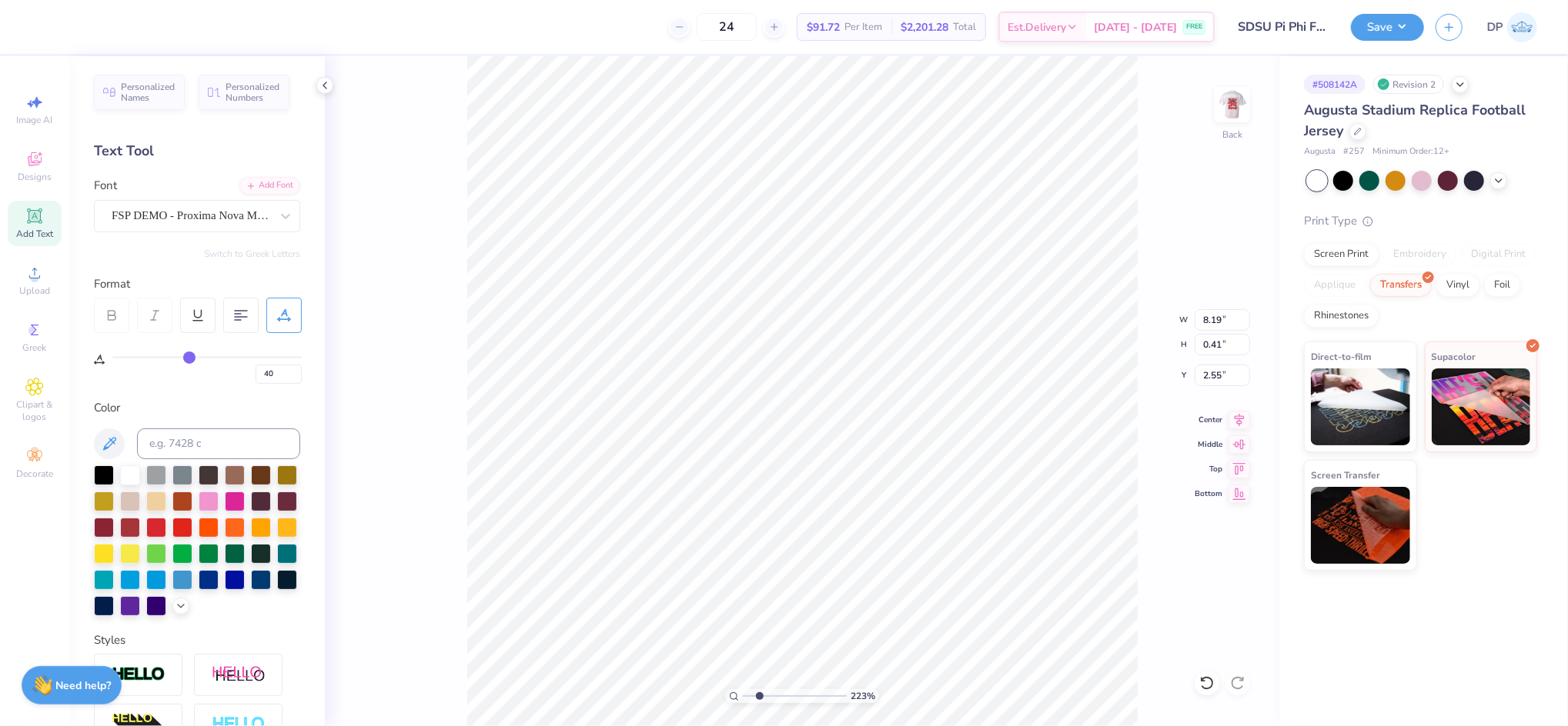
type input "2.54"
type input "8.62"
type input "0.43"
type input "2.53"
drag, startPoint x: 757, startPoint y: 696, endPoint x: 766, endPoint y: 699, distance: 9.5
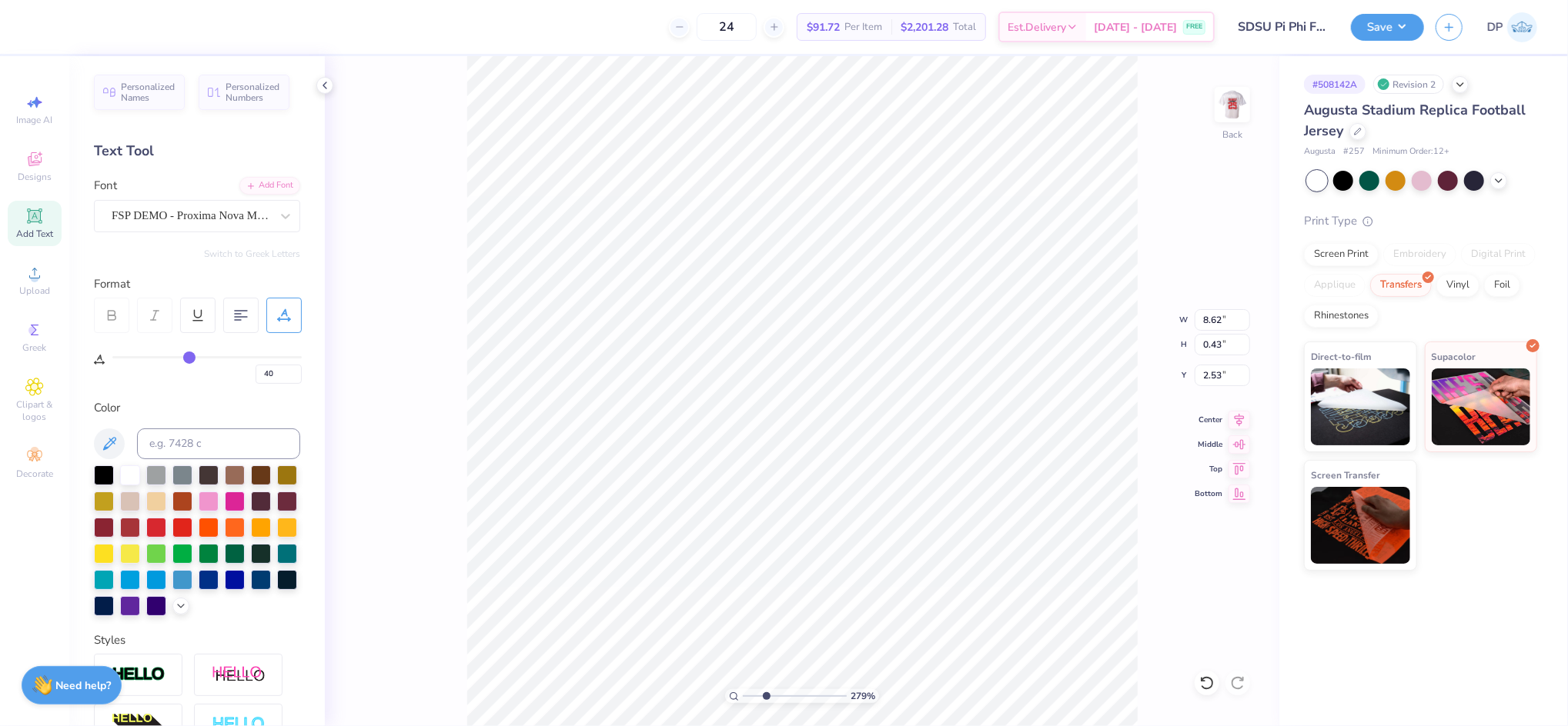
type input "2.86"
click at [766, 699] on input "range" at bounding box center [794, 697] width 104 height 14
type input "38"
type input "37"
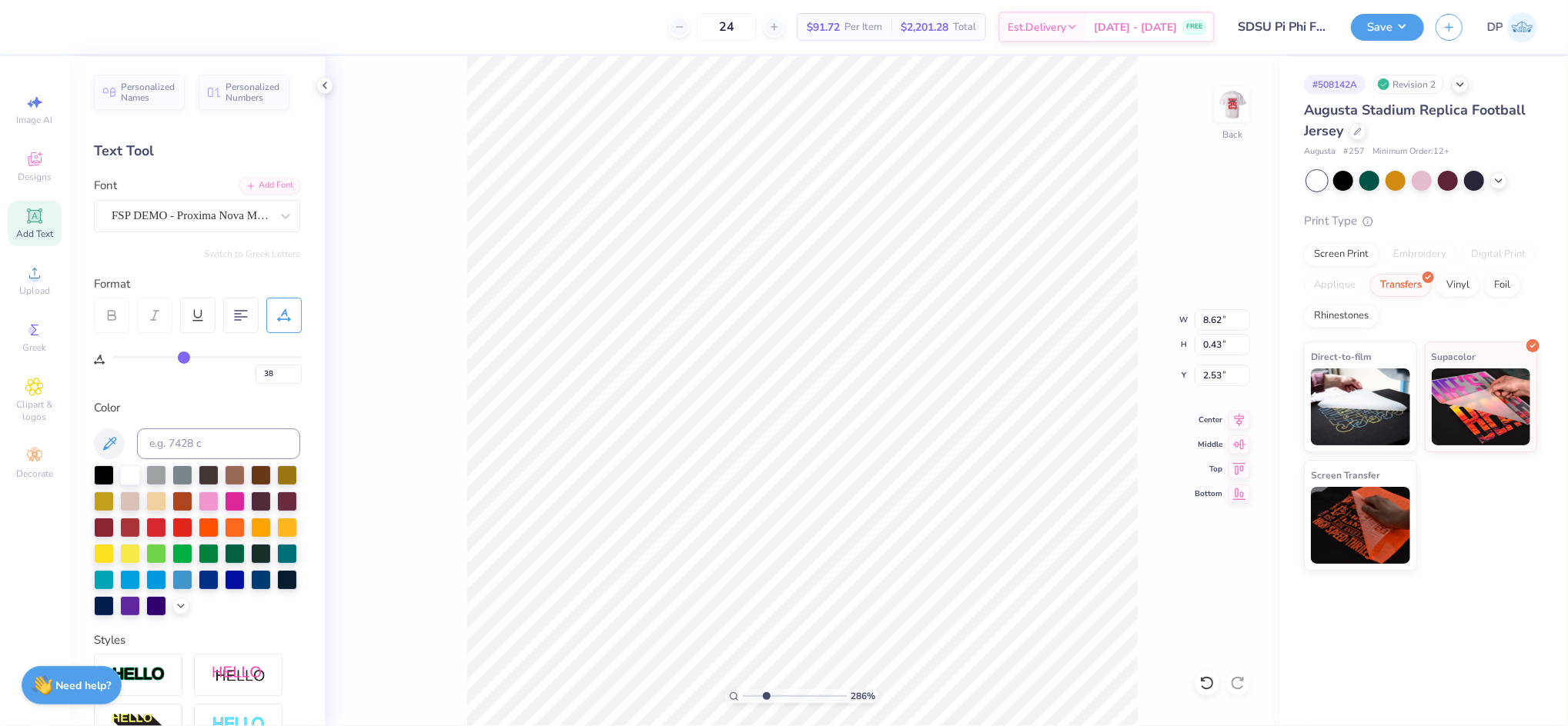
type input "37"
type input "36"
type input "35"
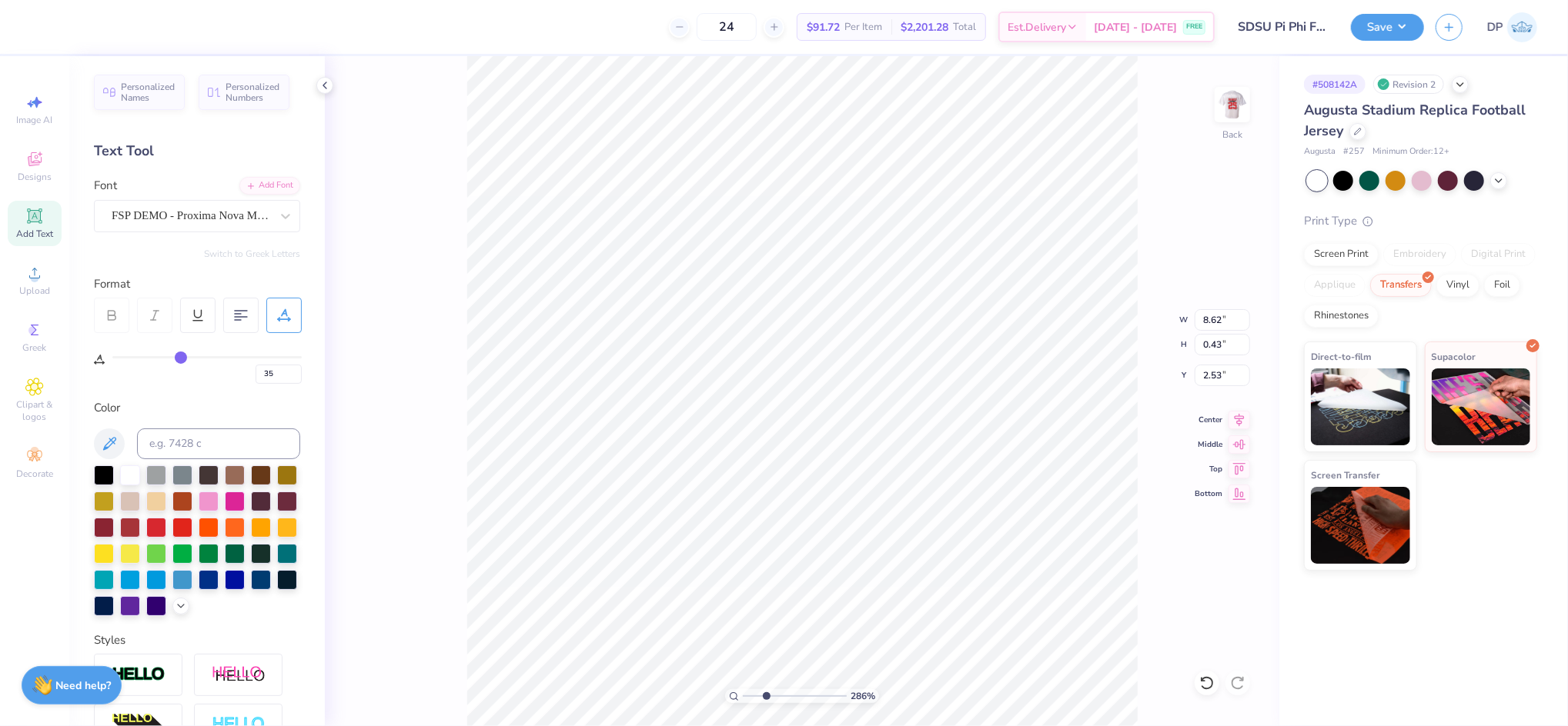
drag, startPoint x: 187, startPoint y: 351, endPoint x: 180, endPoint y: 352, distance: 7.1
type input "35"
click at [180, 356] on input "range" at bounding box center [207, 357] width 190 height 2
type input "8.42"
type input "0.44"
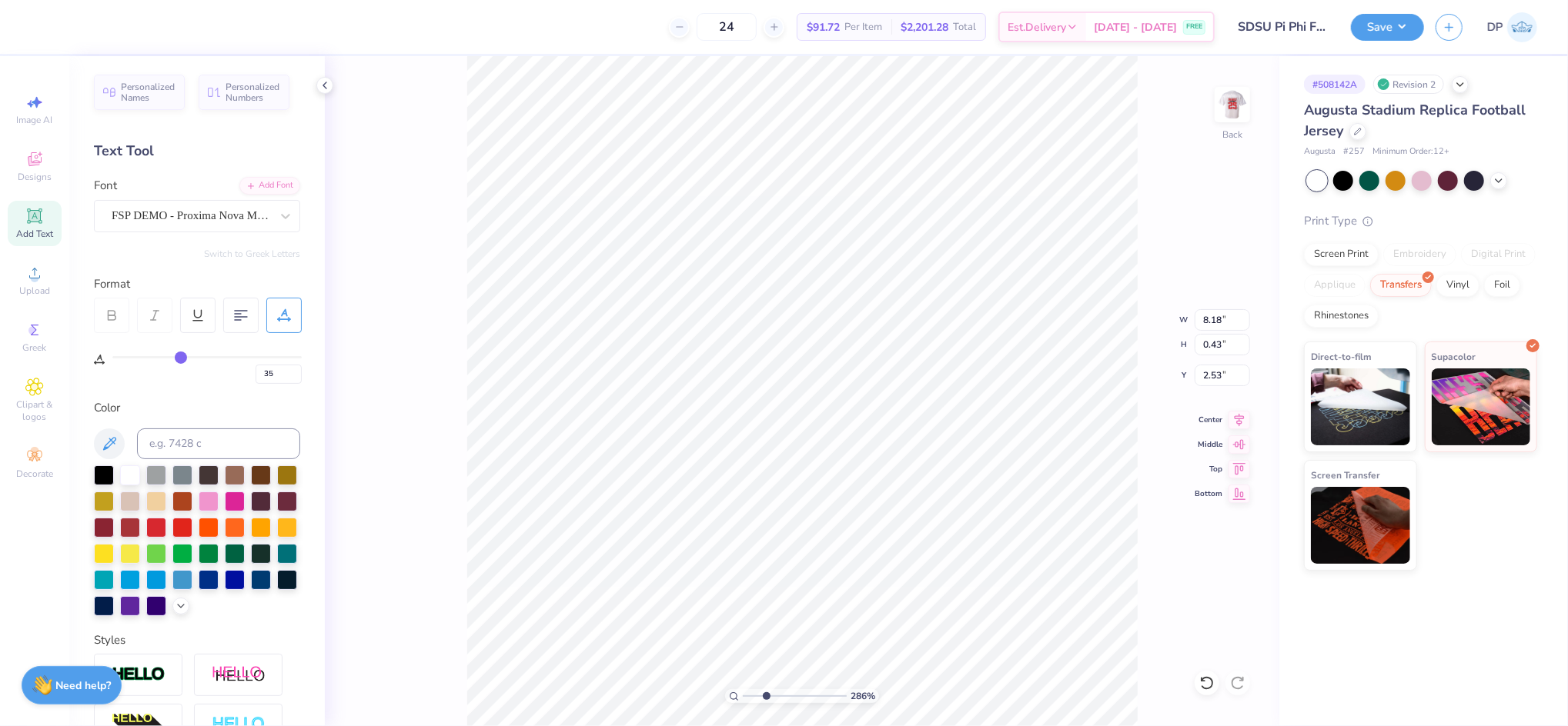
type input "2.52"
type input "8.63"
type input "0.45"
type input "2.51"
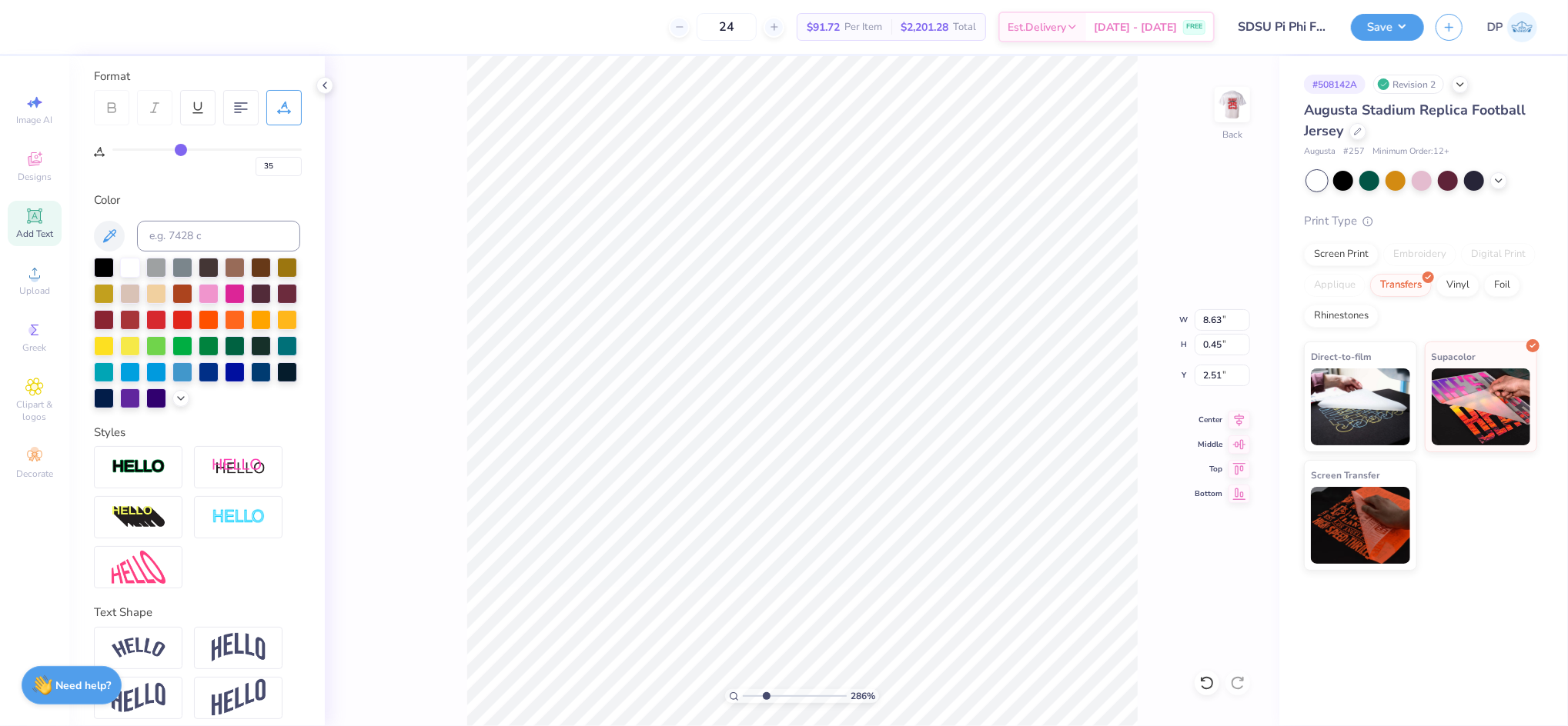
scroll to position [245, 0]
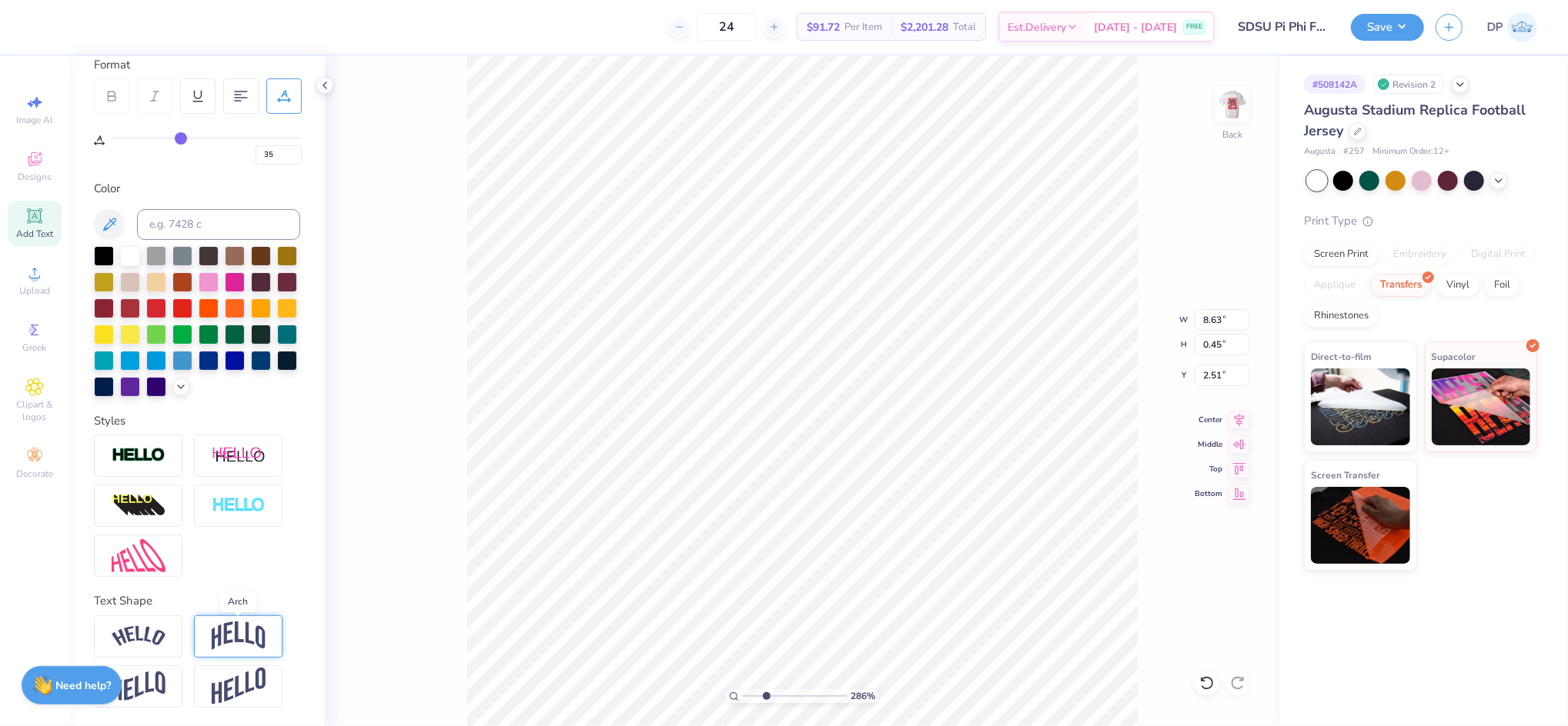
click at [236, 645] on img at bounding box center [238, 636] width 54 height 29
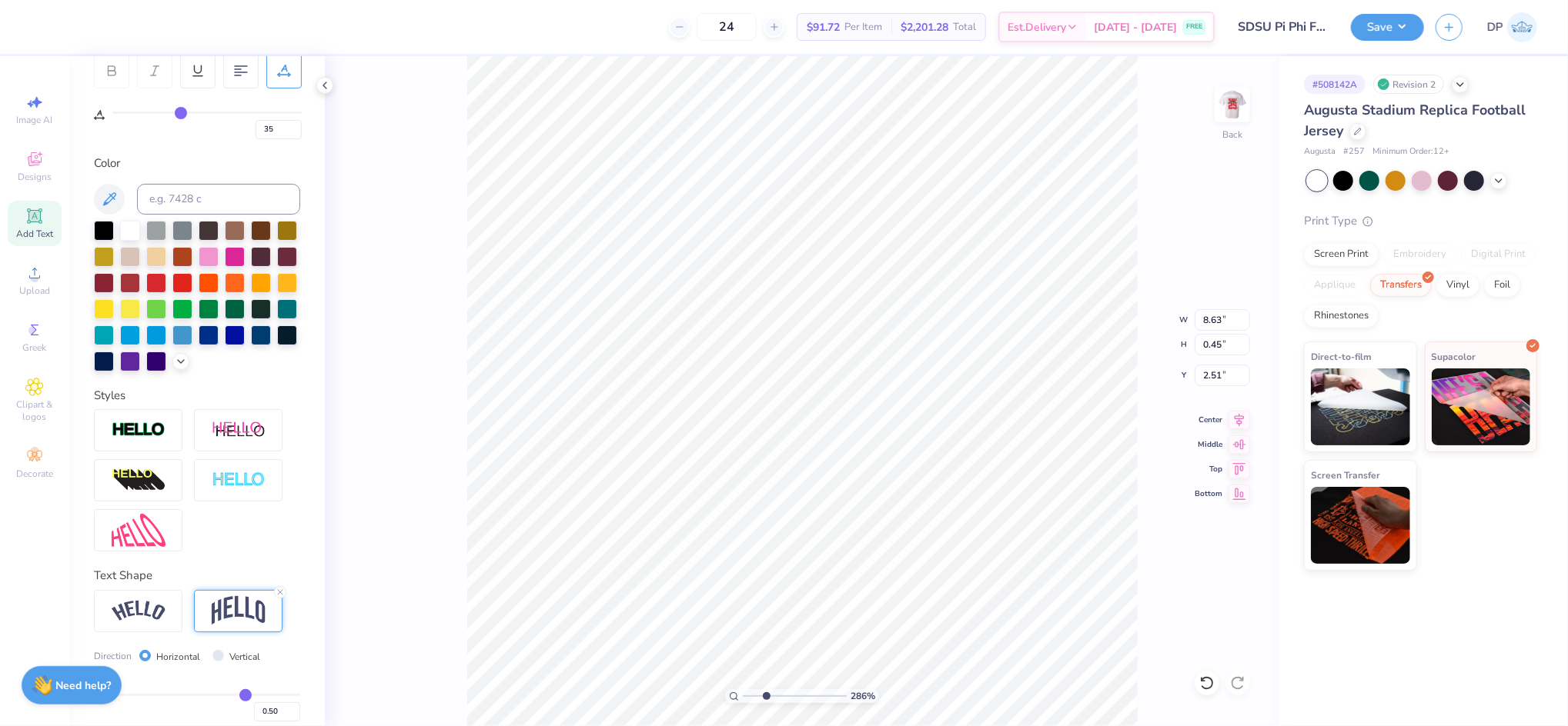
type input "2.23"
type input "1.62"
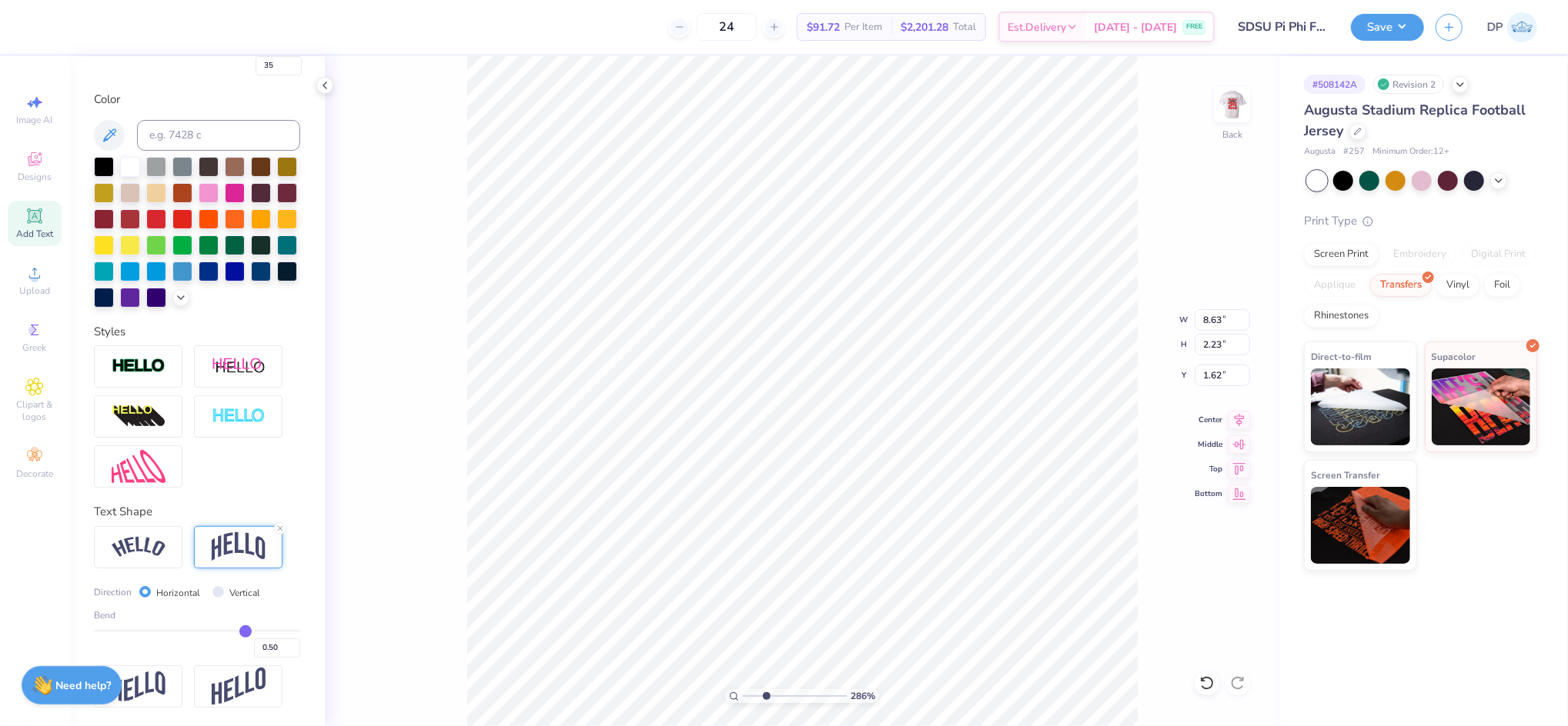
scroll to position [334, 0]
type input "0.48"
type input "0.47"
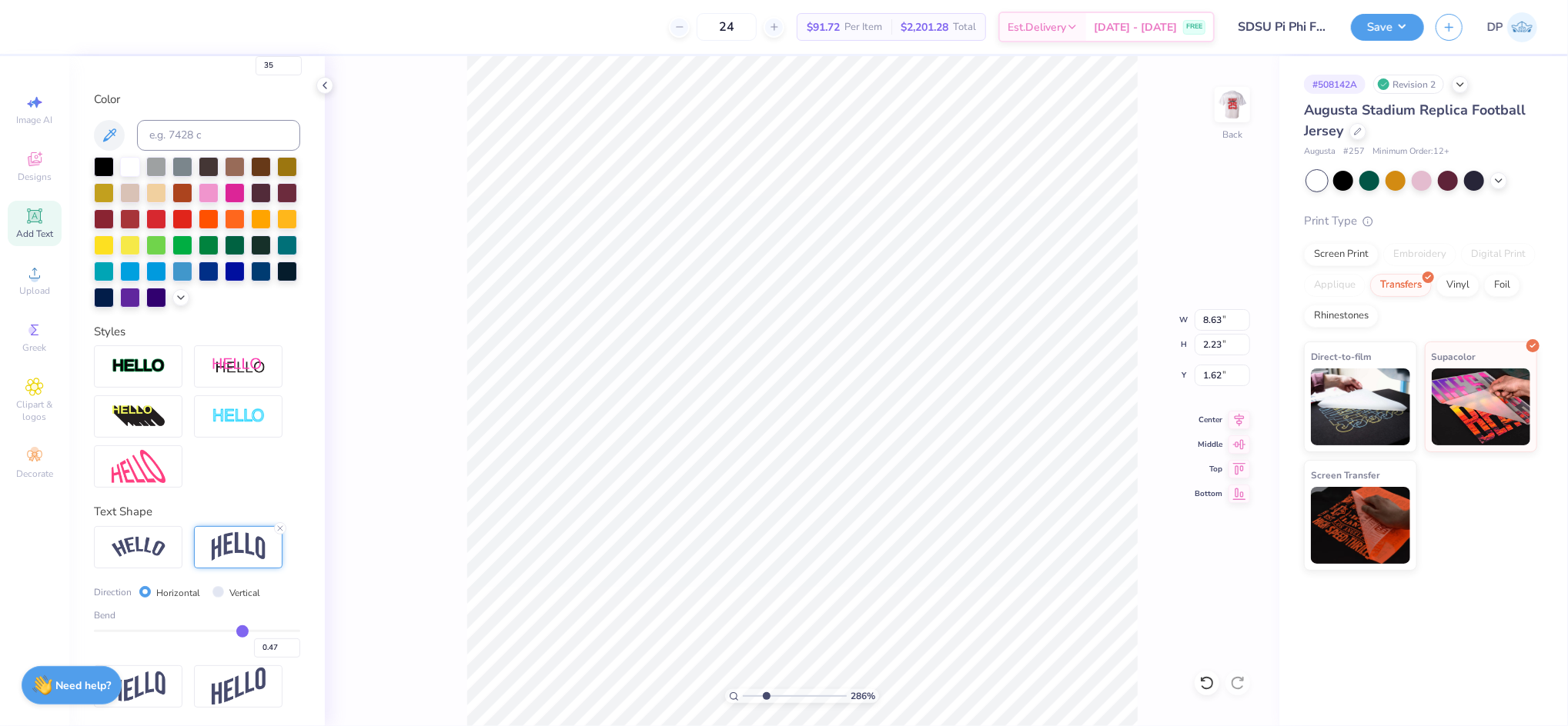
type input "0.46"
type input "0.44"
type input "0.43"
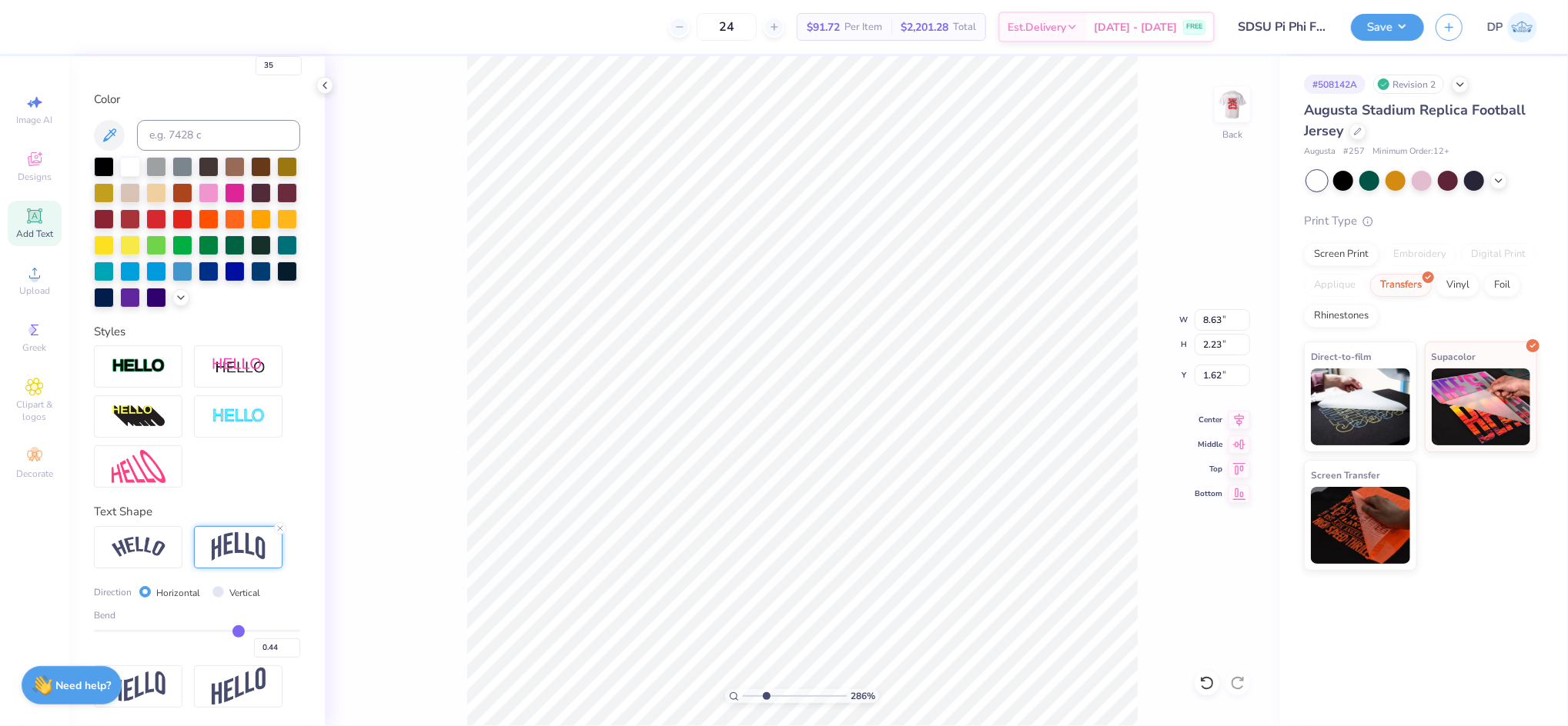
type input "0.43"
type input "0.42"
type input "0.41"
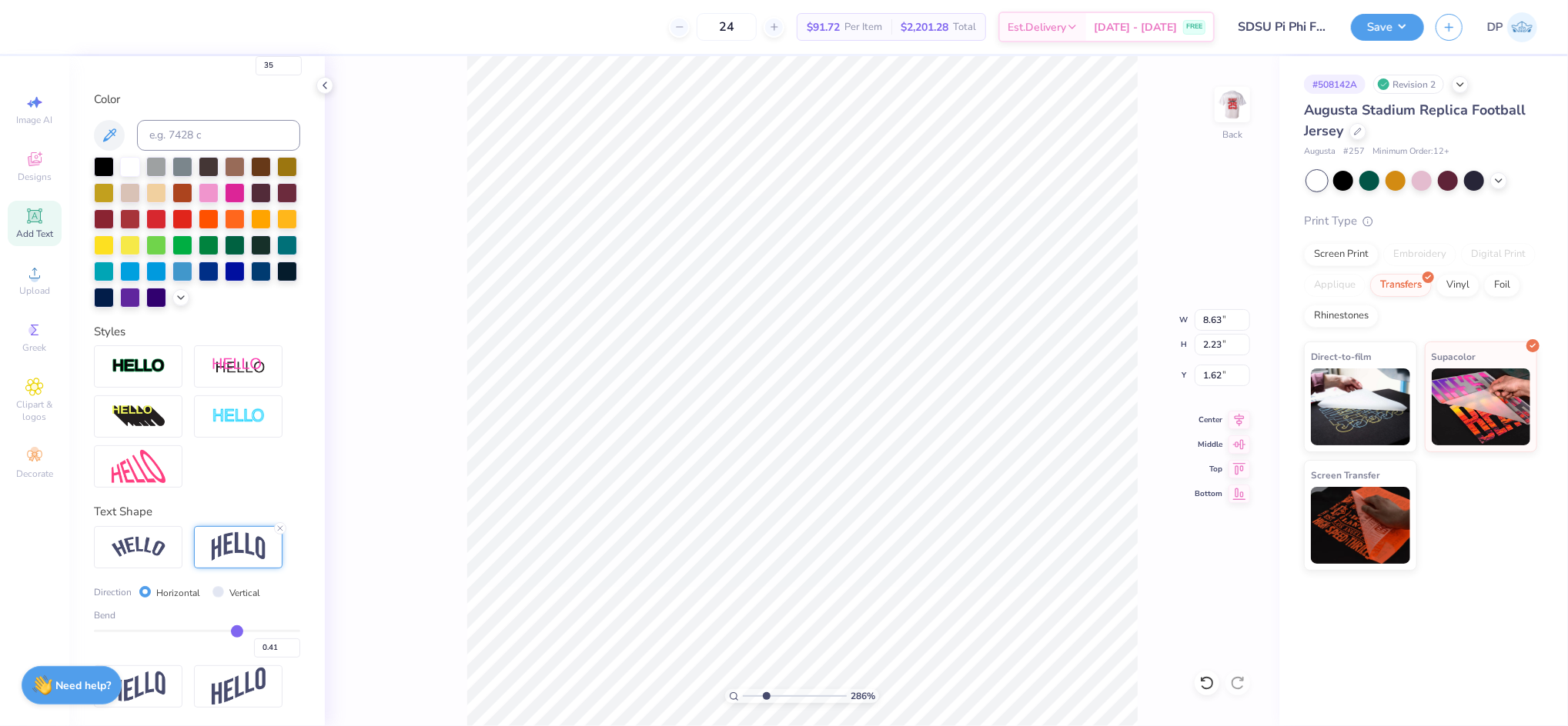
type input "0.4"
type input "0.40"
type input "0.39"
type input "0.38"
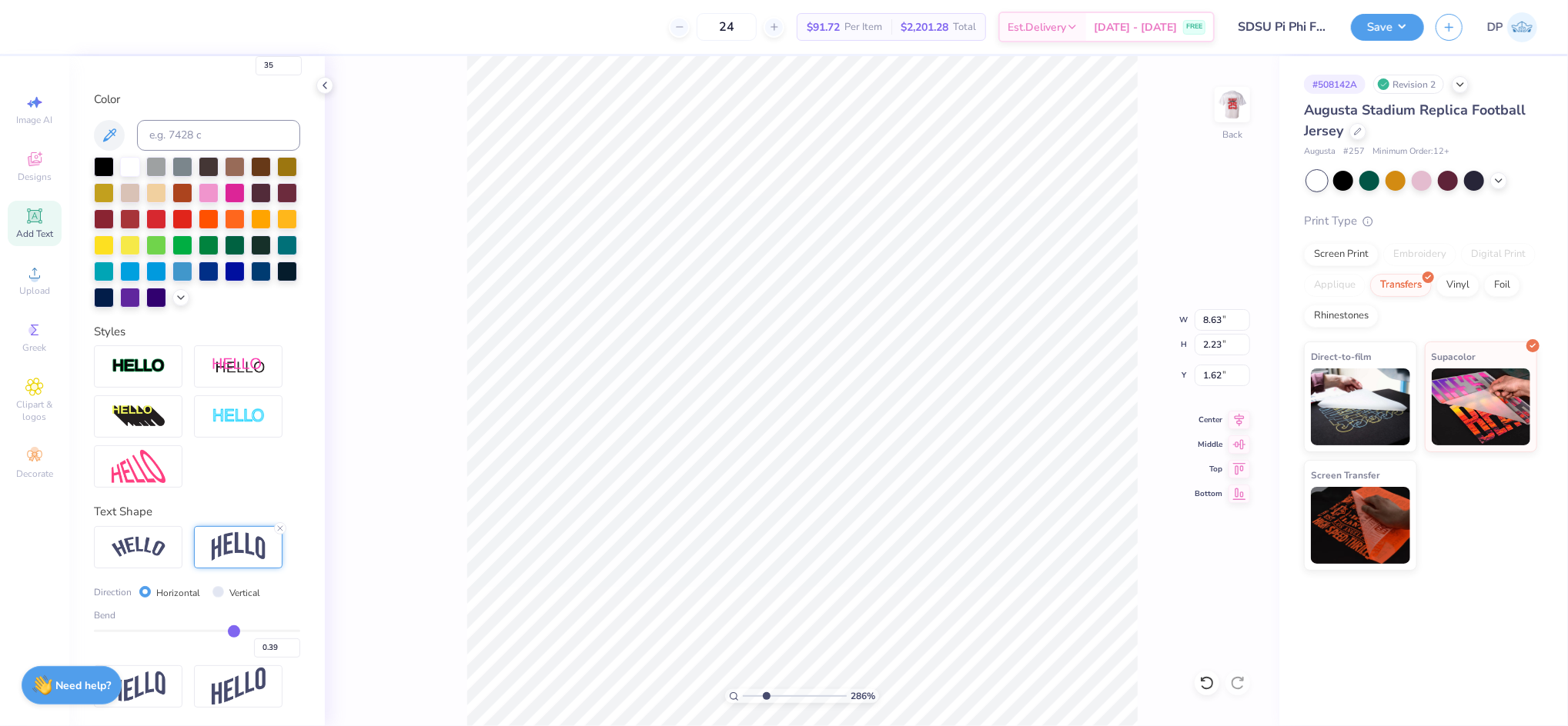
type input "0.38"
type input "0.37"
type input "0.36"
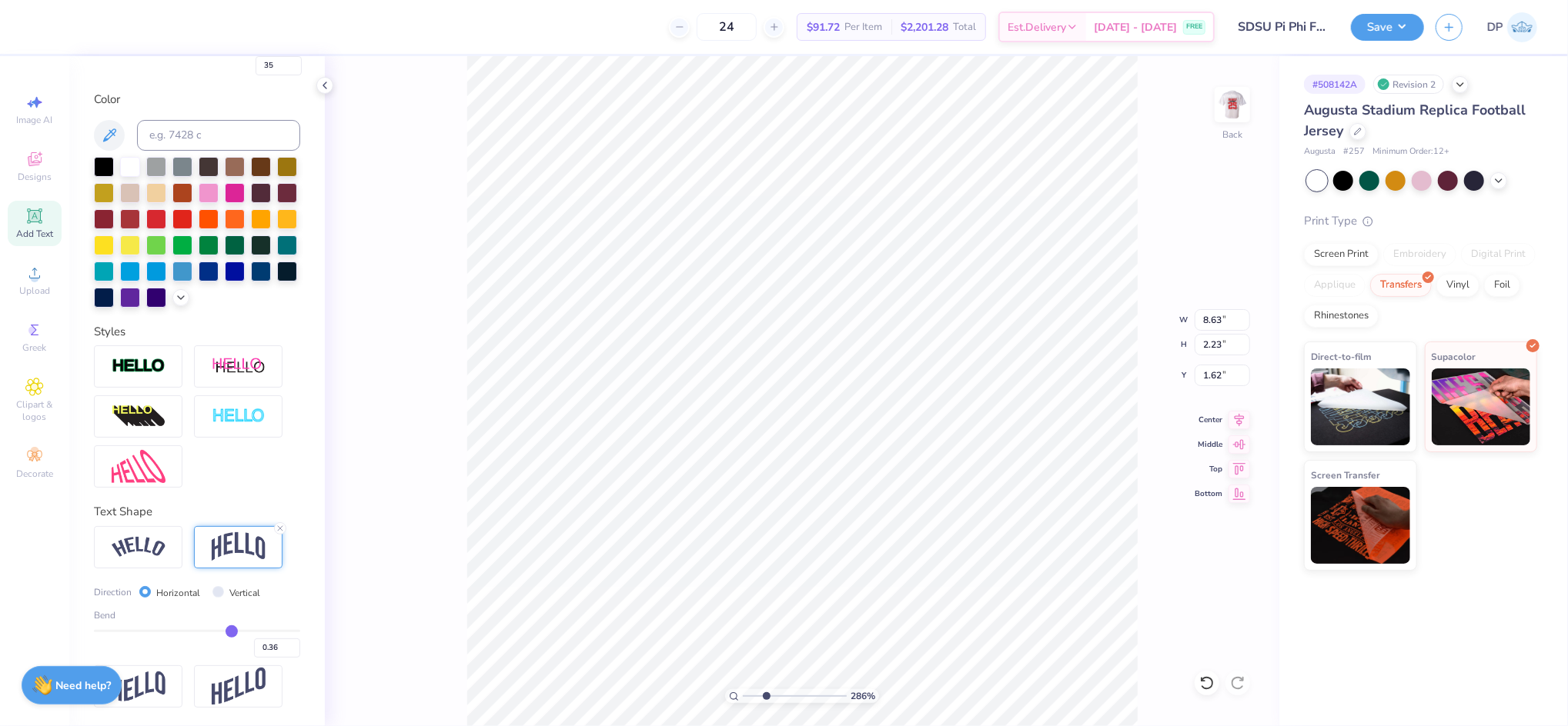
type input "0.35"
type input "0.34"
type input "0.33"
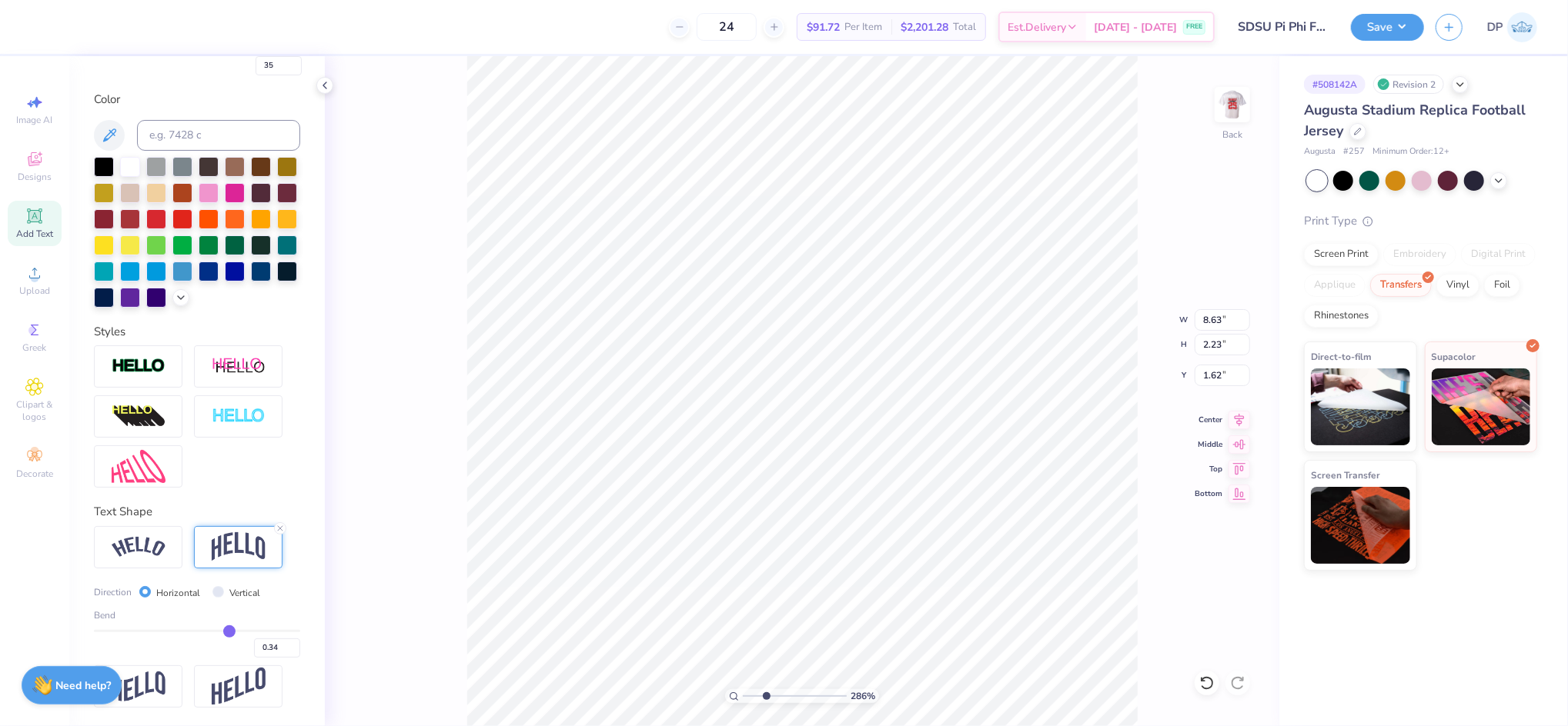
type input "0.33"
type input "0.32"
drag, startPoint x: 232, startPoint y: 632, endPoint x: 206, endPoint y: 635, distance: 26.2
click at [206, 632] on input "range" at bounding box center [197, 631] width 206 height 2
click at [204, 632] on input "range" at bounding box center [197, 631] width 206 height 2
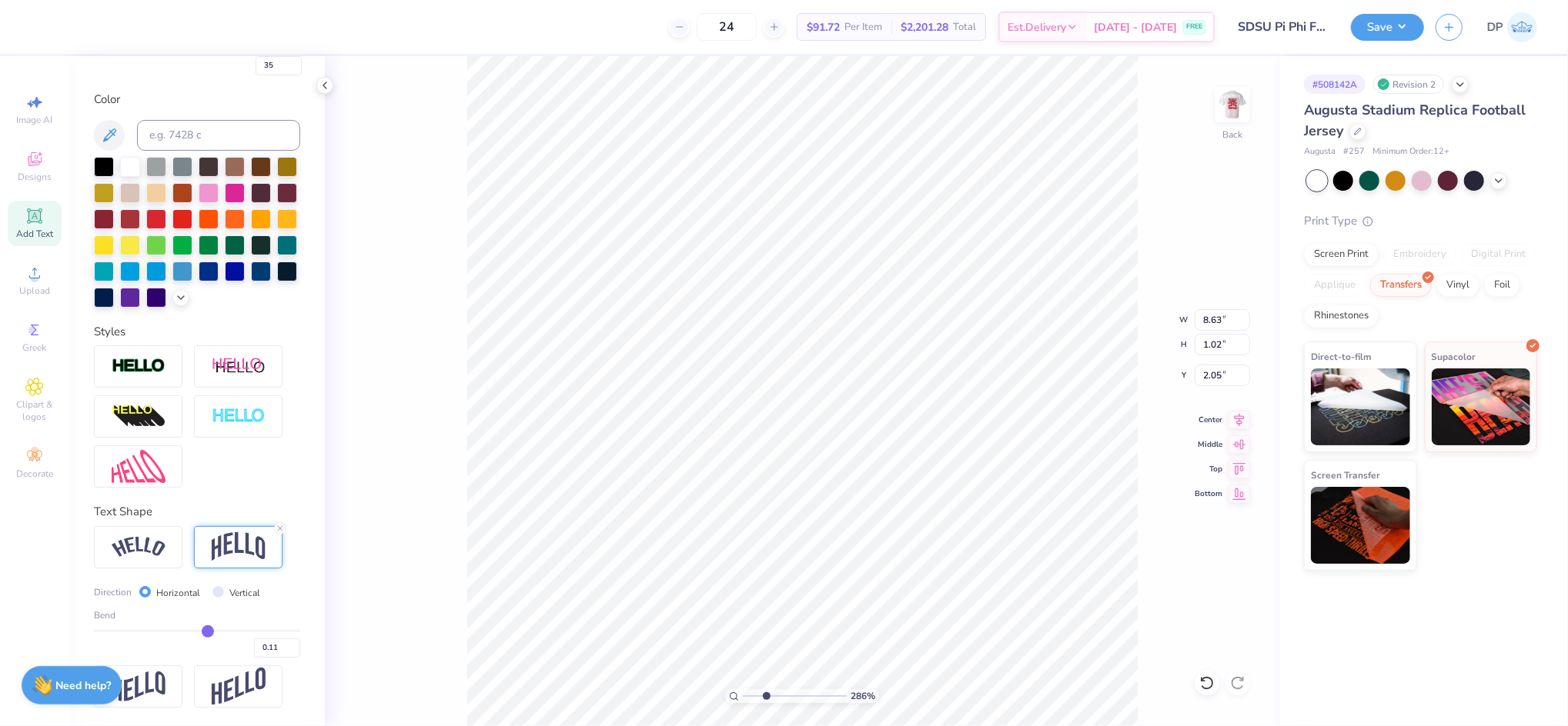
click at [198, 630] on input "range" at bounding box center [197, 631] width 206 height 2
click at [201, 632] on input "range" at bounding box center [197, 631] width 206 height 2
drag, startPoint x: 760, startPoint y: 698, endPoint x: 782, endPoint y: 702, distance: 22.4
click at [782, 702] on input "range" at bounding box center [794, 697] width 104 height 14
drag, startPoint x: 777, startPoint y: 697, endPoint x: 767, endPoint y: 698, distance: 10.0
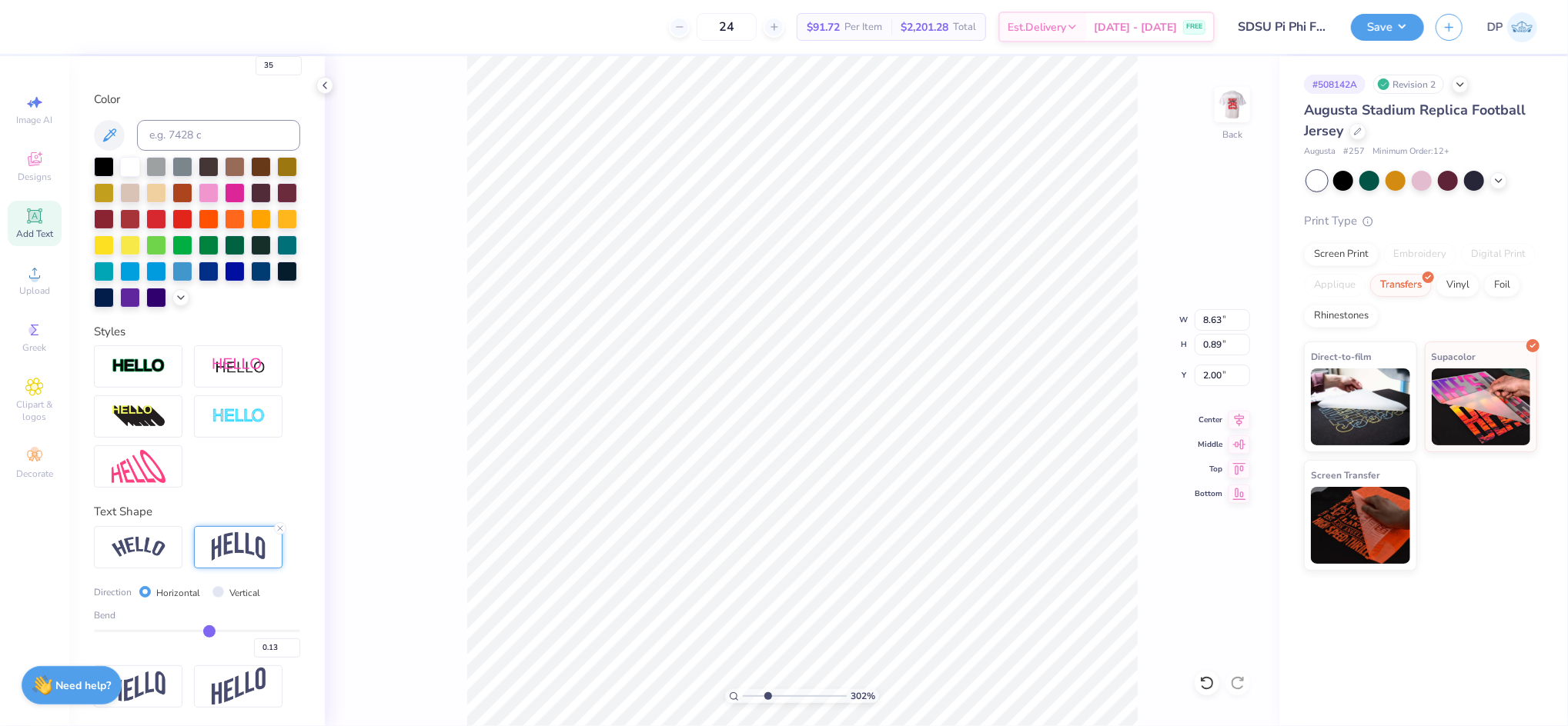
click at [767, 698] on input "range" at bounding box center [794, 697] width 104 height 14
click at [206, 632] on input "range" at bounding box center [197, 631] width 206 height 2
click at [202, 632] on input "range" at bounding box center [197, 631] width 206 height 2
click at [784, 529] on li "Ungroup" at bounding box center [819, 532] width 121 height 30
drag, startPoint x: 757, startPoint y: 696, endPoint x: 721, endPoint y: 703, distance: 36.7
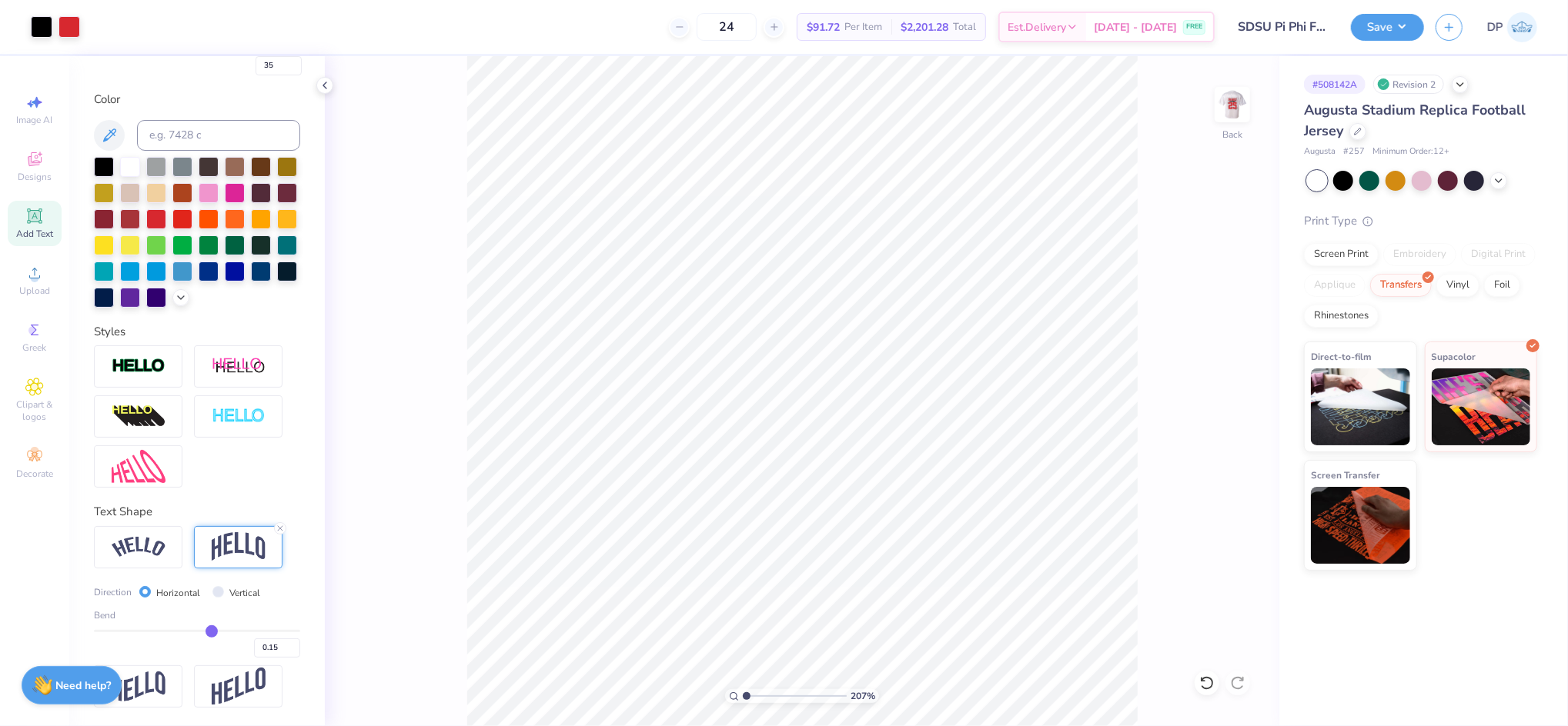
click at [743, 703] on input "range" at bounding box center [794, 697] width 104 height 14
click at [866, 536] on li "Group" at bounding box center [892, 539] width 121 height 30
click at [48, 22] on div at bounding box center [42, 26] width 22 height 22
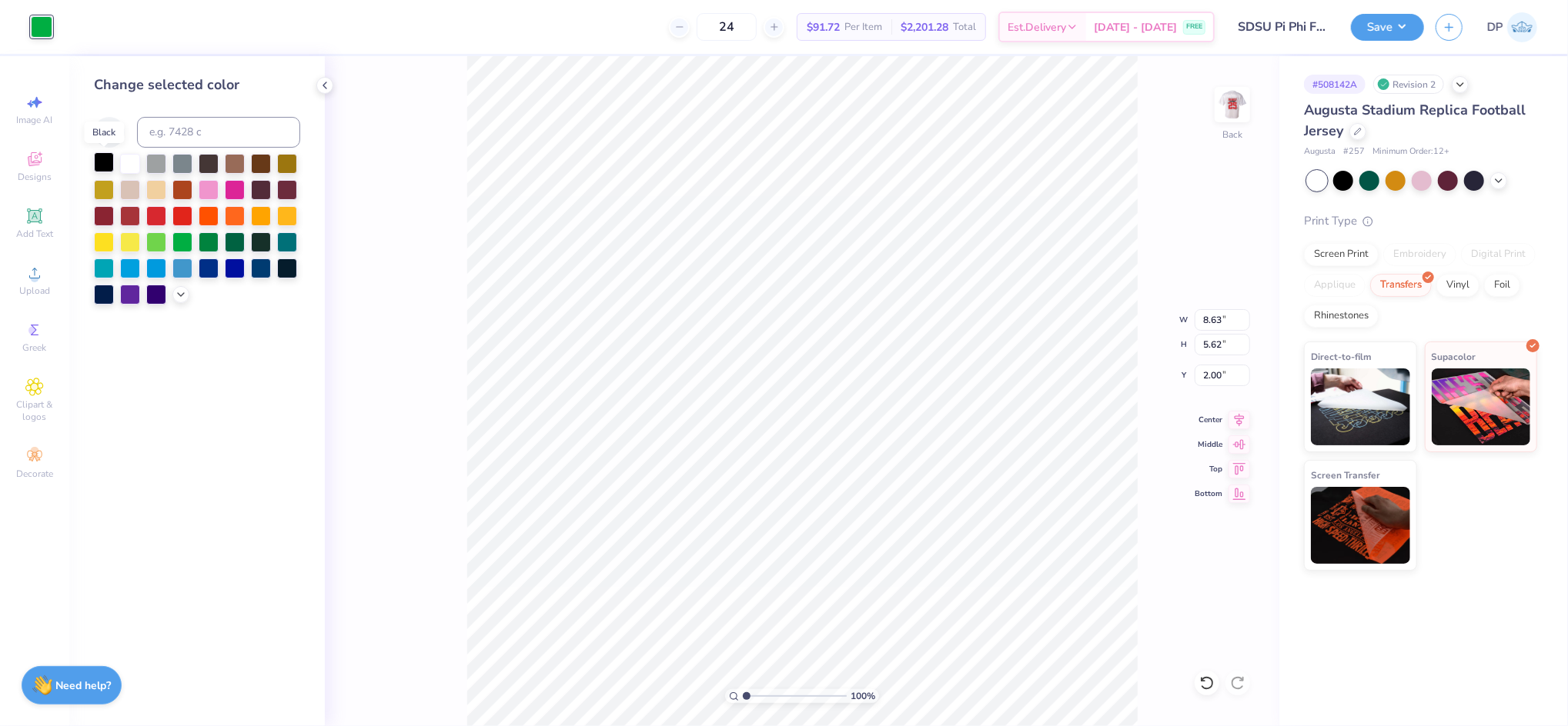
click at [107, 157] on div at bounding box center [104, 163] width 20 height 20
drag, startPoint x: 745, startPoint y: 697, endPoint x: 757, endPoint y: 703, distance: 13.4
click at [757, 703] on input "range" at bounding box center [794, 697] width 104 height 14
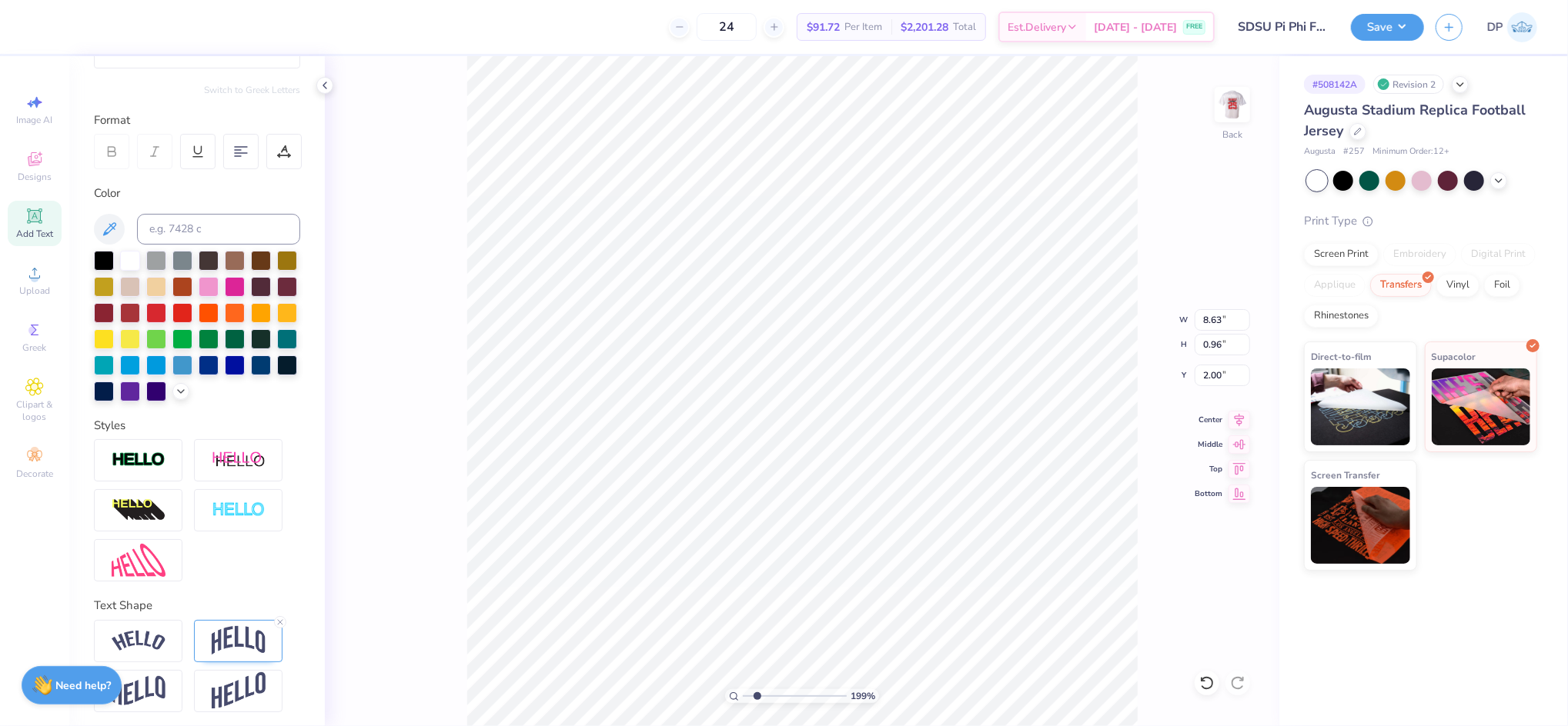
scroll to position [193, 0]
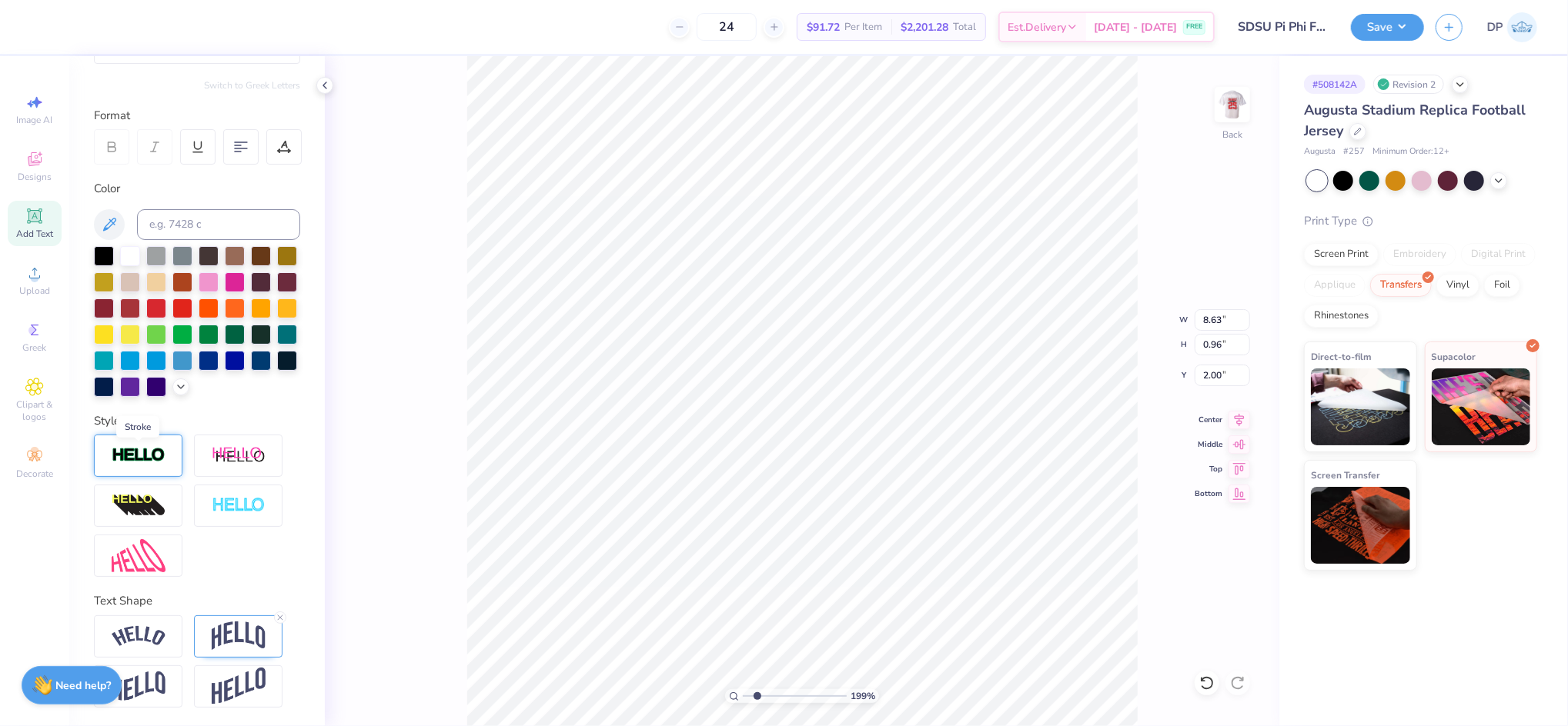
click at [152, 450] on img at bounding box center [139, 456] width 54 height 18
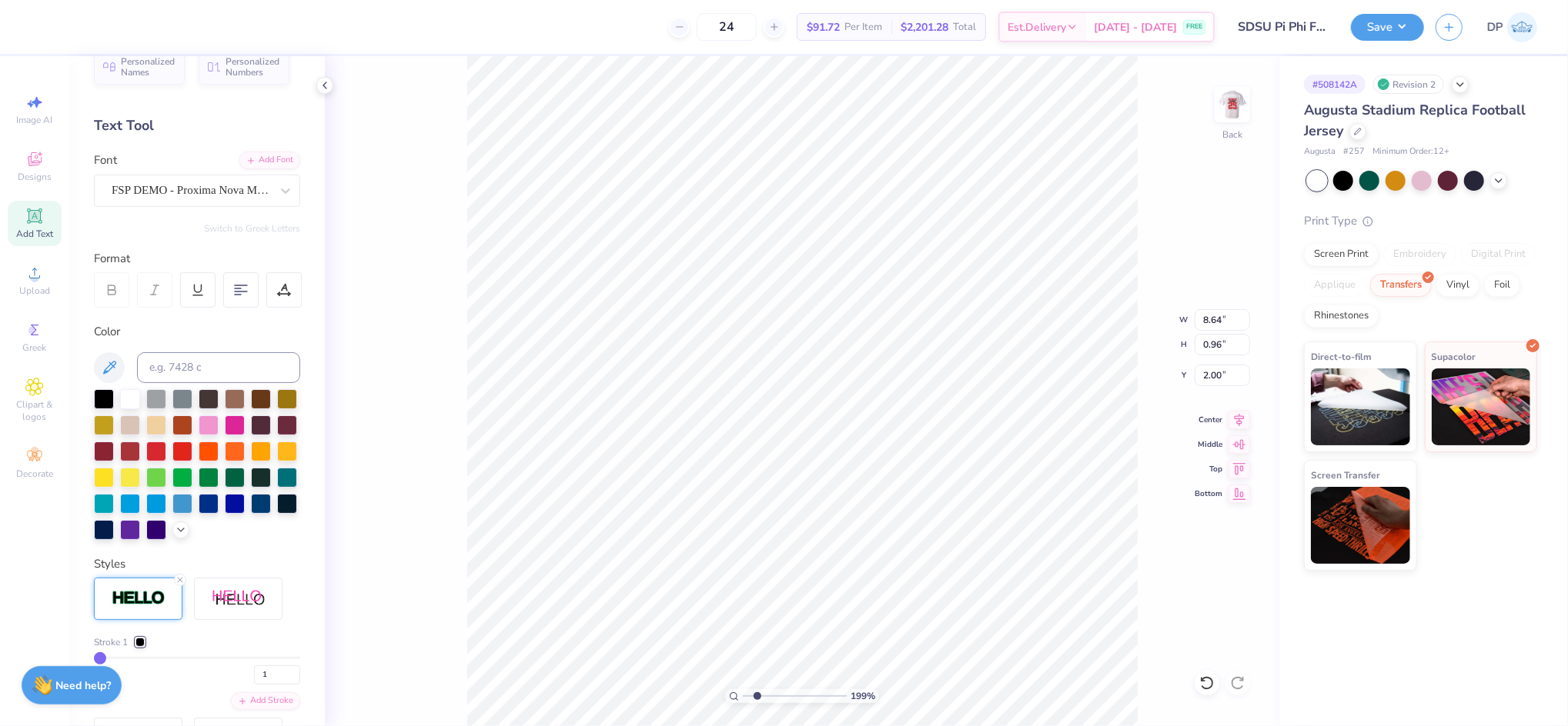
scroll to position [0, 0]
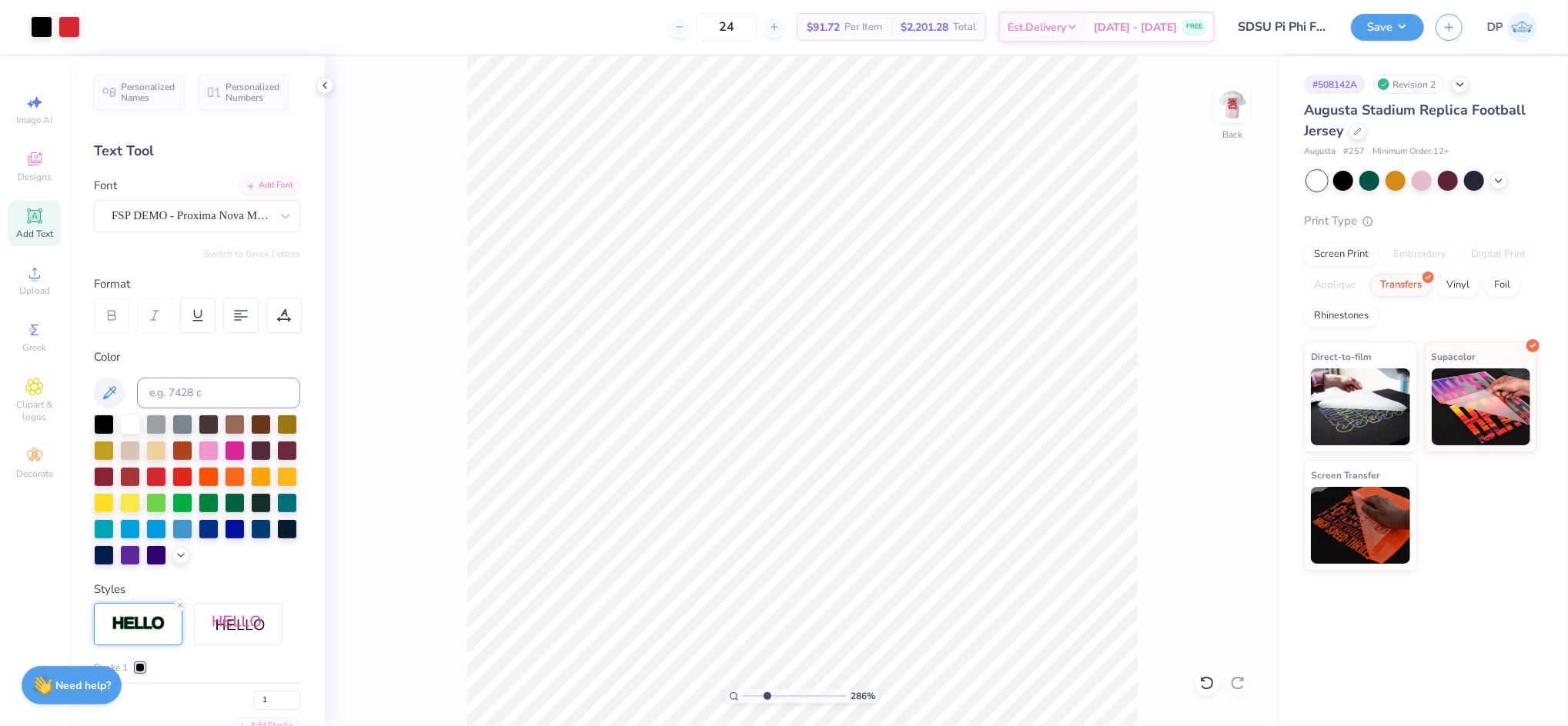
drag, startPoint x: 757, startPoint y: 691, endPoint x: 767, endPoint y: 692, distance: 10.0
click at [767, 692] on input "range" at bounding box center [794, 697] width 104 height 14
drag, startPoint x: 764, startPoint y: 693, endPoint x: 754, endPoint y: 691, distance: 10.2
click at [752, 694] on input "range" at bounding box center [794, 697] width 104 height 14
click at [1210, 374] on input "1.98" at bounding box center [1223, 375] width 56 height 22
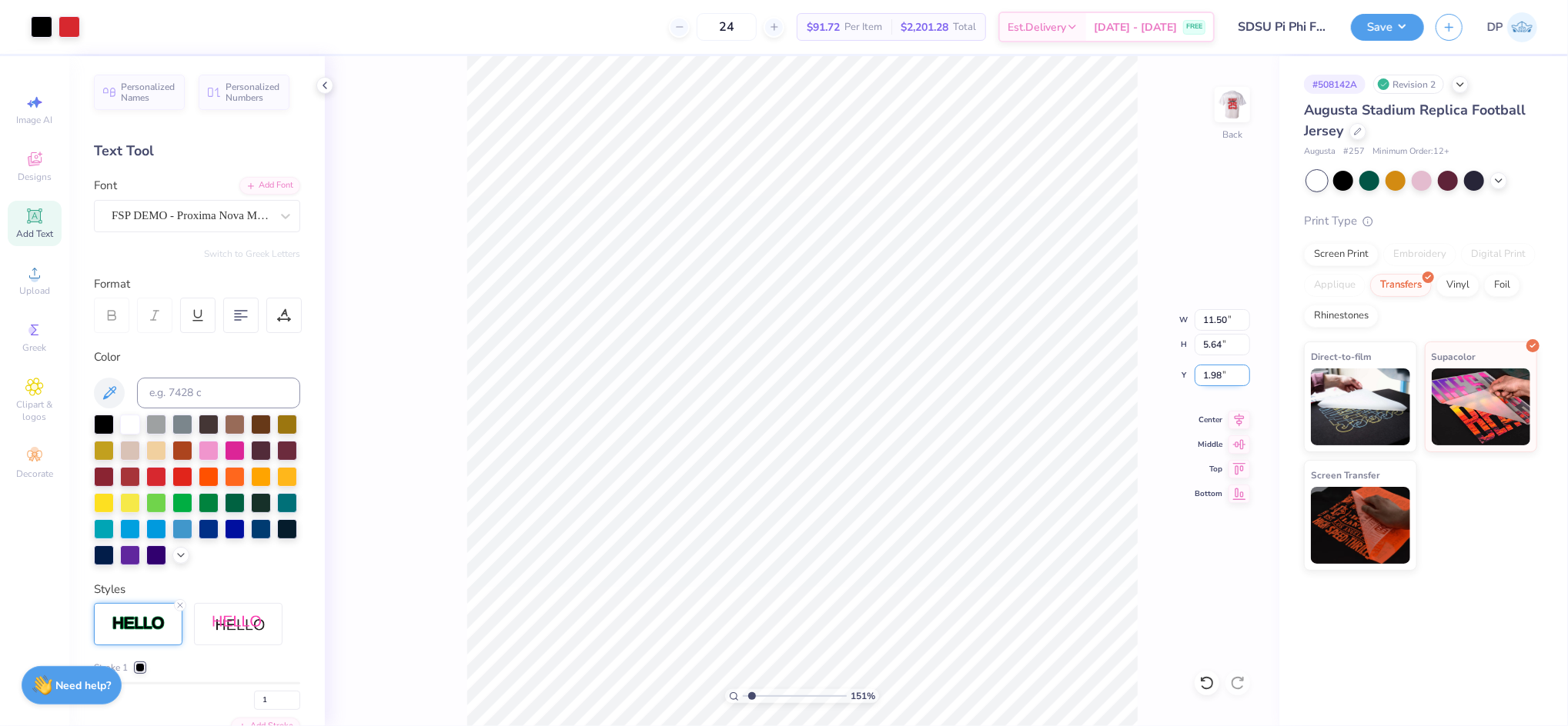
click at [1210, 374] on input "1.98" at bounding box center [1223, 375] width 56 height 22
drag, startPoint x: 740, startPoint y: 695, endPoint x: 727, endPoint y: 696, distance: 13.0
click at [743, 696] on input "range" at bounding box center [794, 697] width 104 height 14
click at [1239, 111] on img at bounding box center [1233, 104] width 62 height 62
click at [1223, 124] on img at bounding box center [1233, 104] width 62 height 62
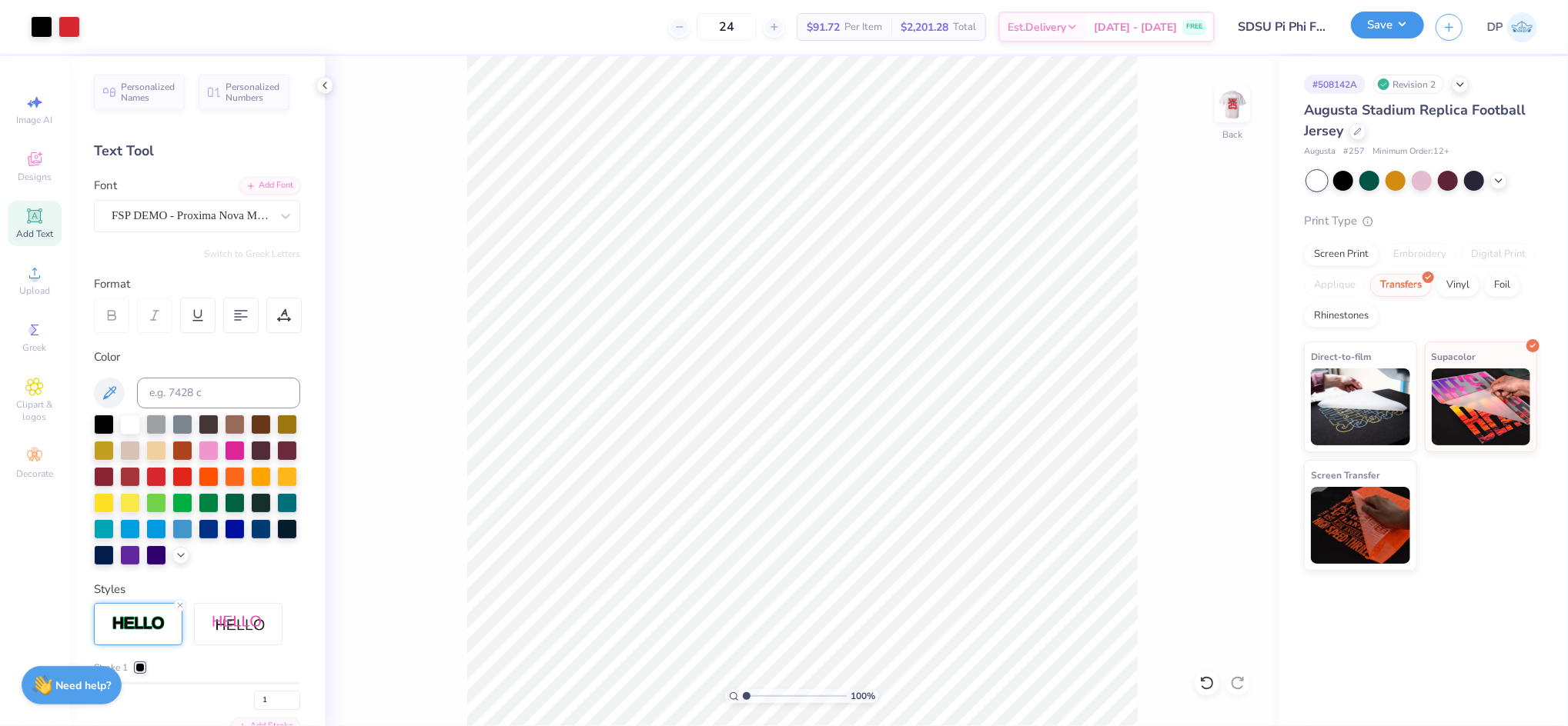
click at [1377, 22] on button "Save" at bounding box center [1387, 25] width 73 height 27
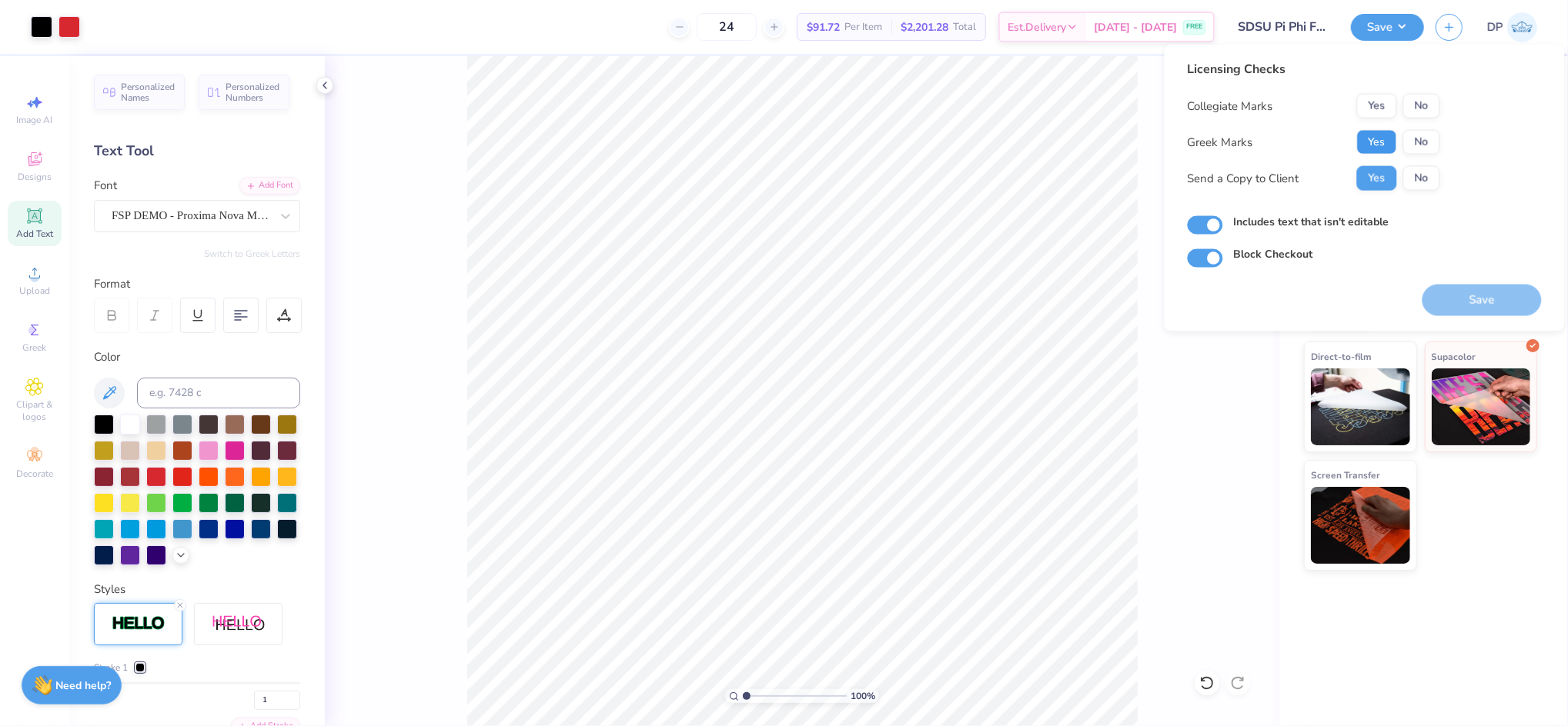
click at [1367, 144] on button "Yes" at bounding box center [1377, 142] width 40 height 25
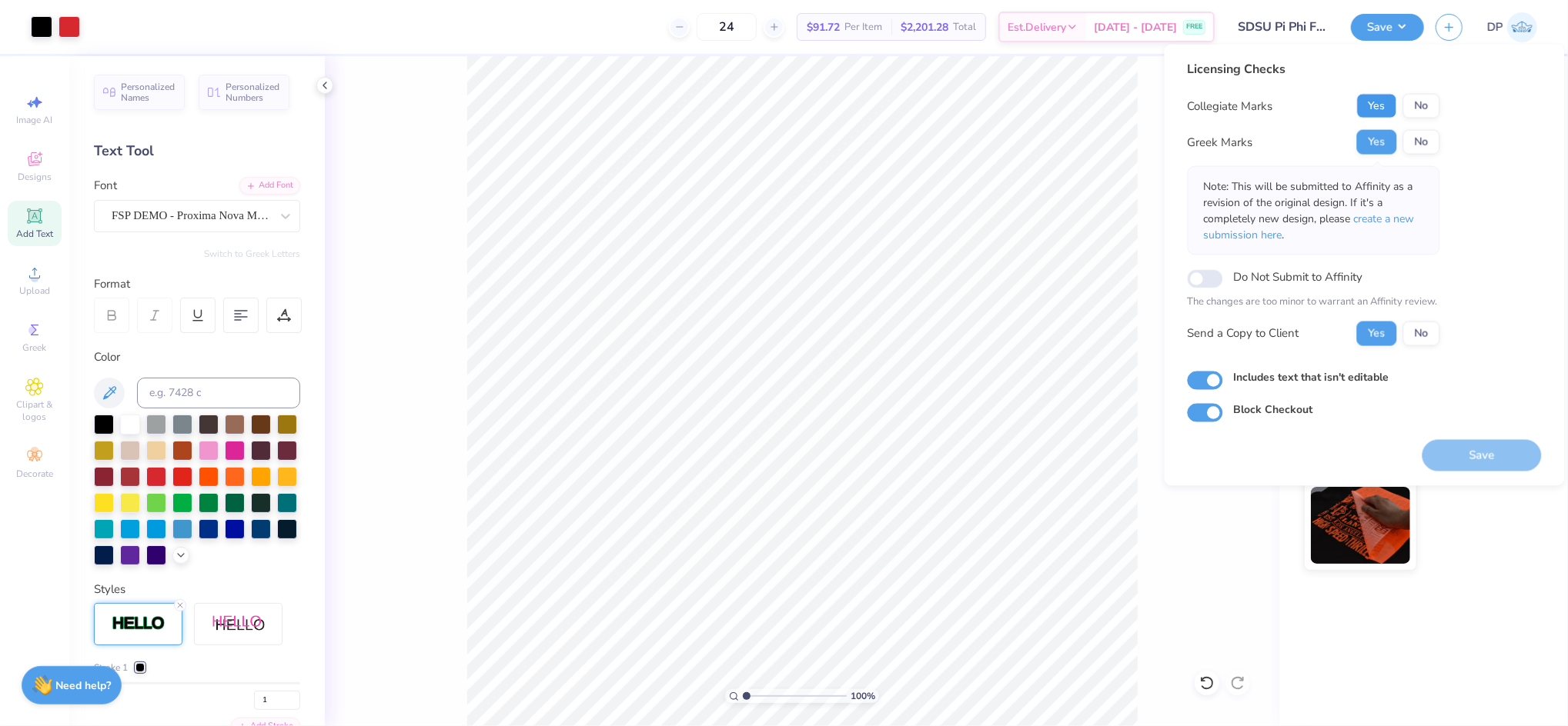
click at [1373, 96] on button "Yes" at bounding box center [1377, 106] width 40 height 25
click at [1379, 220] on span "create a new submission here" at bounding box center [1309, 227] width 211 height 31
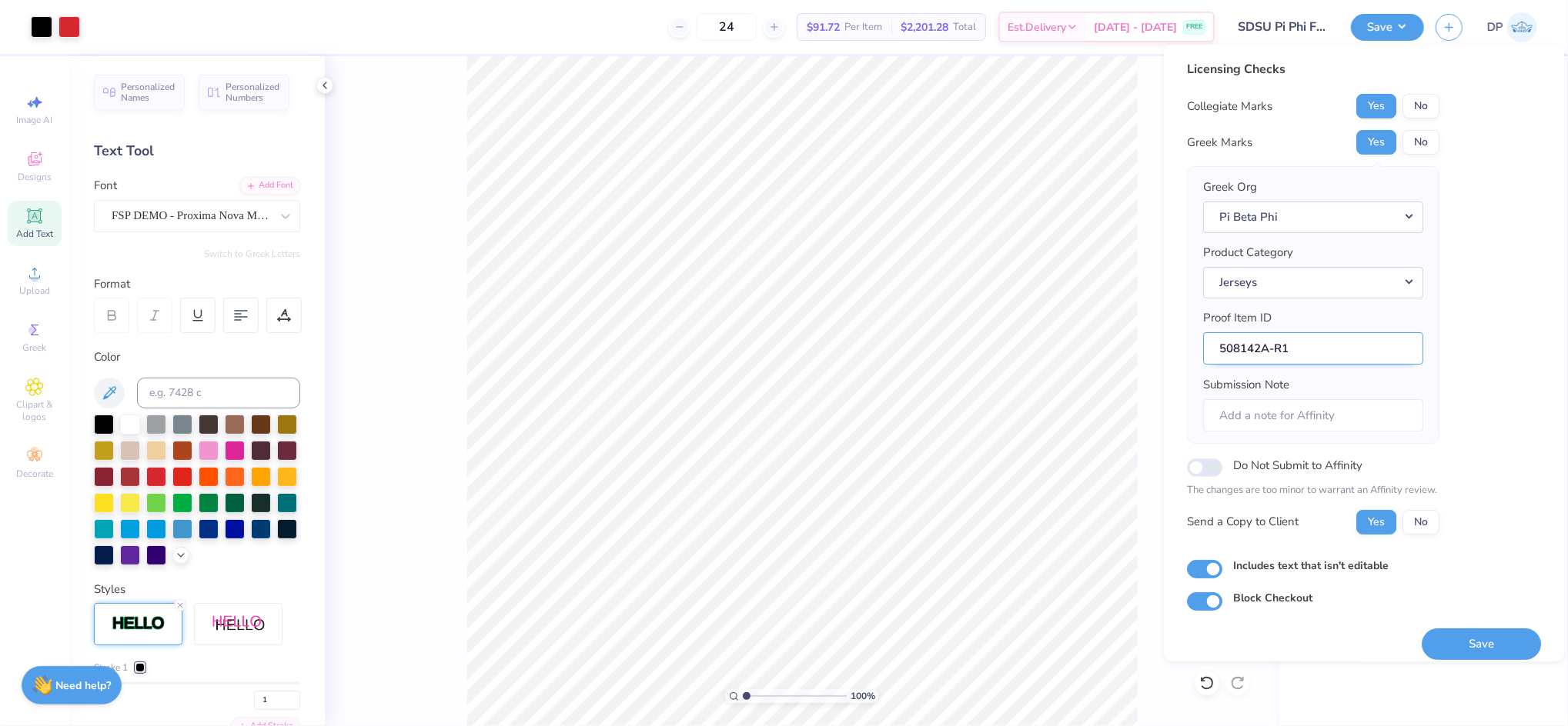
drag, startPoint x: 1282, startPoint y: 351, endPoint x: 1298, endPoint y: 351, distance: 16.0
click at [1297, 351] on input "508142A-R1" at bounding box center [1314, 348] width 220 height 33
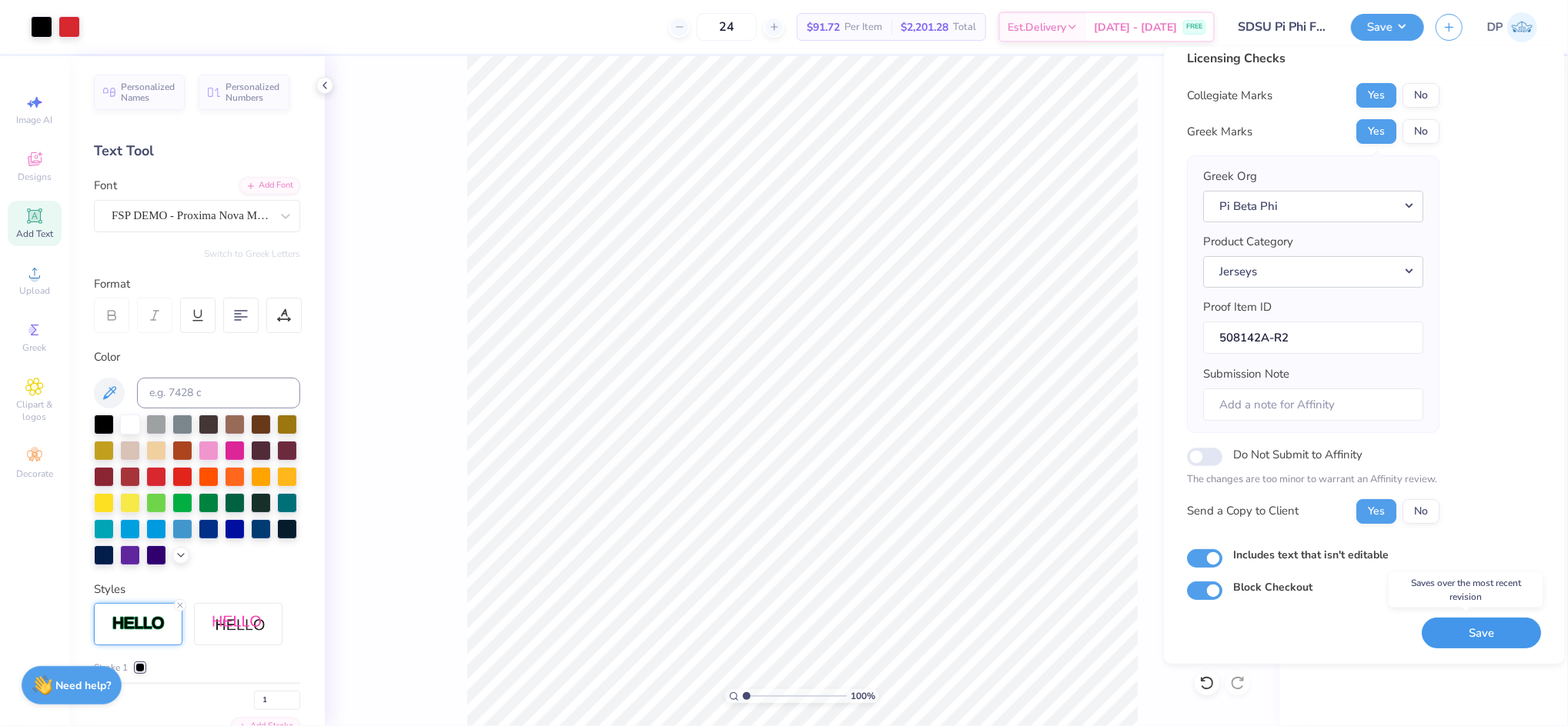
click at [1473, 632] on button "Save" at bounding box center [1482, 632] width 119 height 32
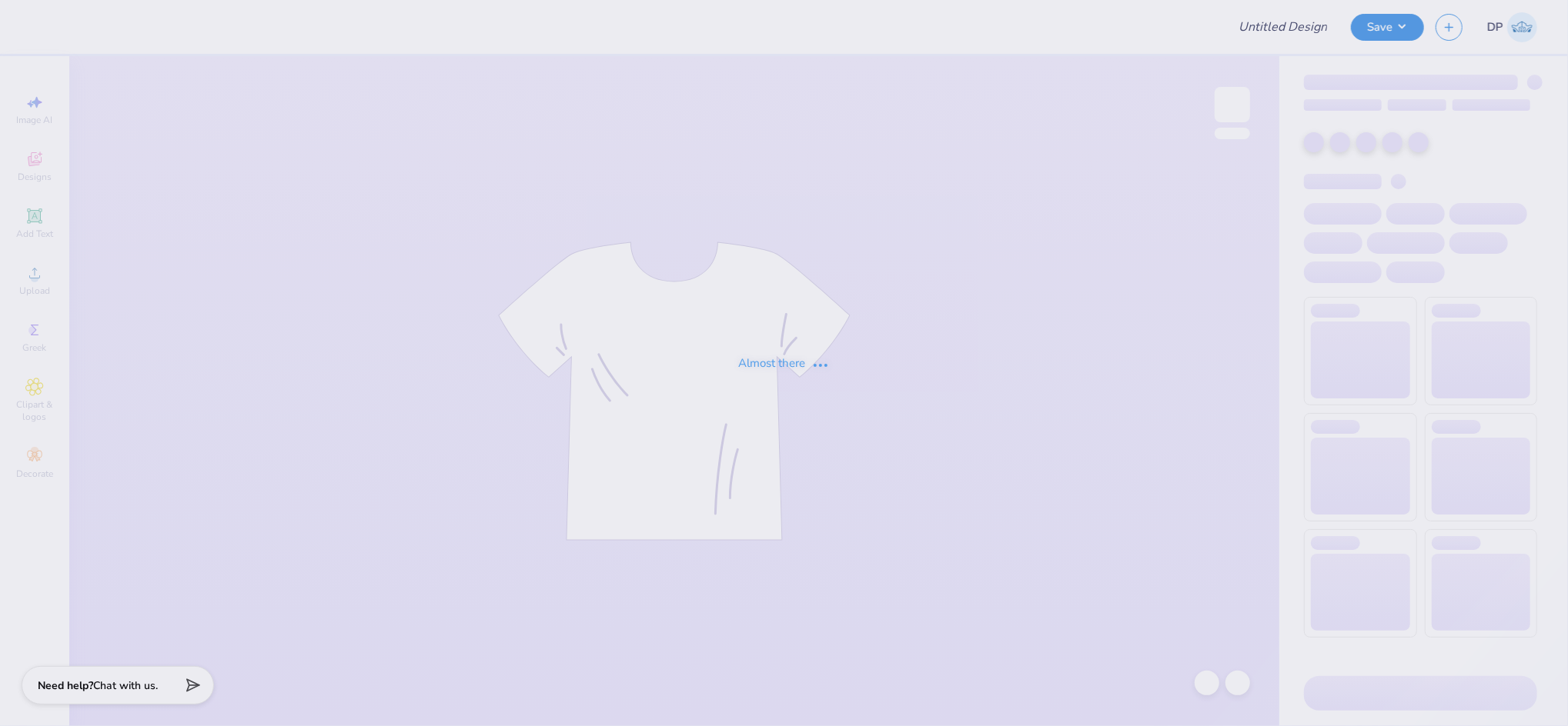
type input "College of HRSM 25th Anniversary"
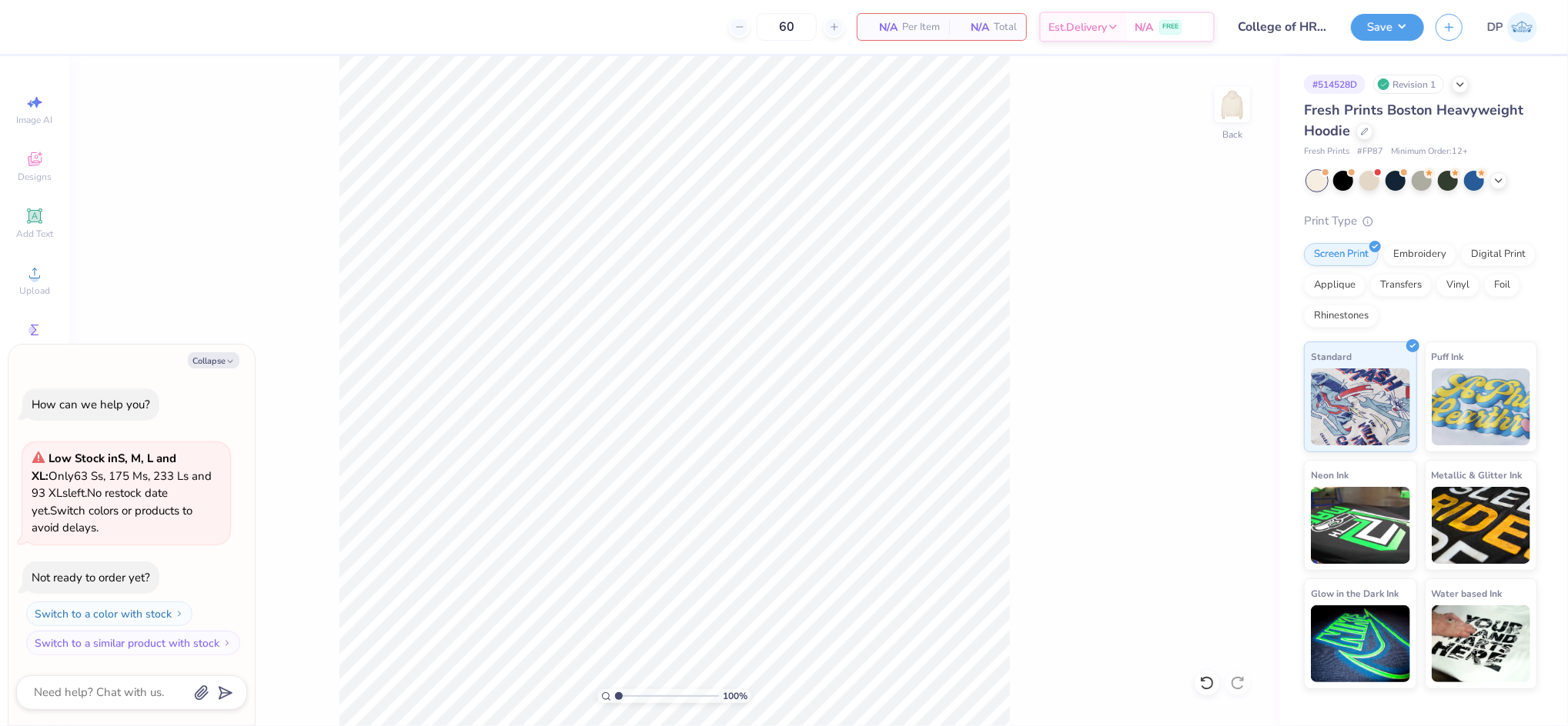
type textarea "x"
